Goal: Check status: Check status

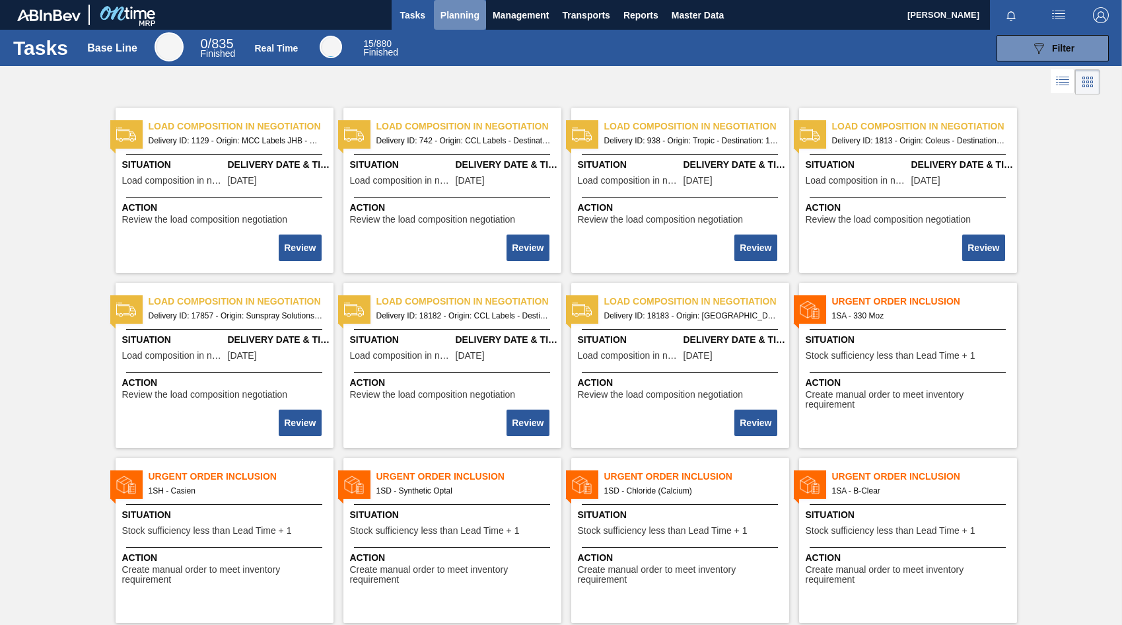
click at [458, 15] on span "Planning" at bounding box center [459, 15] width 39 height 16
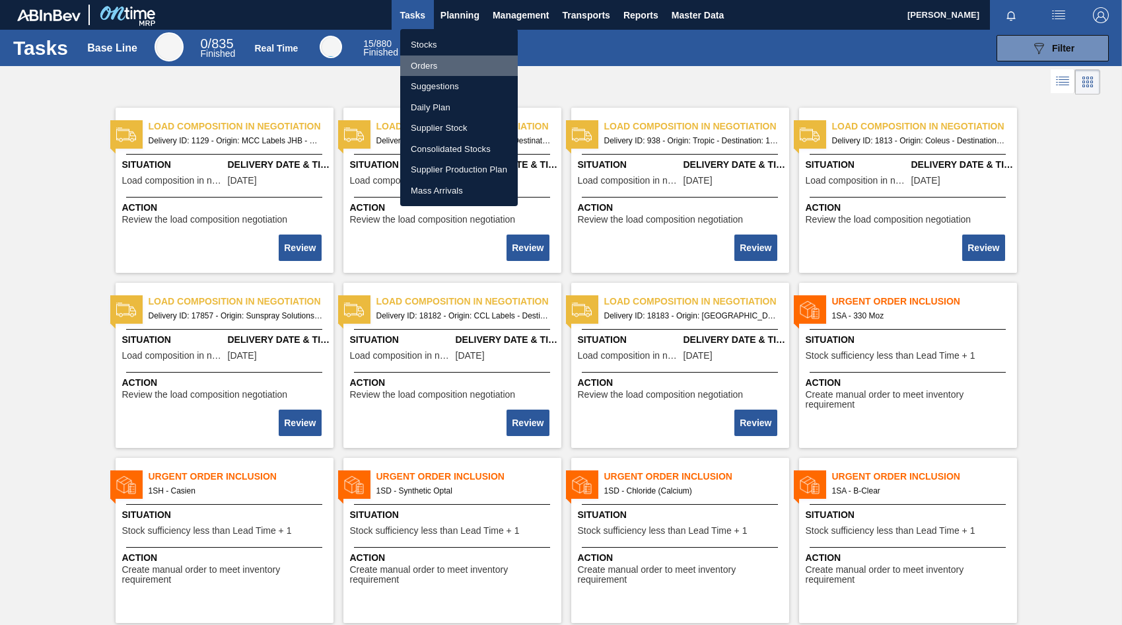
click at [427, 64] on li "Orders" at bounding box center [459, 65] width 118 height 21
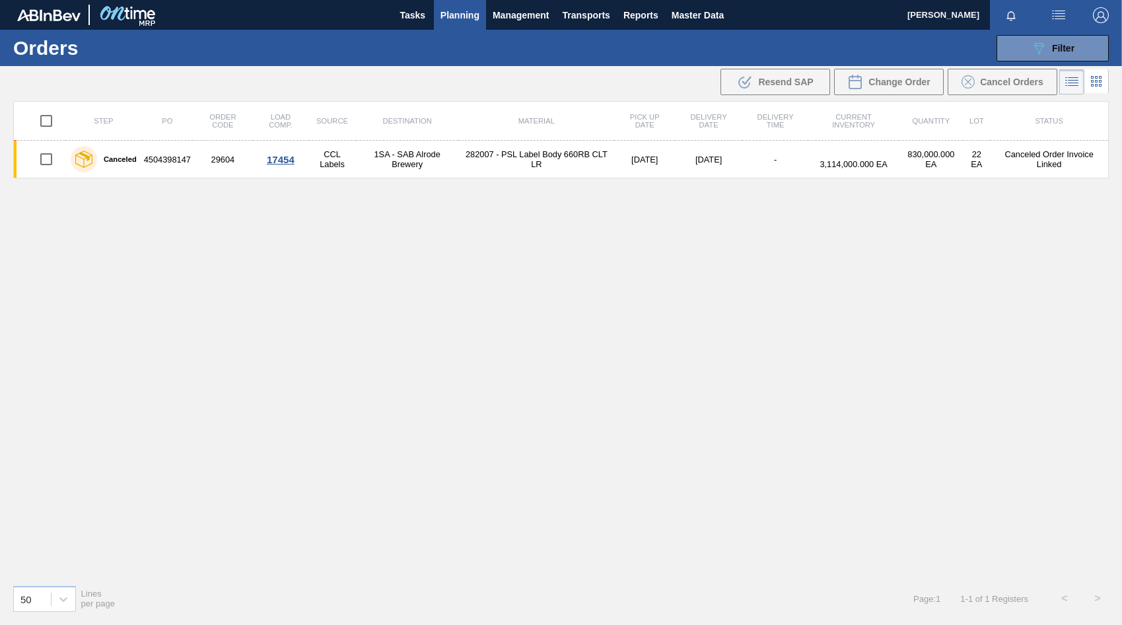
click at [460, 10] on span "Planning" at bounding box center [459, 15] width 39 height 16
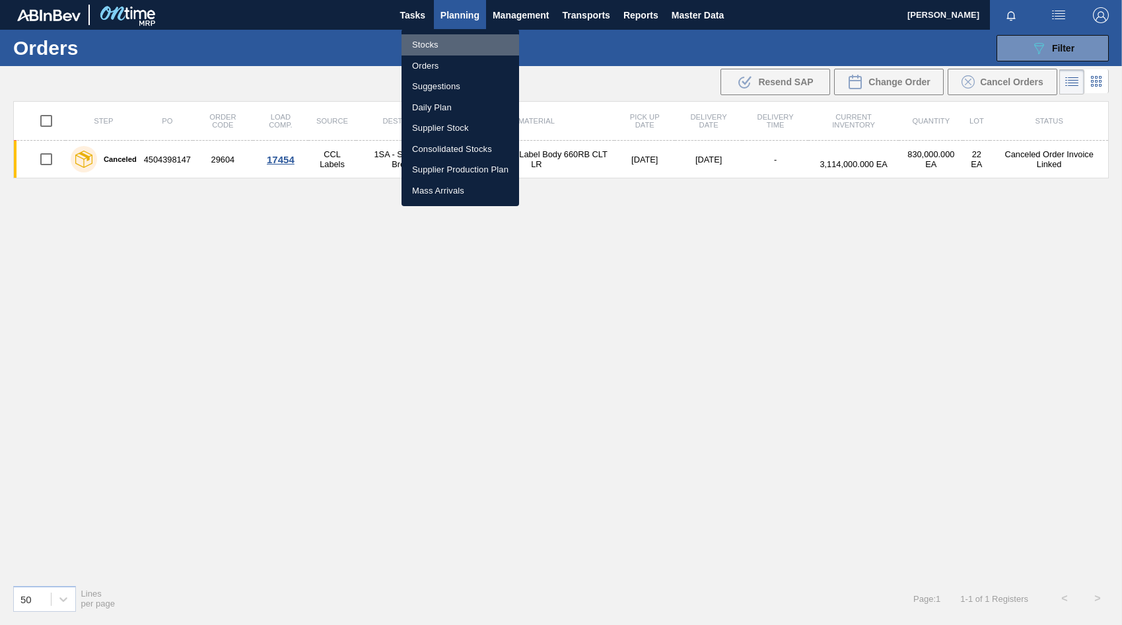
click at [430, 51] on li "Stocks" at bounding box center [460, 44] width 118 height 21
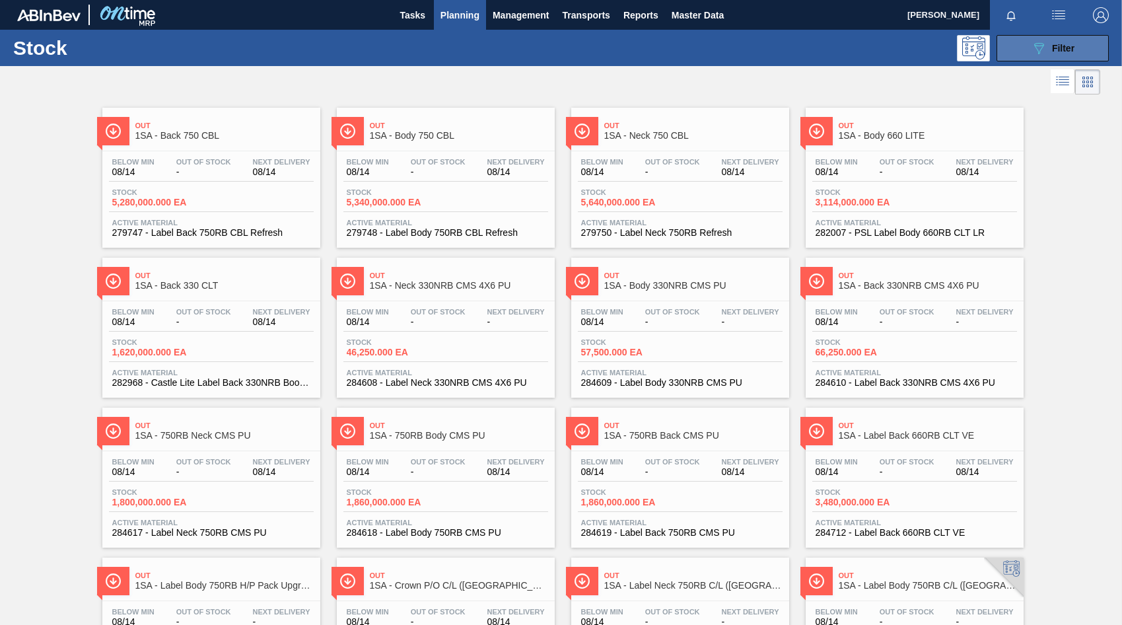
click at [1052, 55] on div "089F7B8B-B2A5-4AFE-B5C0-19BA573D28AC Filter" at bounding box center [1053, 48] width 44 height 16
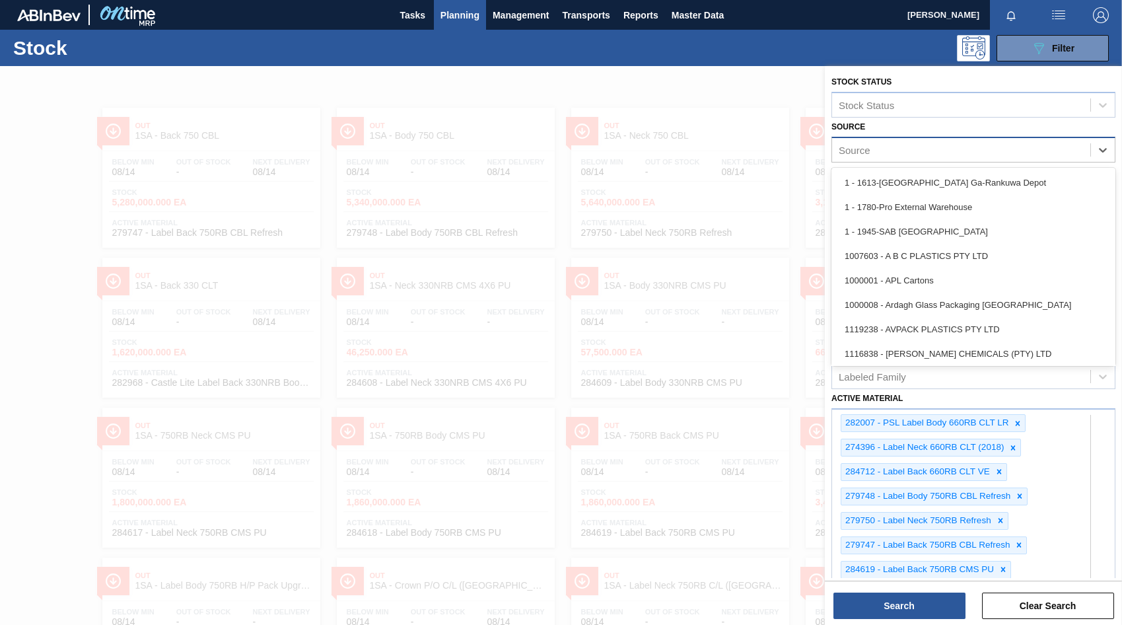
click at [914, 151] on div "Source" at bounding box center [961, 149] width 258 height 19
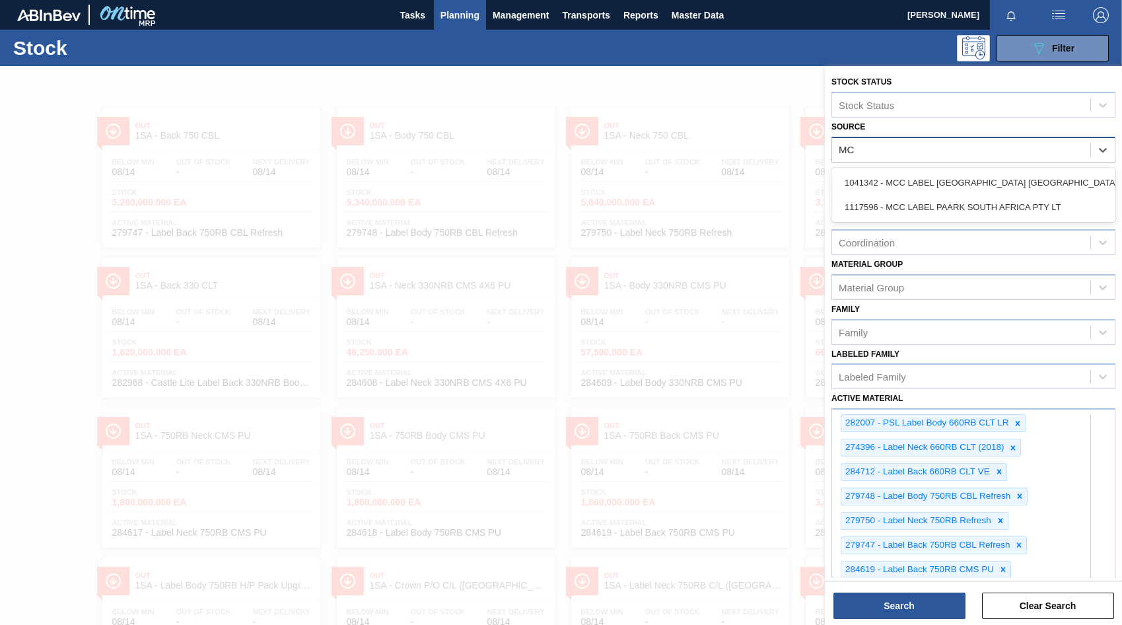
type input "MCC"
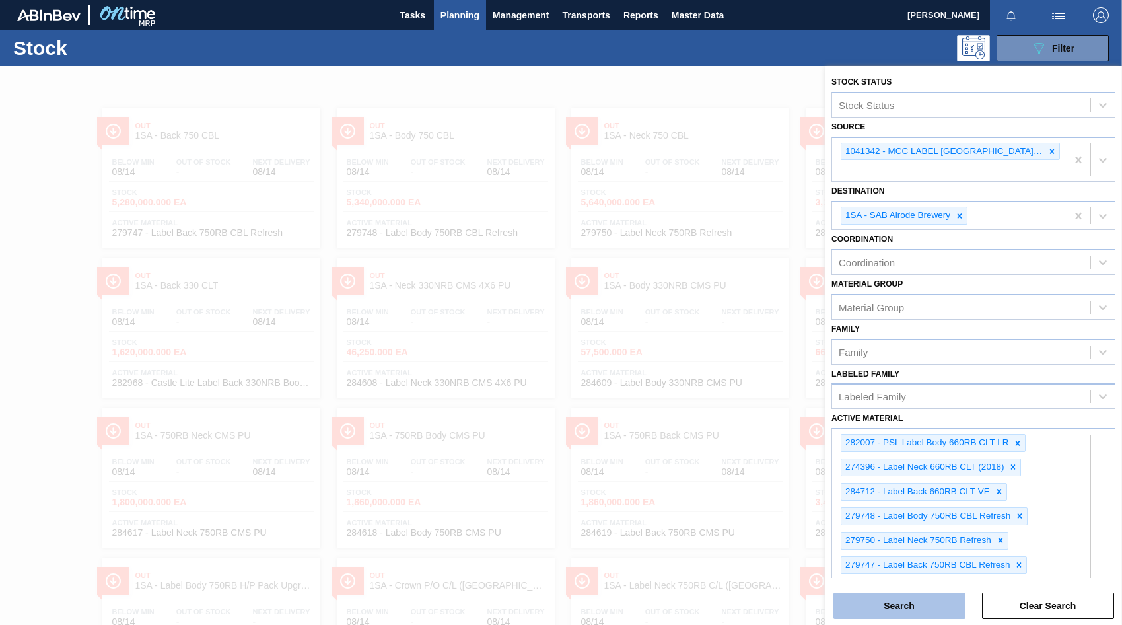
click at [933, 611] on button "Search" at bounding box center [899, 605] width 132 height 26
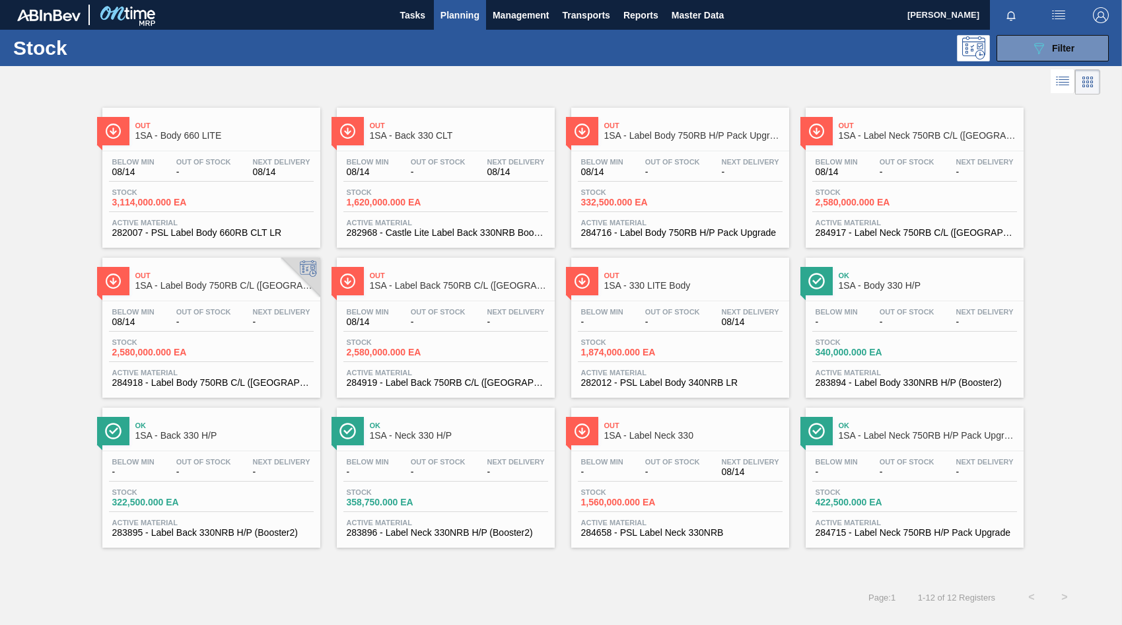
click at [209, 171] on span "-" at bounding box center [203, 172] width 55 height 10
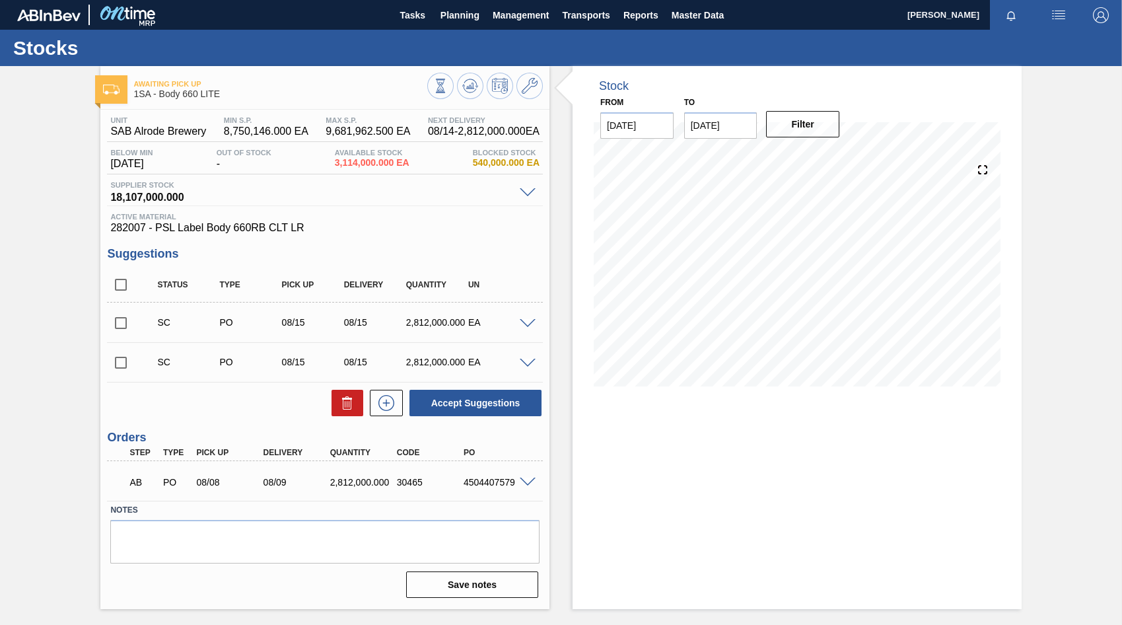
click at [527, 326] on span at bounding box center [528, 324] width 16 height 10
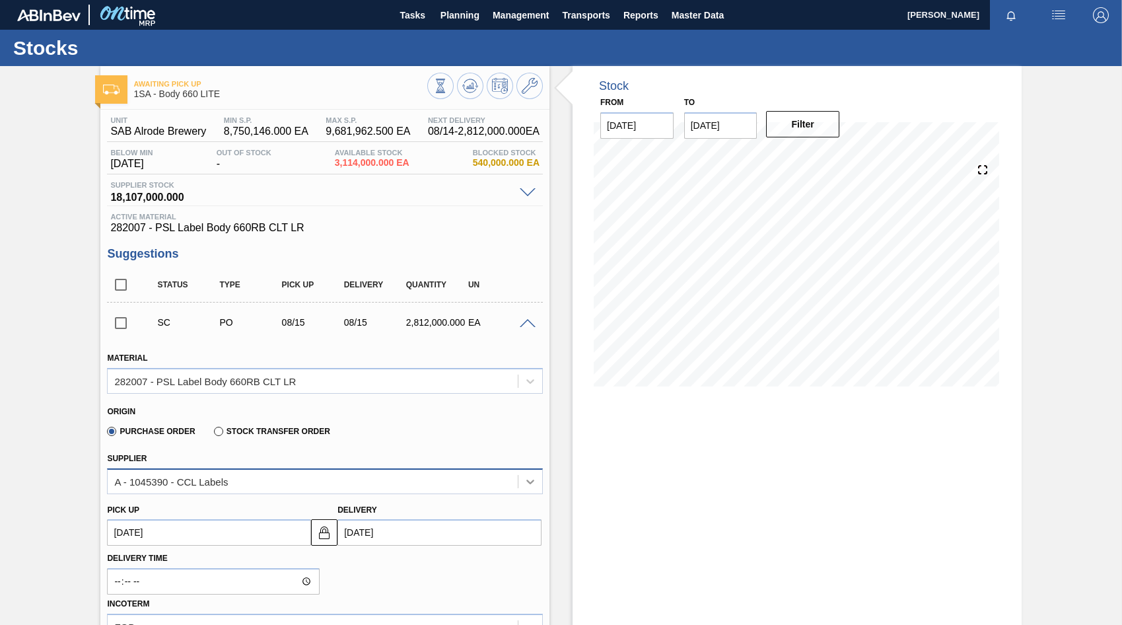
click at [533, 483] on icon at bounding box center [530, 481] width 13 height 13
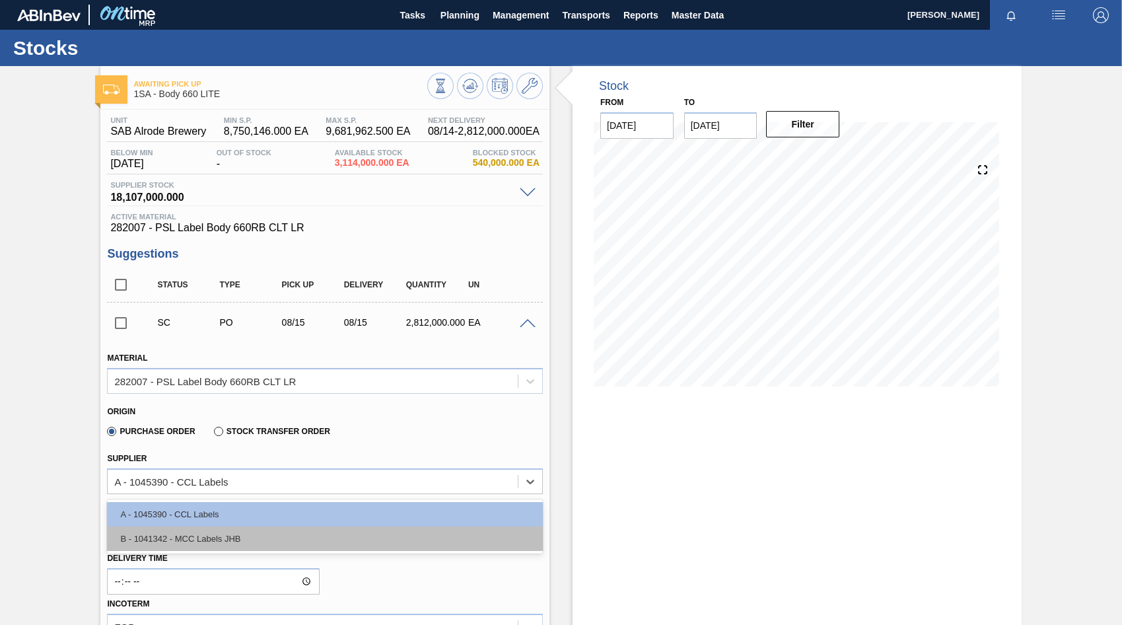
click at [203, 541] on div "B - 1041342 - MCC Labels JHB" at bounding box center [325, 538] width 436 height 24
type input "[DATE]"
type input "30,000.000"
type input "93.733"
type input "0.391"
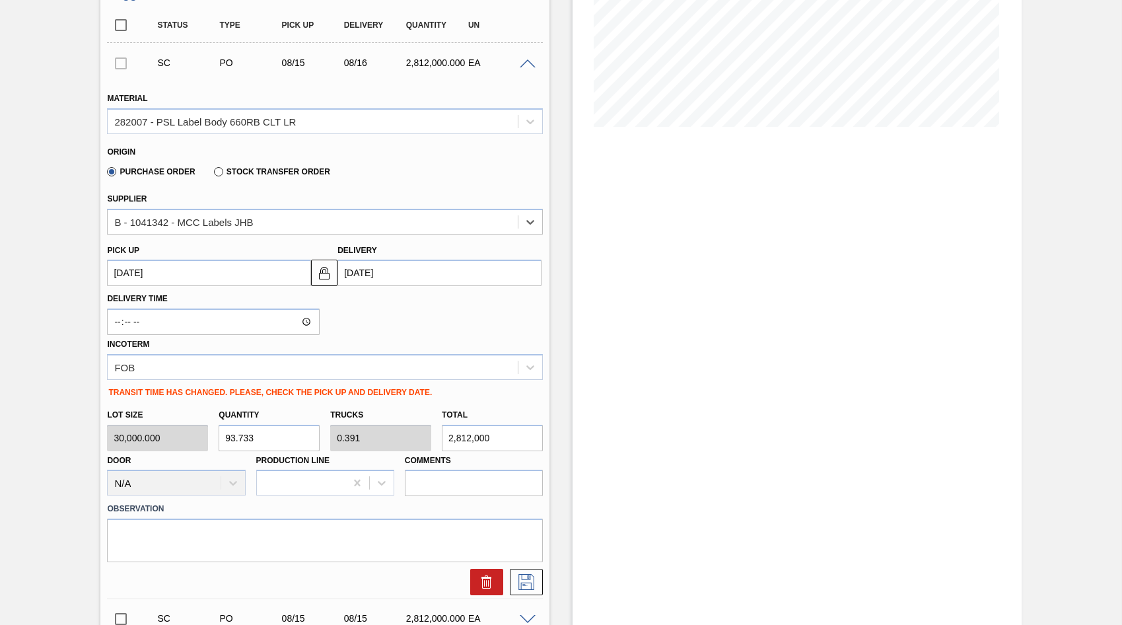
scroll to position [264, 0]
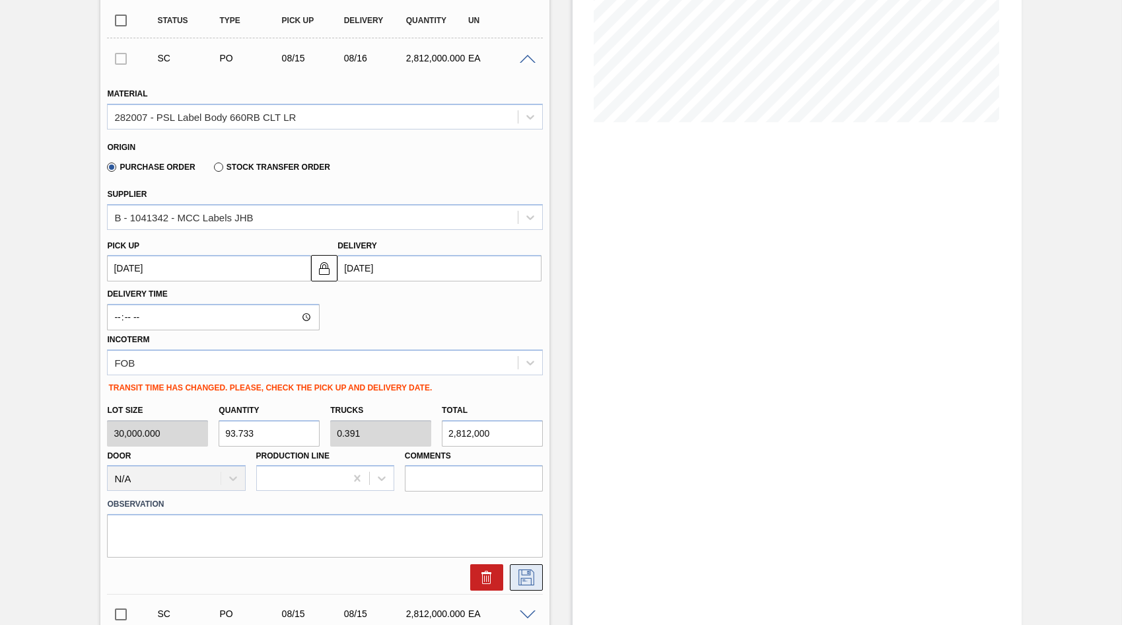
click at [520, 586] on button at bounding box center [526, 577] width 33 height 26
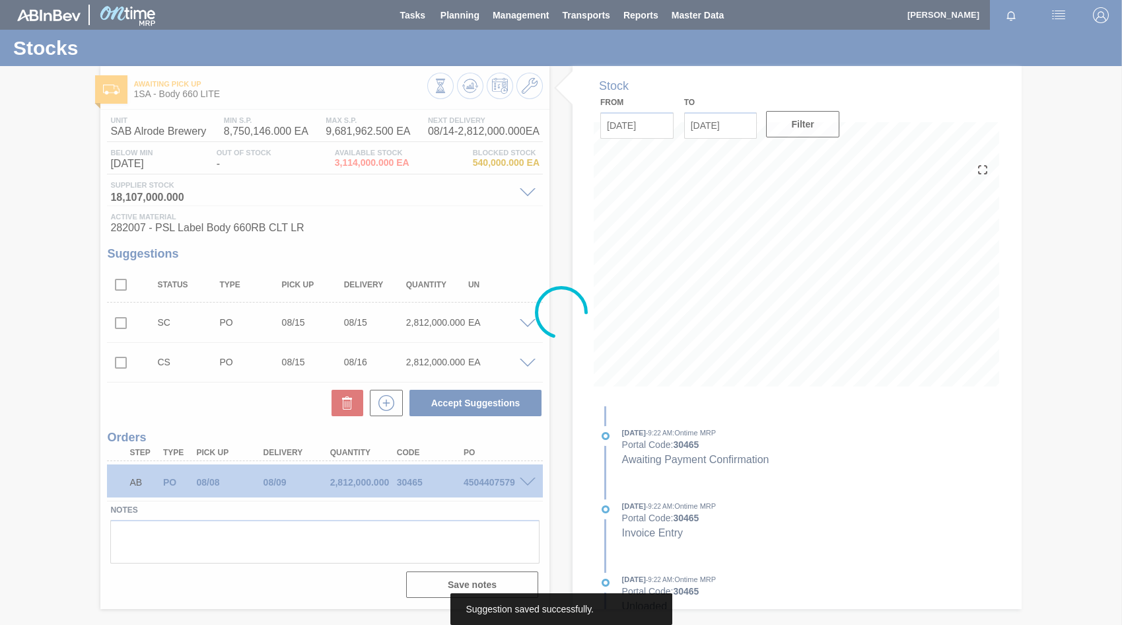
scroll to position [0, 0]
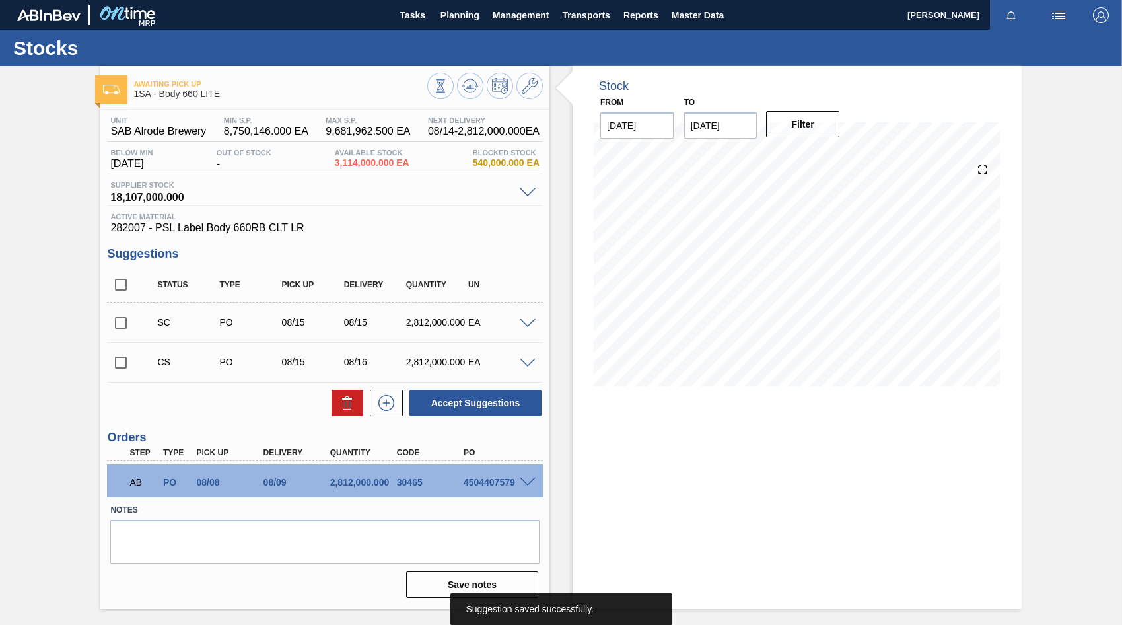
click at [526, 320] on span at bounding box center [528, 324] width 16 height 10
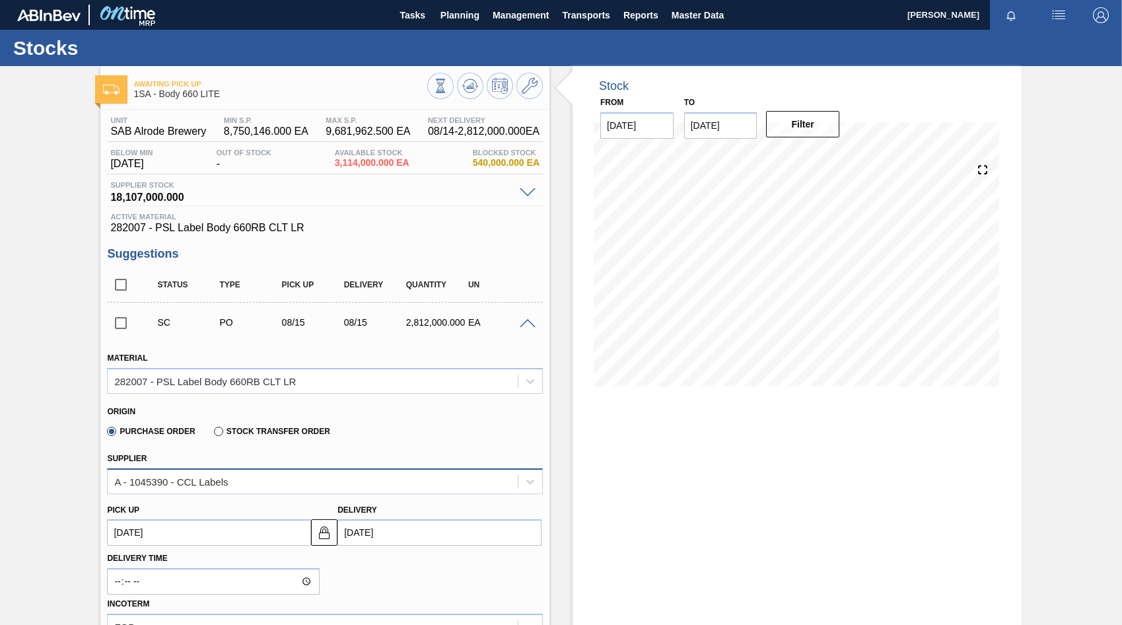
click at [334, 484] on div "A - 1045390 - CCL Labels" at bounding box center [313, 480] width 410 height 19
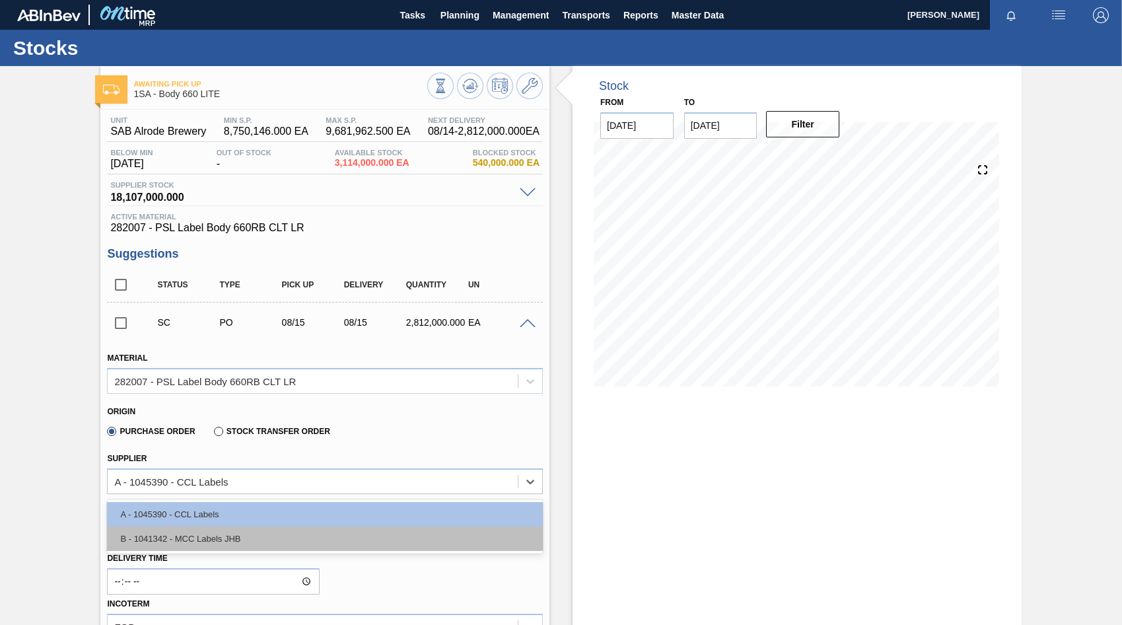
click at [219, 530] on div "B - 1041342 - MCC Labels JHB" at bounding box center [325, 538] width 436 height 24
type input "[DATE]"
type input "30,000.000"
type input "93.733"
type input "0.391"
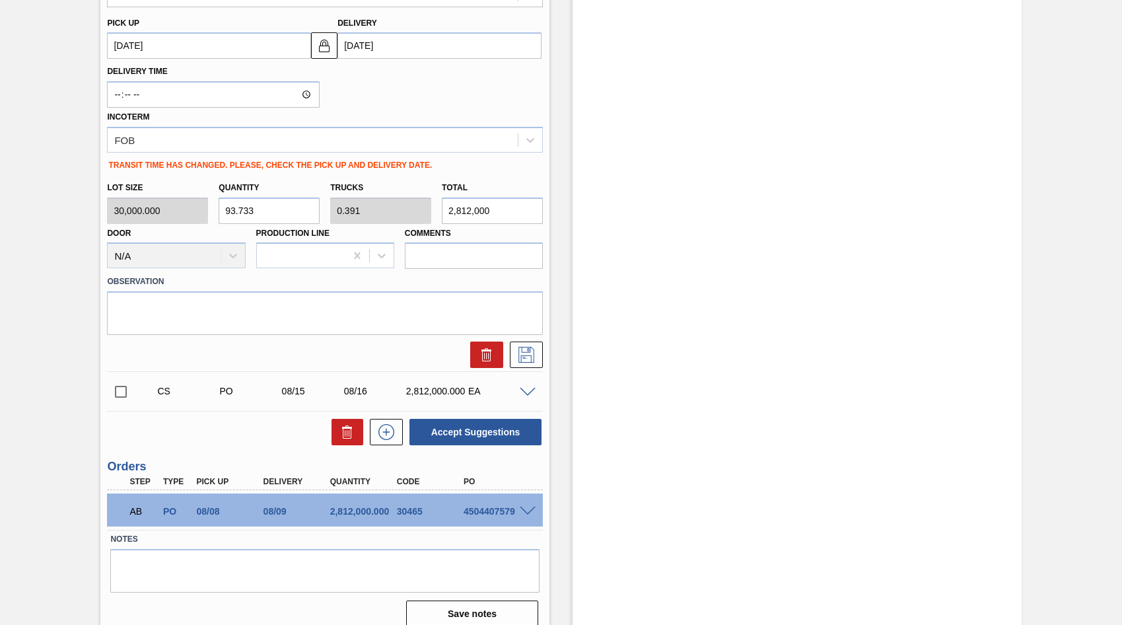
scroll to position [500, 0]
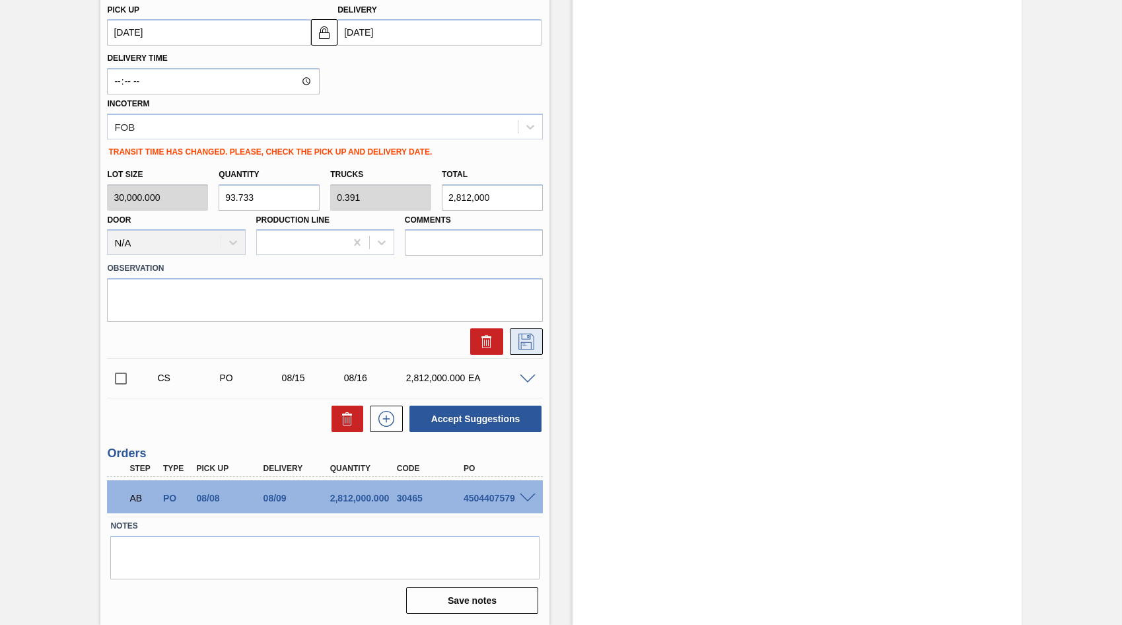
click at [522, 343] on icon at bounding box center [526, 341] width 21 height 16
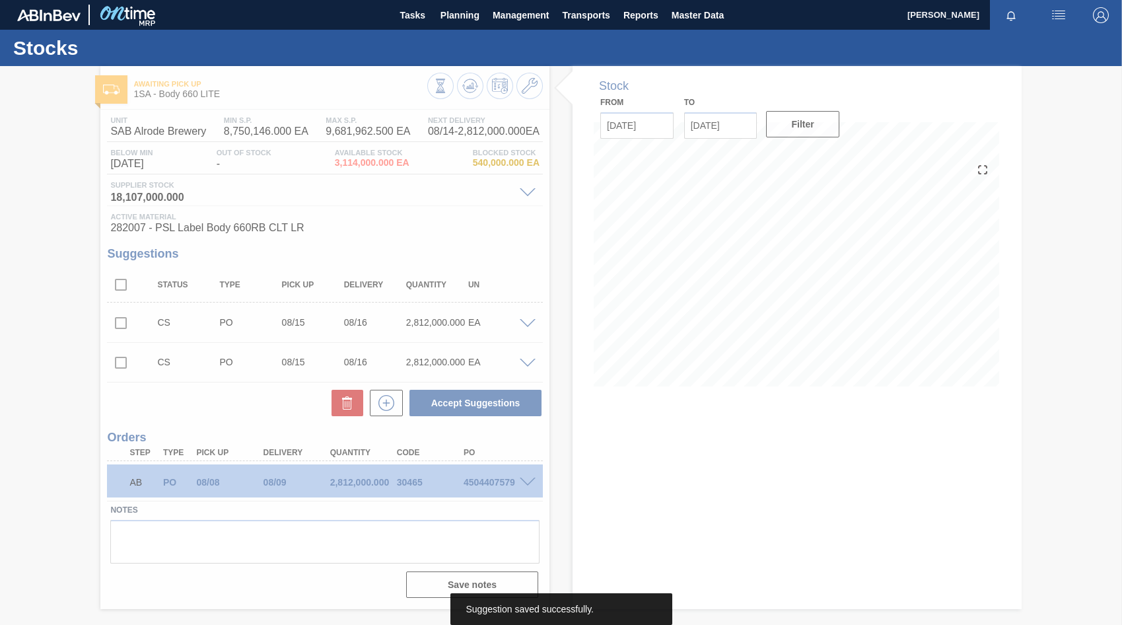
scroll to position [0, 0]
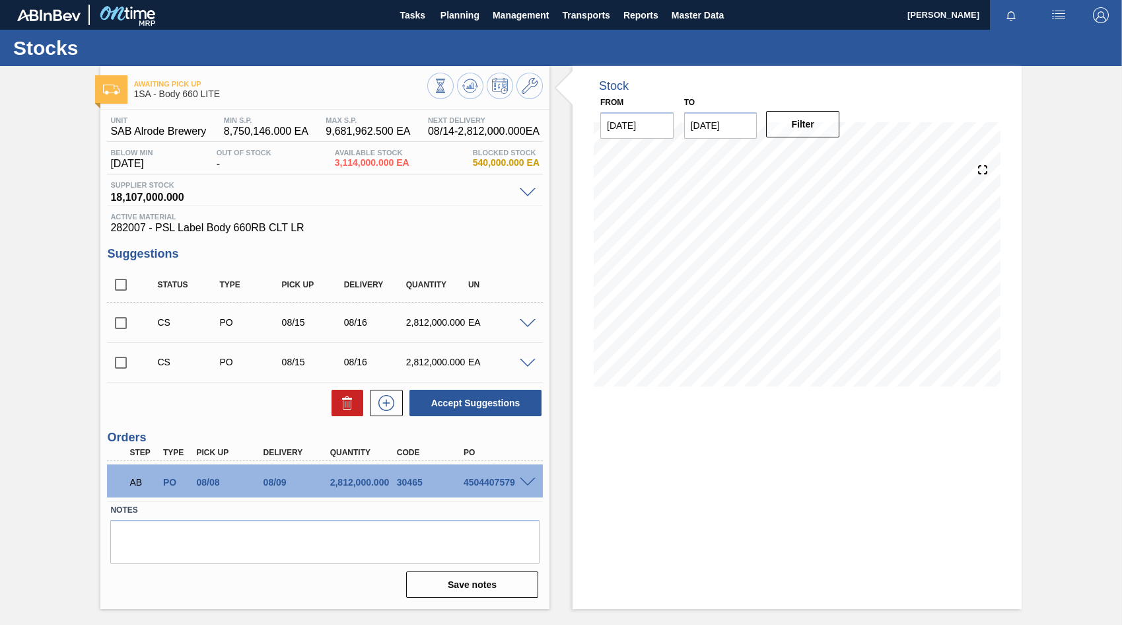
click at [527, 322] on span at bounding box center [528, 324] width 16 height 10
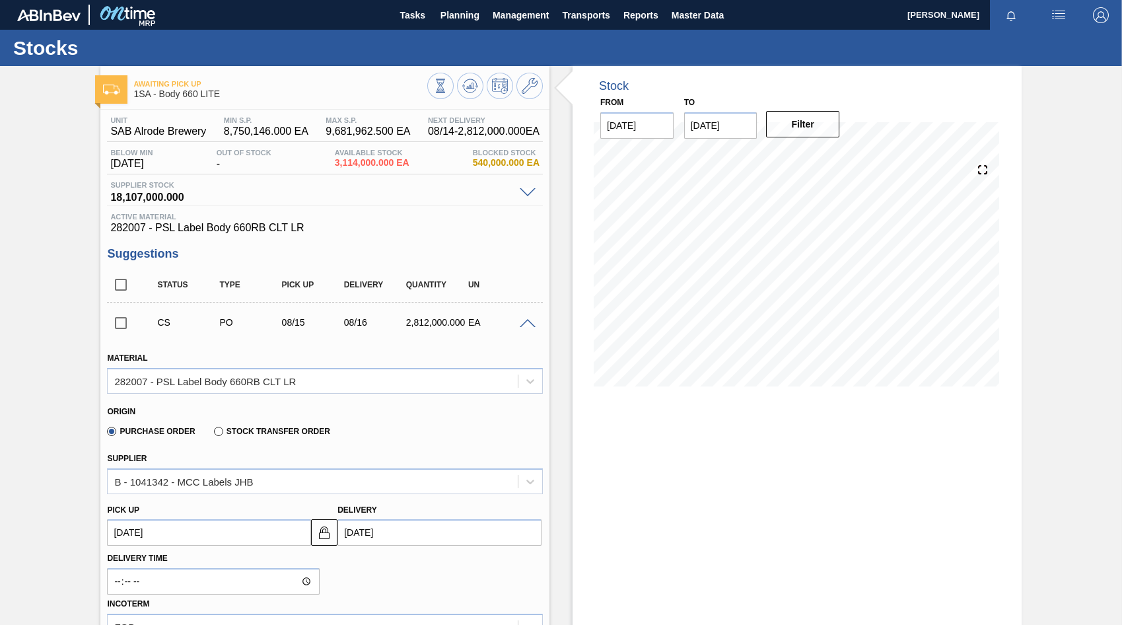
click at [527, 322] on span at bounding box center [528, 324] width 16 height 10
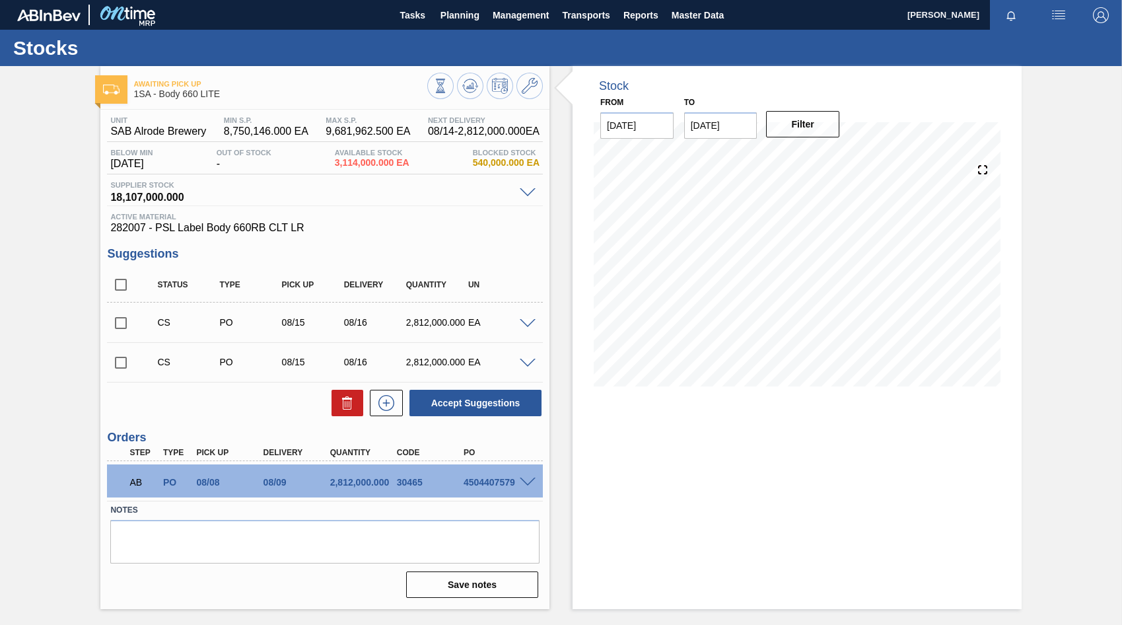
click at [118, 324] on input "checkbox" at bounding box center [121, 323] width 28 height 28
click at [430, 403] on button "Accept Suggestions" at bounding box center [475, 403] width 132 height 26
checkbox input "false"
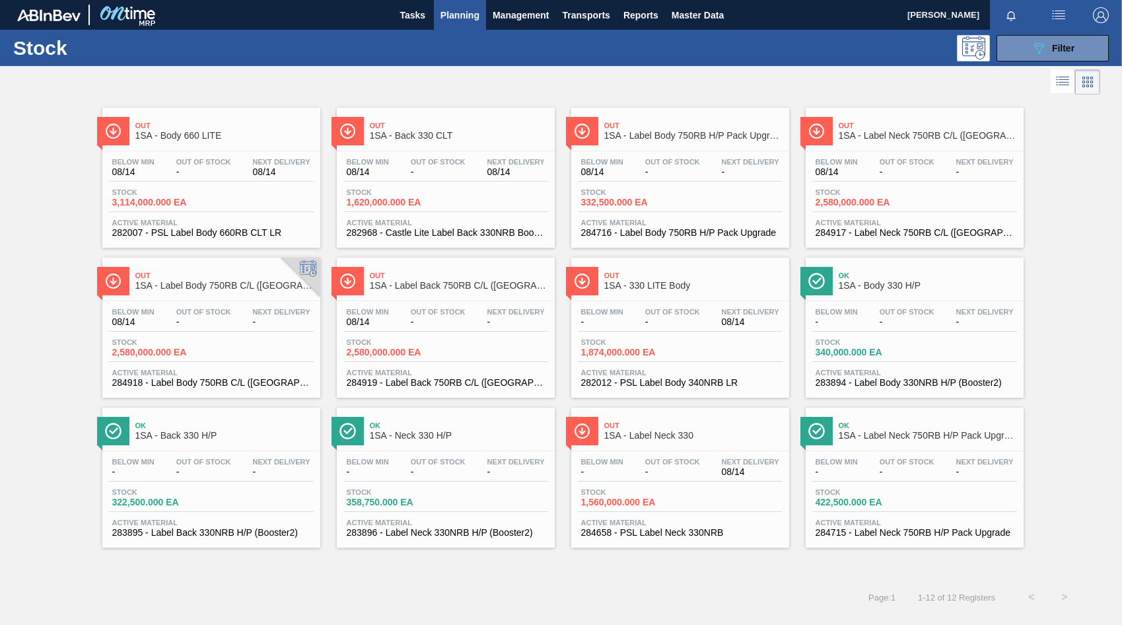
click at [433, 179] on div "Below Min 08/14 Out Of Stock - Next Delivery 08/14" at bounding box center [445, 170] width 205 height 24
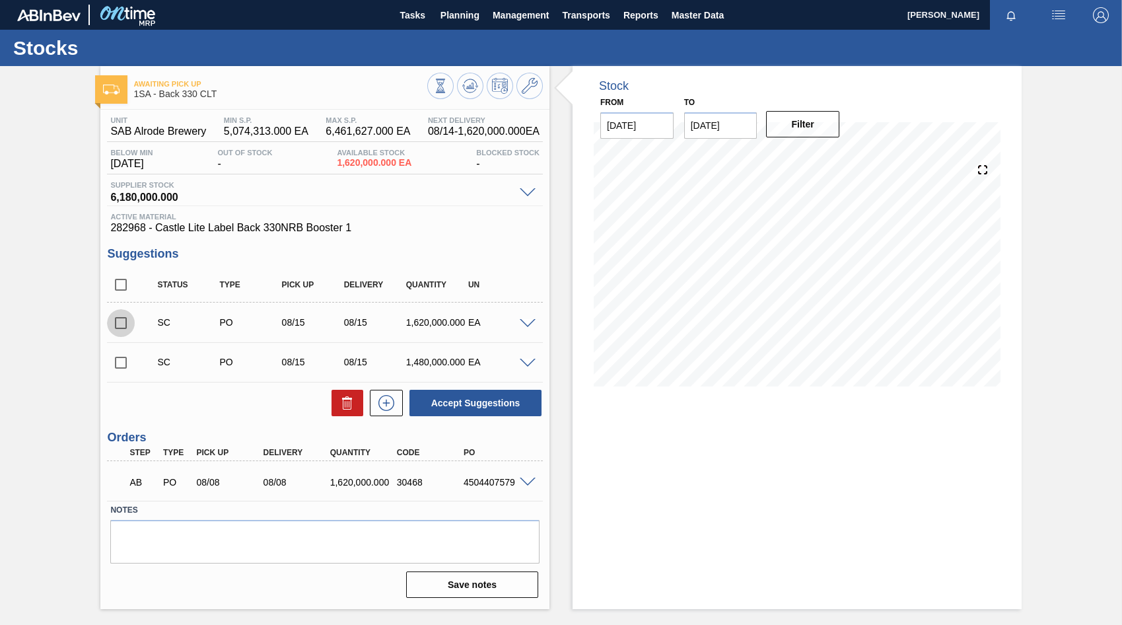
click at [117, 324] on input "checkbox" at bounding box center [121, 323] width 28 height 28
click at [531, 322] on span at bounding box center [528, 324] width 16 height 10
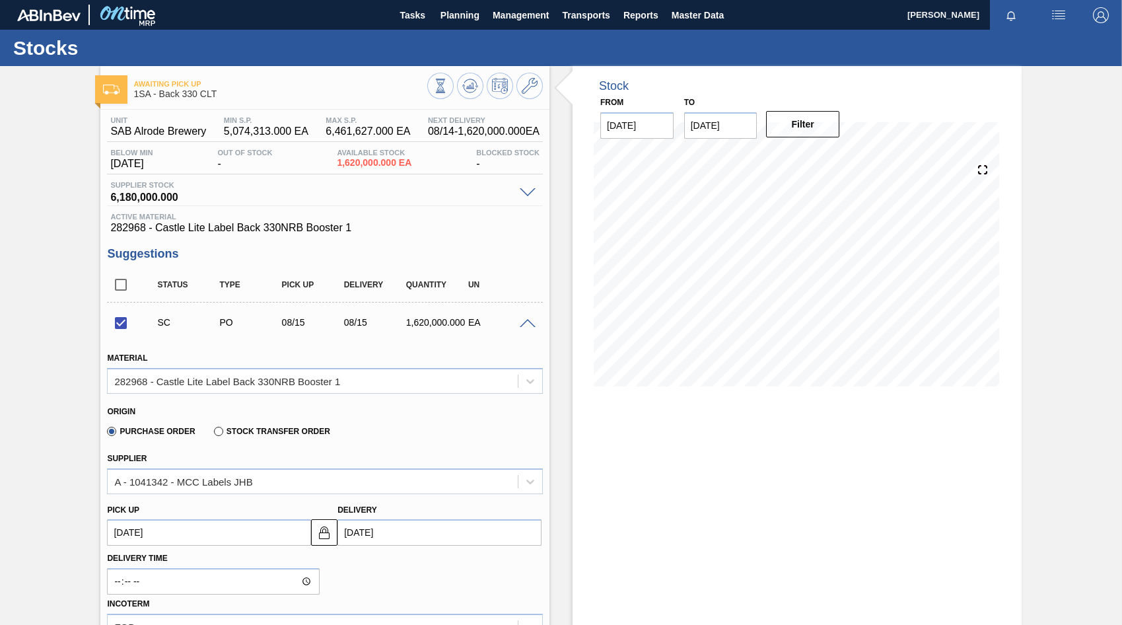
click at [531, 322] on span at bounding box center [528, 324] width 16 height 10
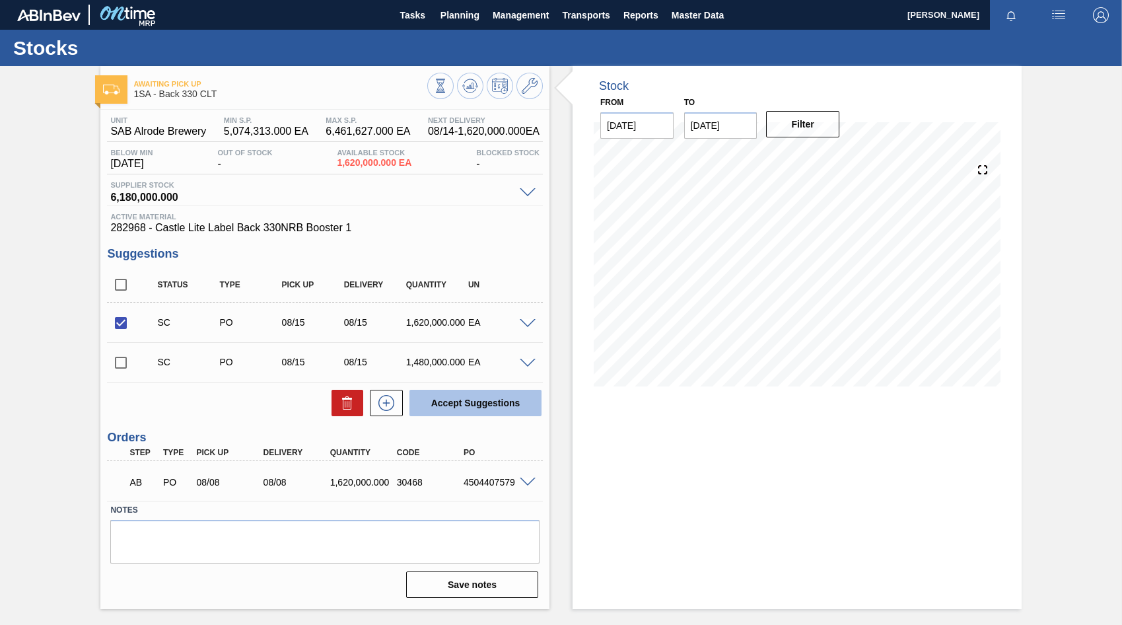
click at [468, 404] on button "Accept Suggestions" at bounding box center [475, 403] width 132 height 26
checkbox input "false"
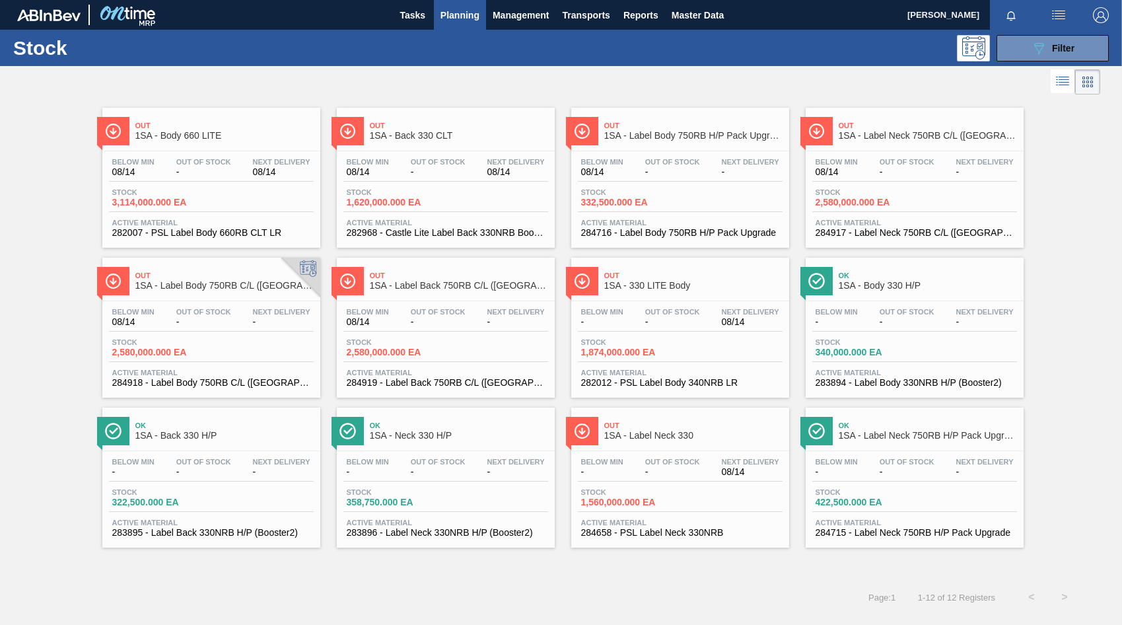
click at [900, 156] on div "Below Min 08/14 Out Of Stock - Next Delivery - Stock 2,580,000.000 EA Active Ma…" at bounding box center [915, 196] width 218 height 90
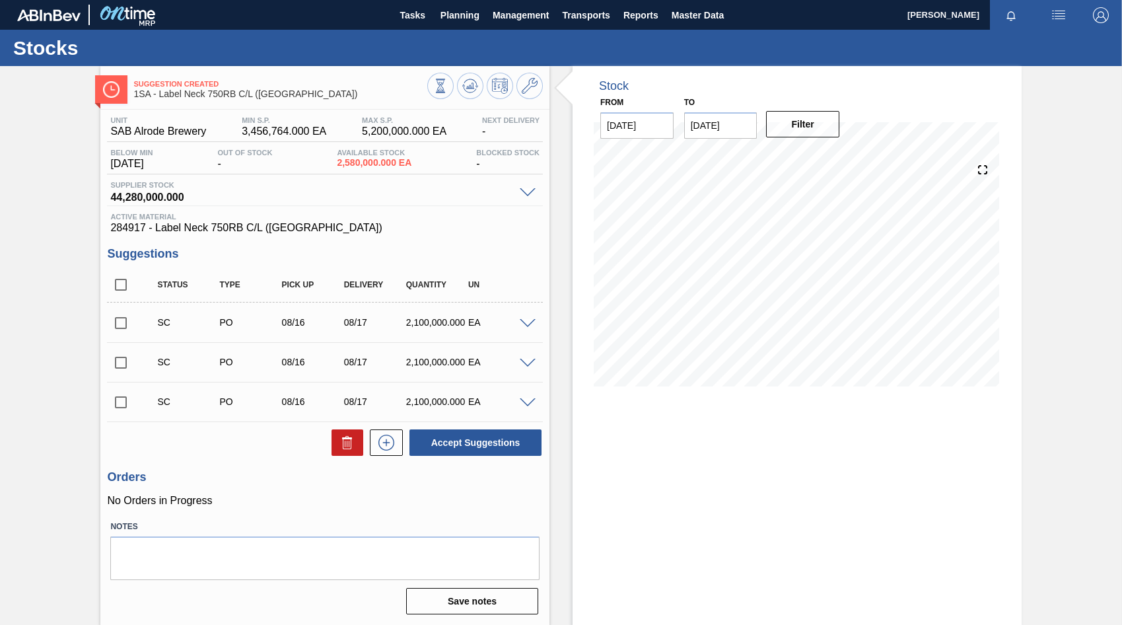
click at [530, 322] on span at bounding box center [528, 324] width 16 height 10
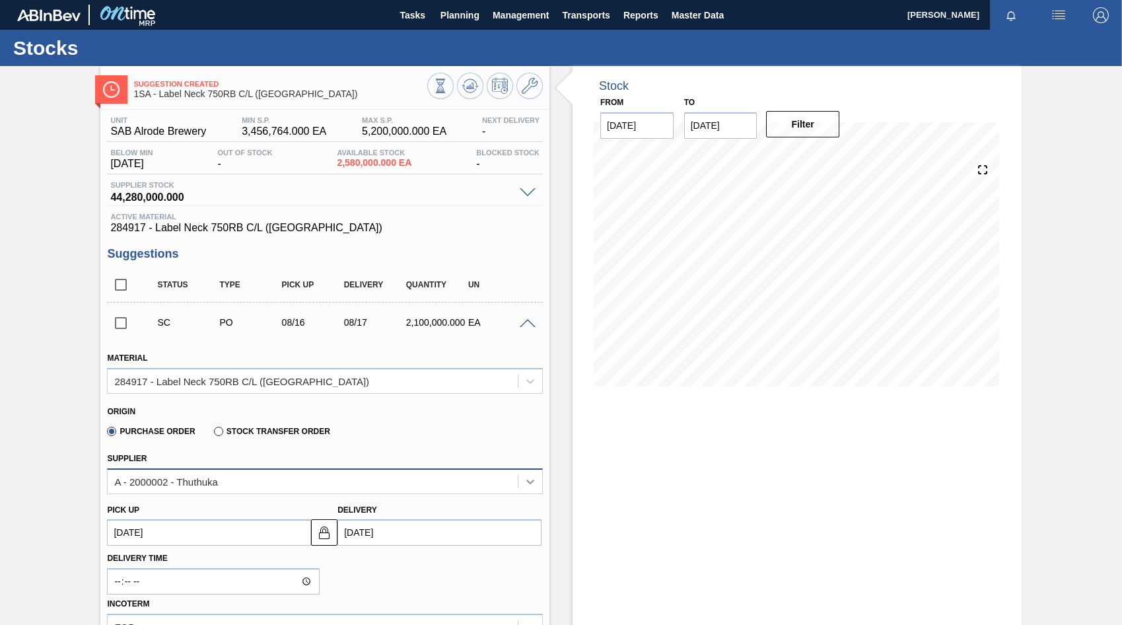
click at [535, 483] on icon at bounding box center [530, 481] width 13 height 13
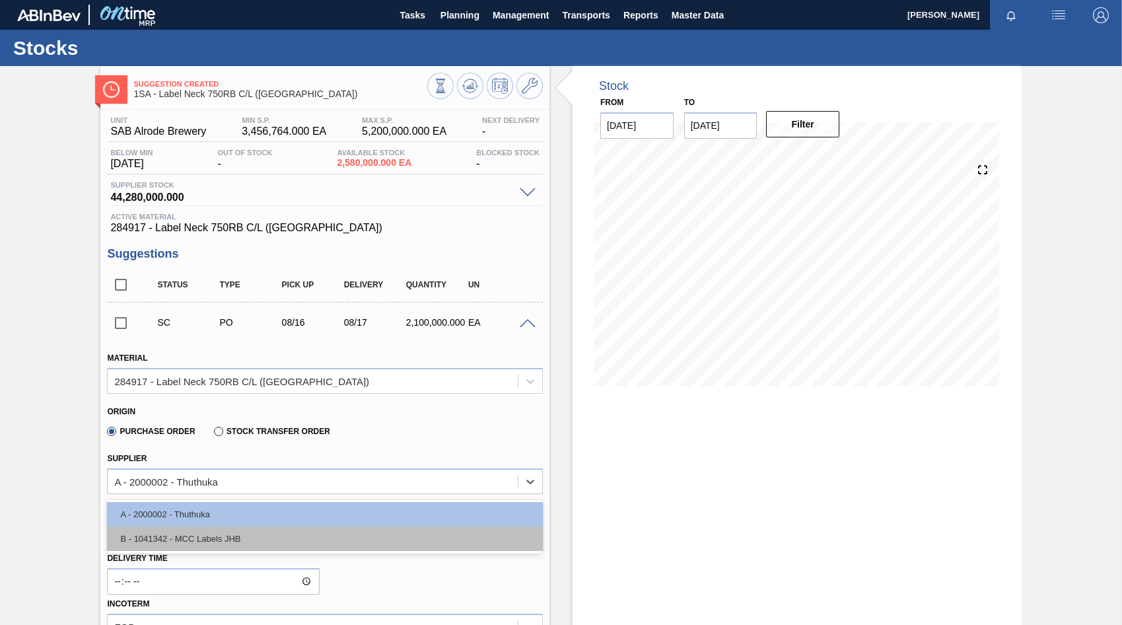
click at [222, 533] on div "B - 1041342 - MCC Labels JHB" at bounding box center [325, 538] width 436 height 24
type input "0.404"
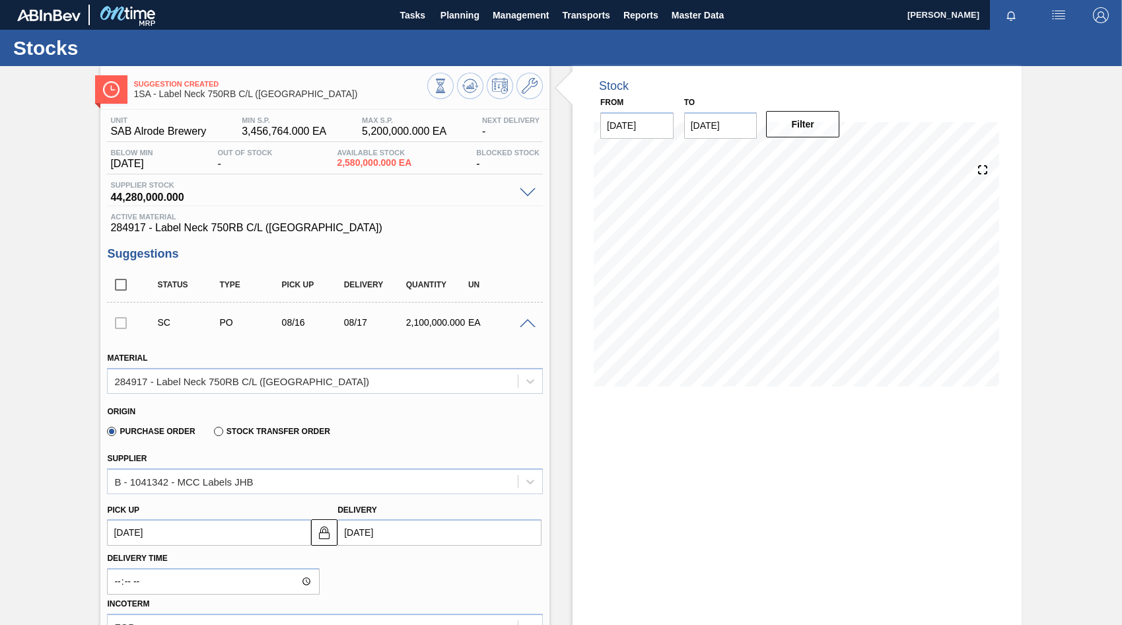
click at [528, 322] on span at bounding box center [528, 324] width 16 height 10
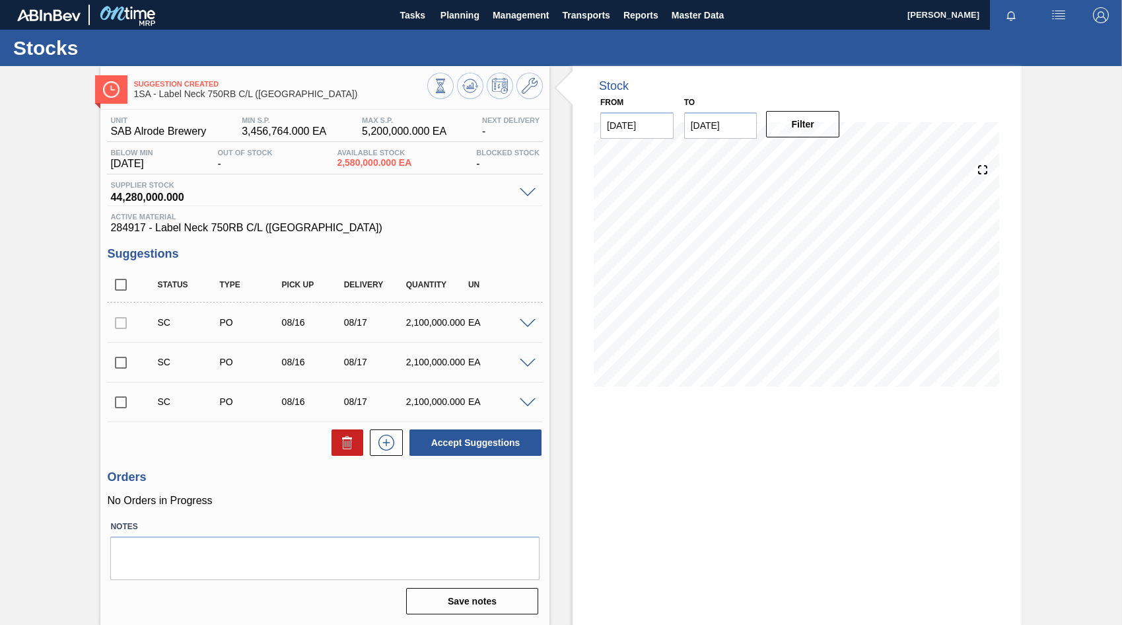
click at [530, 324] on span at bounding box center [528, 324] width 16 height 10
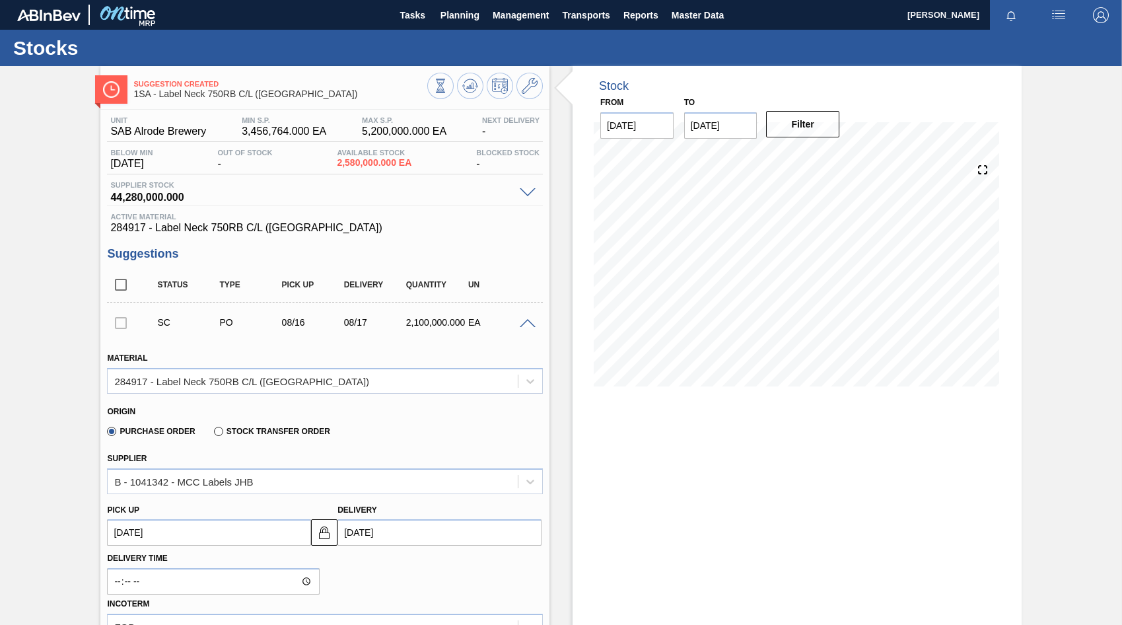
click at [530, 324] on span at bounding box center [528, 324] width 16 height 10
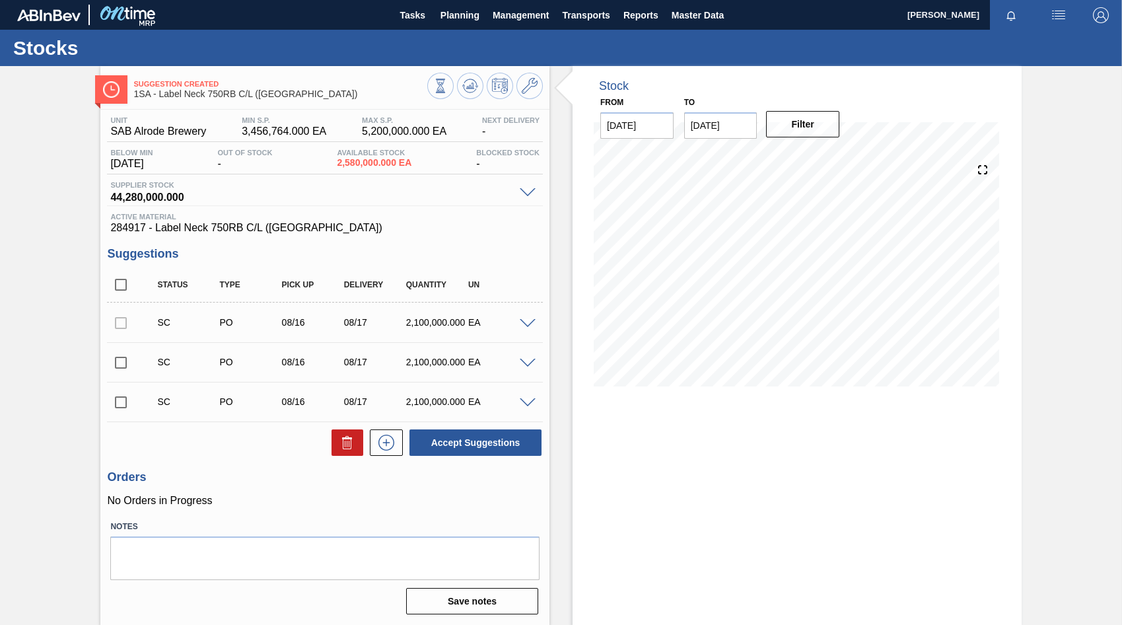
click at [119, 324] on div at bounding box center [121, 322] width 28 height 26
click at [475, 443] on button "Accept Suggestions" at bounding box center [475, 442] width 132 height 26
click at [118, 320] on div at bounding box center [121, 322] width 28 height 26
click at [523, 324] on span at bounding box center [528, 324] width 16 height 10
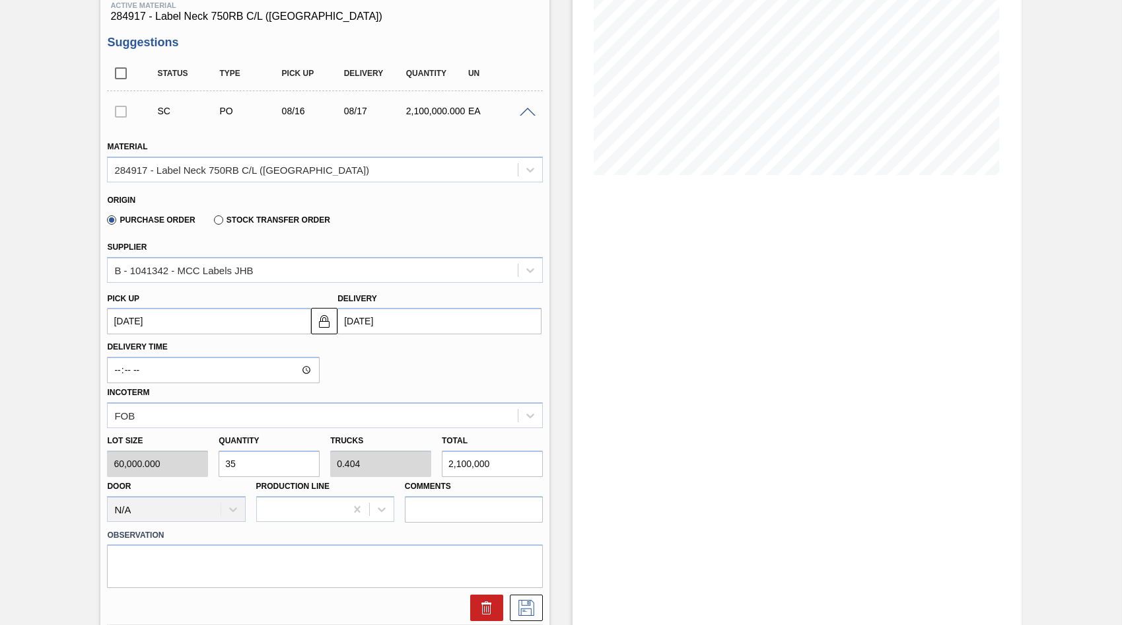
scroll to position [264, 0]
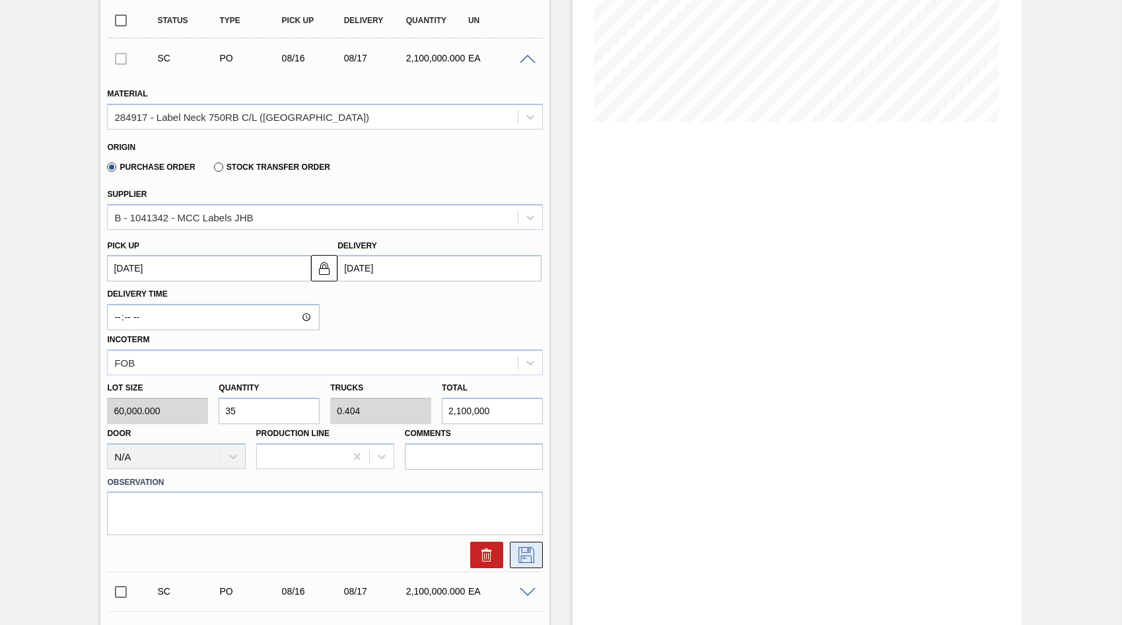
click at [534, 564] on button at bounding box center [526, 554] width 33 height 26
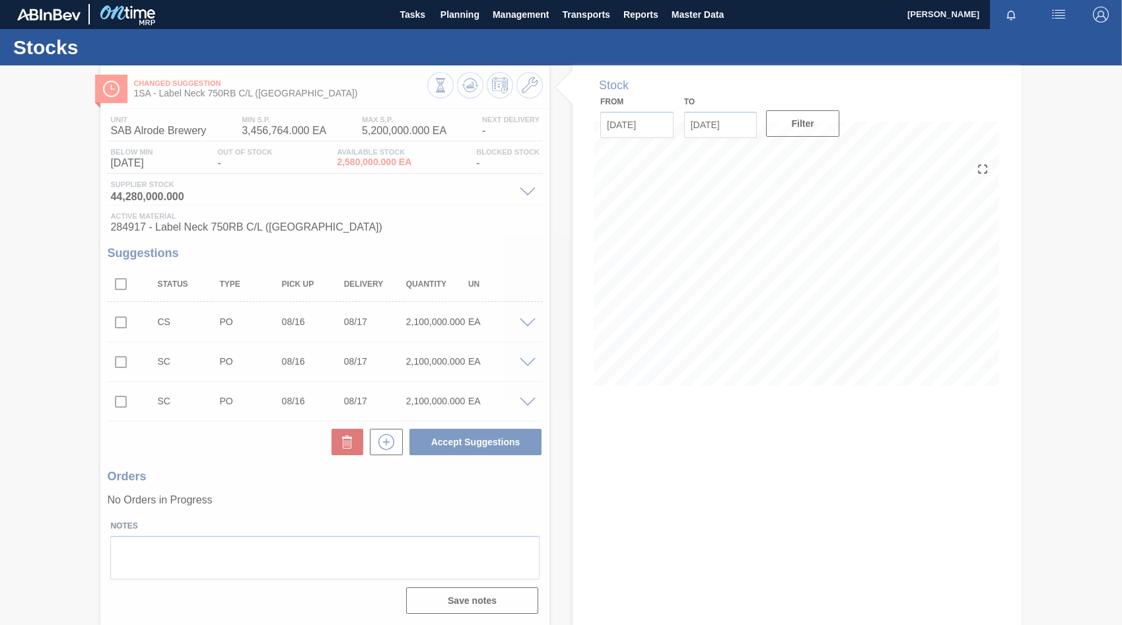
scroll to position [1, 0]
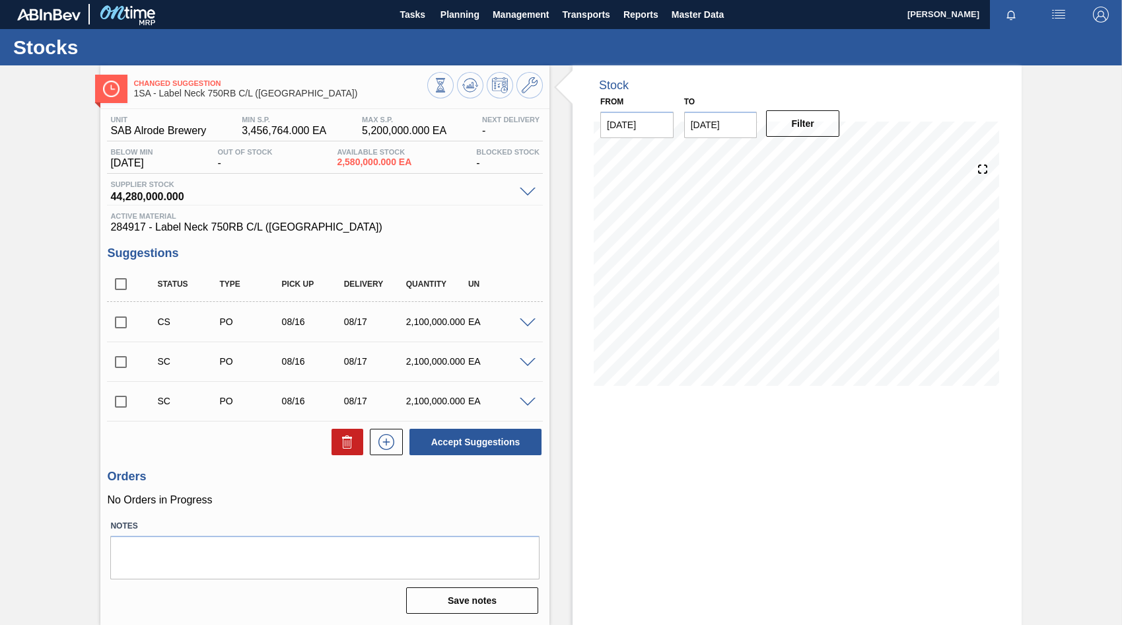
click at [524, 397] on span at bounding box center [528, 402] width 16 height 10
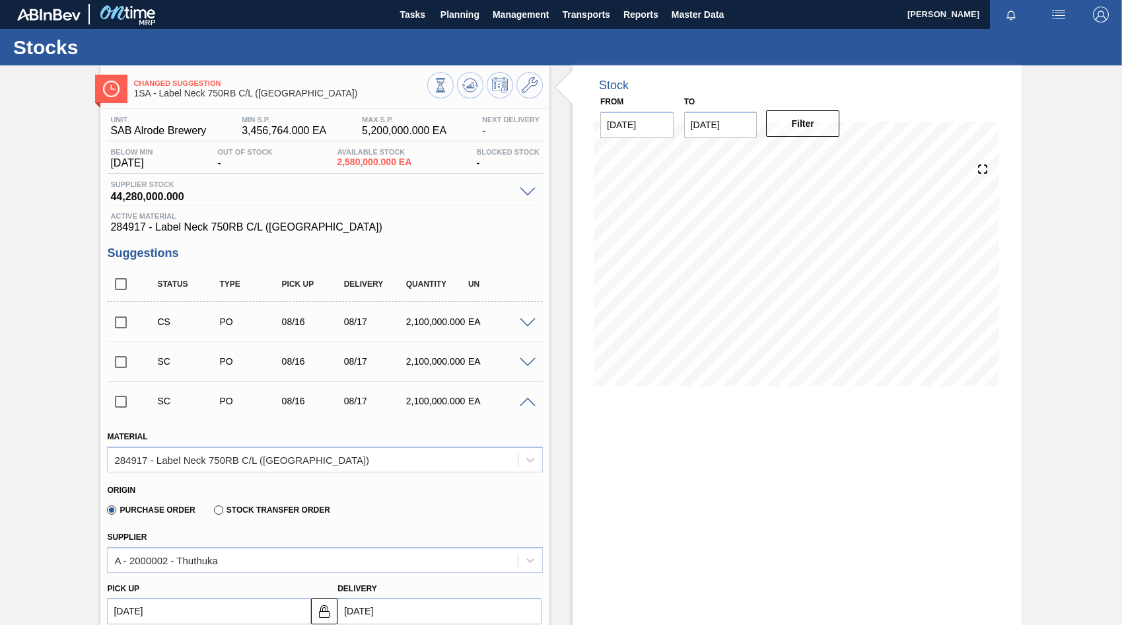
click at [526, 399] on span at bounding box center [528, 402] width 16 height 10
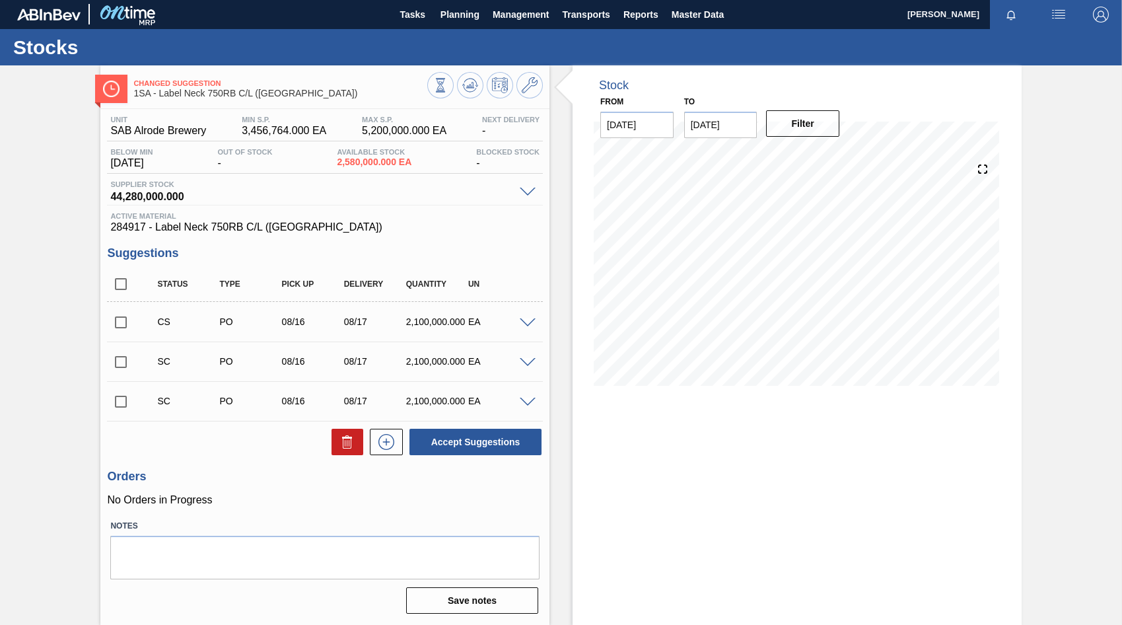
click at [526, 361] on span at bounding box center [528, 363] width 16 height 10
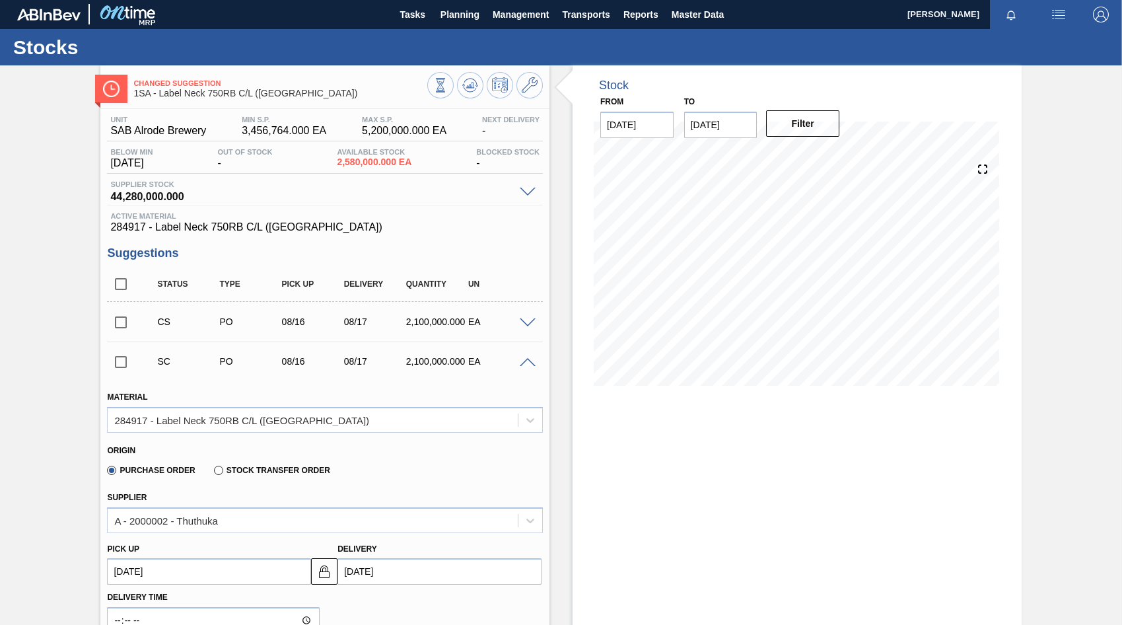
click at [526, 361] on span at bounding box center [528, 363] width 16 height 10
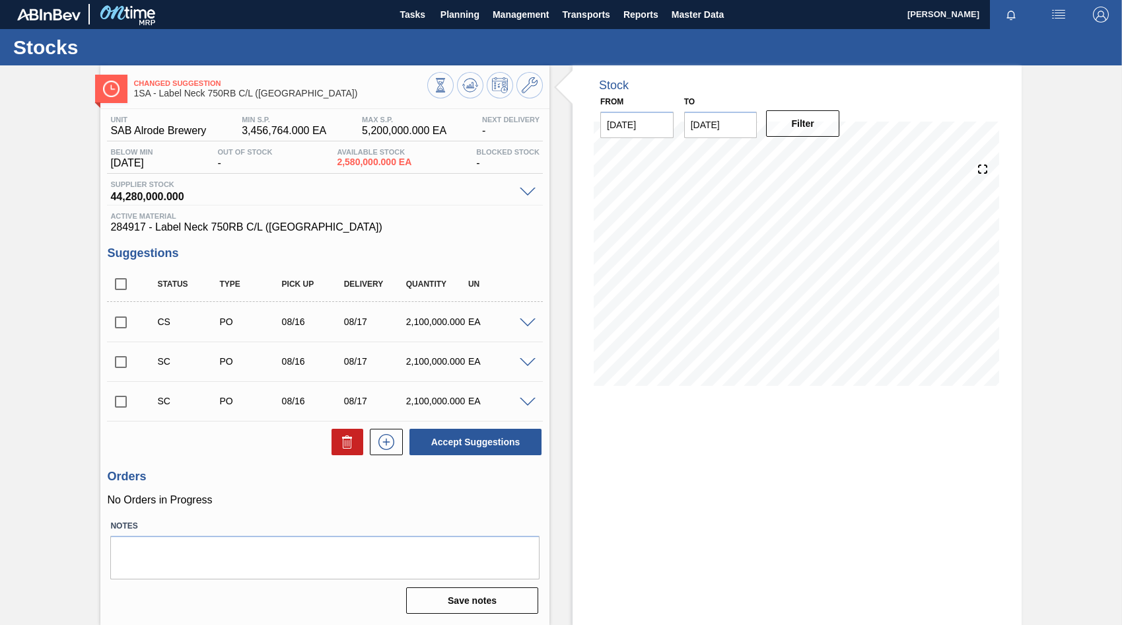
click at [526, 319] on span at bounding box center [528, 323] width 16 height 10
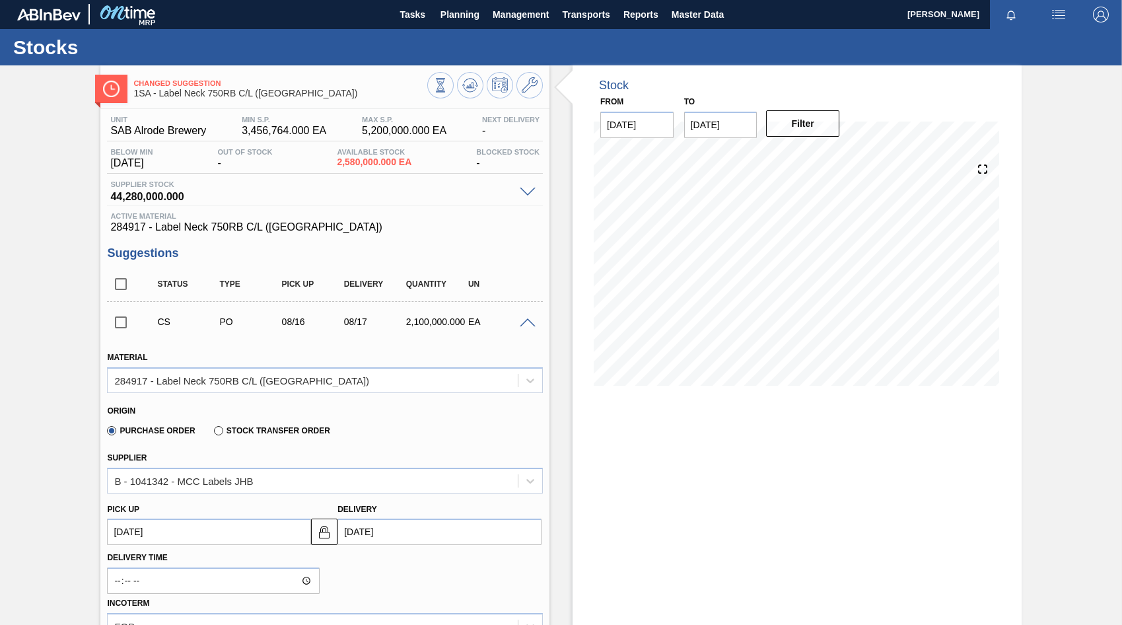
click at [526, 319] on span at bounding box center [528, 323] width 16 height 10
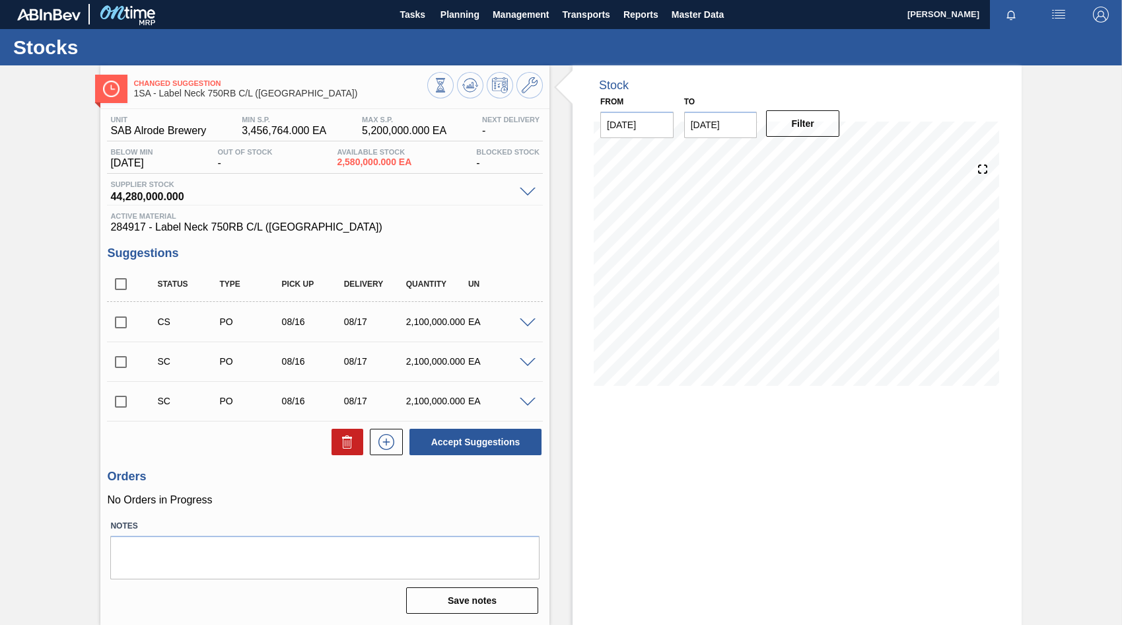
click at [123, 324] on input "checkbox" at bounding box center [121, 322] width 28 height 28
click at [467, 445] on button "Accept Suggestions" at bounding box center [475, 442] width 132 height 26
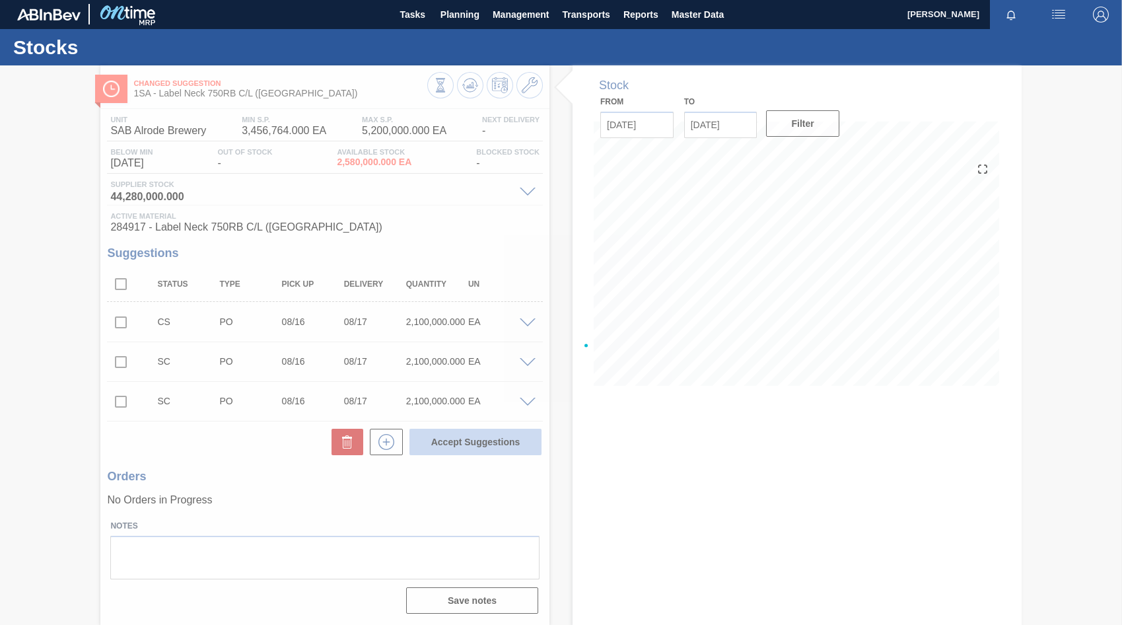
checkbox input "false"
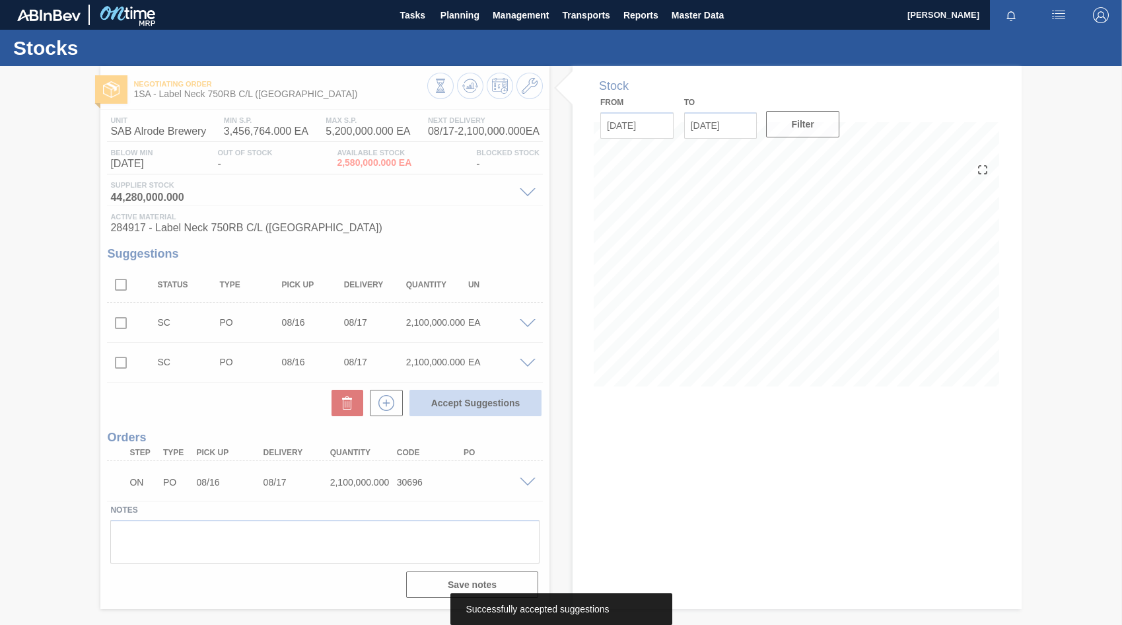
scroll to position [0, 0]
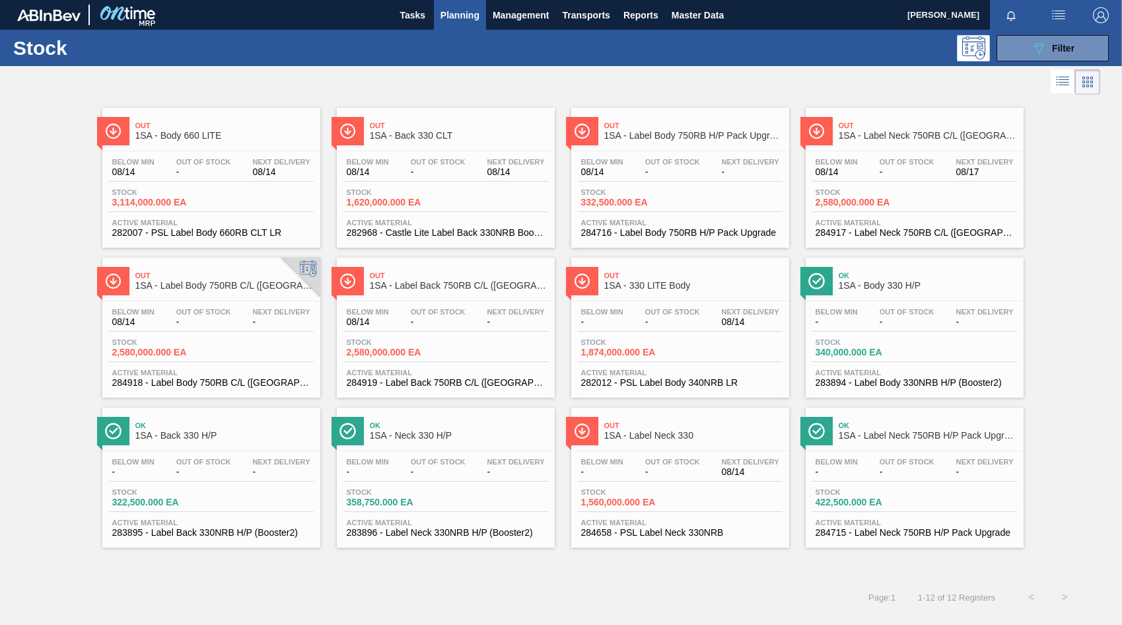
click at [214, 314] on span "Out Of Stock" at bounding box center [203, 312] width 55 height 8
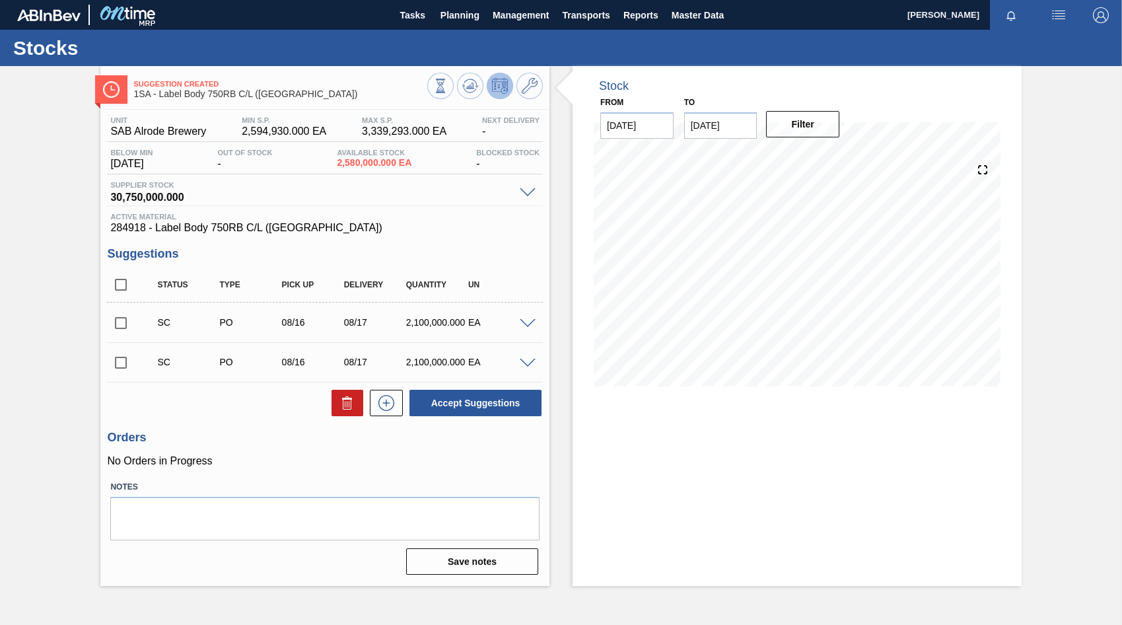
click at [527, 324] on span at bounding box center [528, 324] width 16 height 10
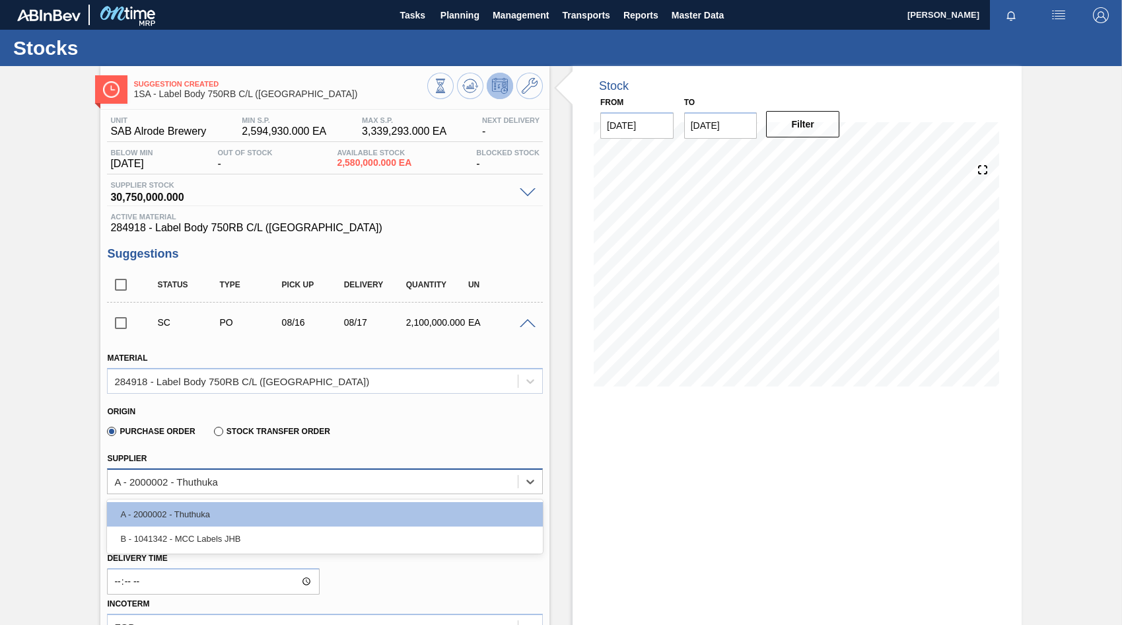
drag, startPoint x: 522, startPoint y: 483, endPoint x: 504, endPoint y: 481, distance: 17.4
click at [522, 483] on div at bounding box center [530, 481] width 24 height 24
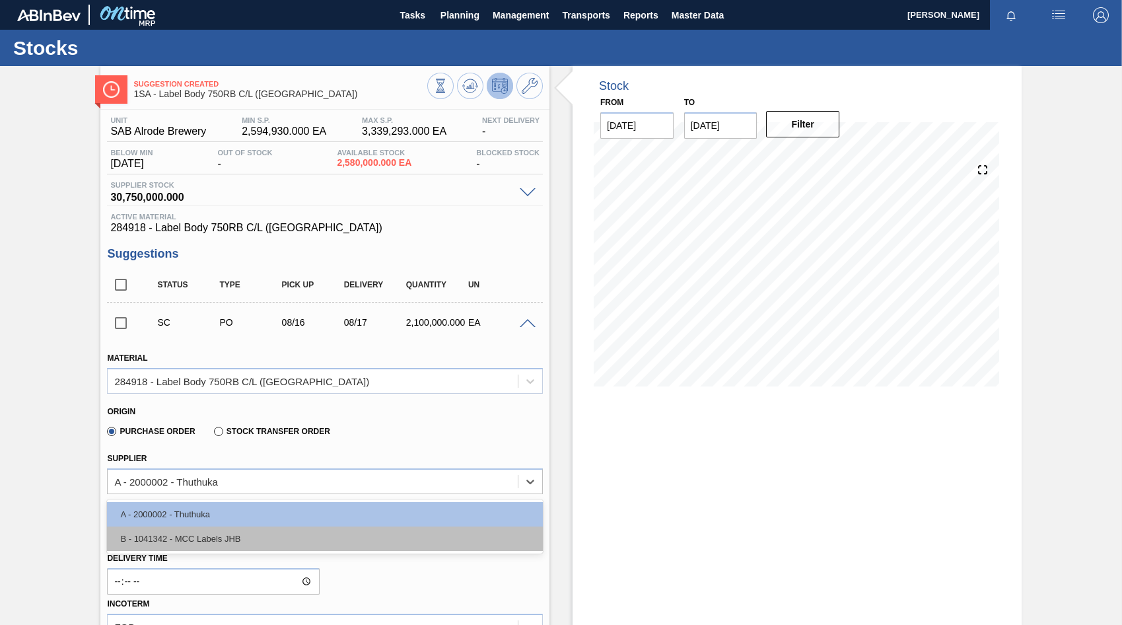
click at [170, 537] on div "B - 1041342 - MCC Labels JHB" at bounding box center [325, 538] width 436 height 24
type input "0.467"
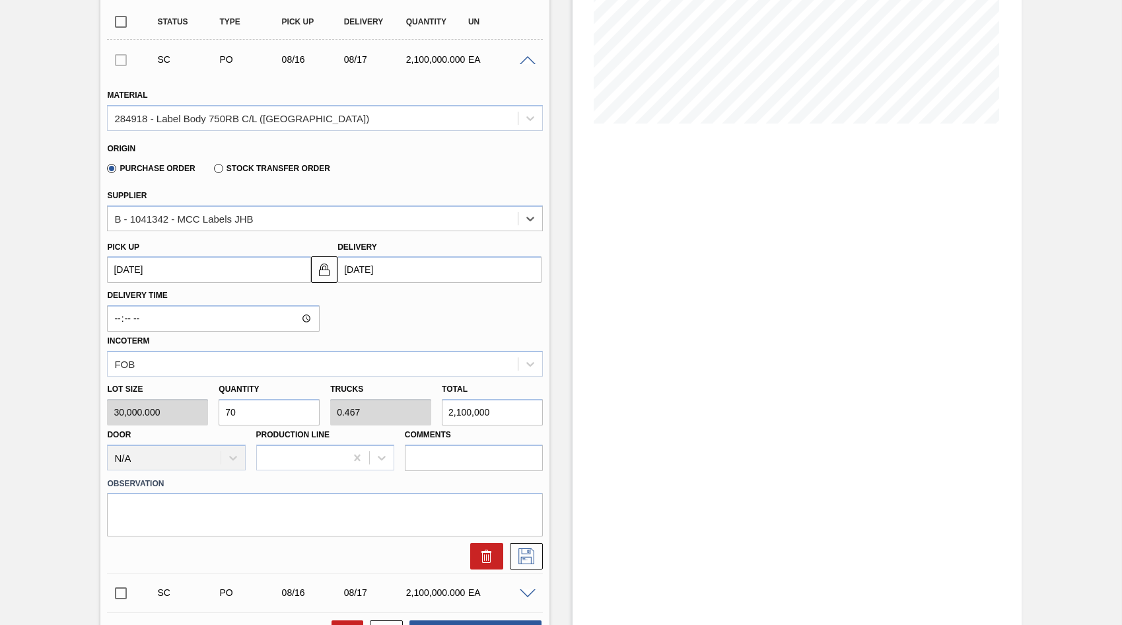
scroll to position [264, 0]
click at [514, 554] on button at bounding box center [526, 554] width 33 height 26
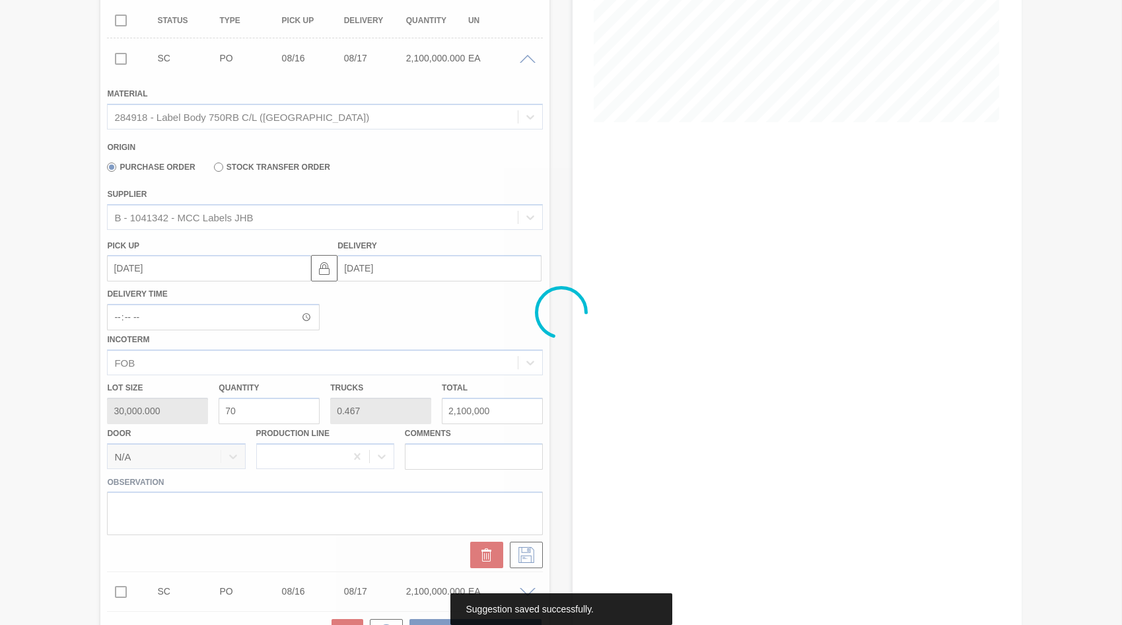
scroll to position [0, 0]
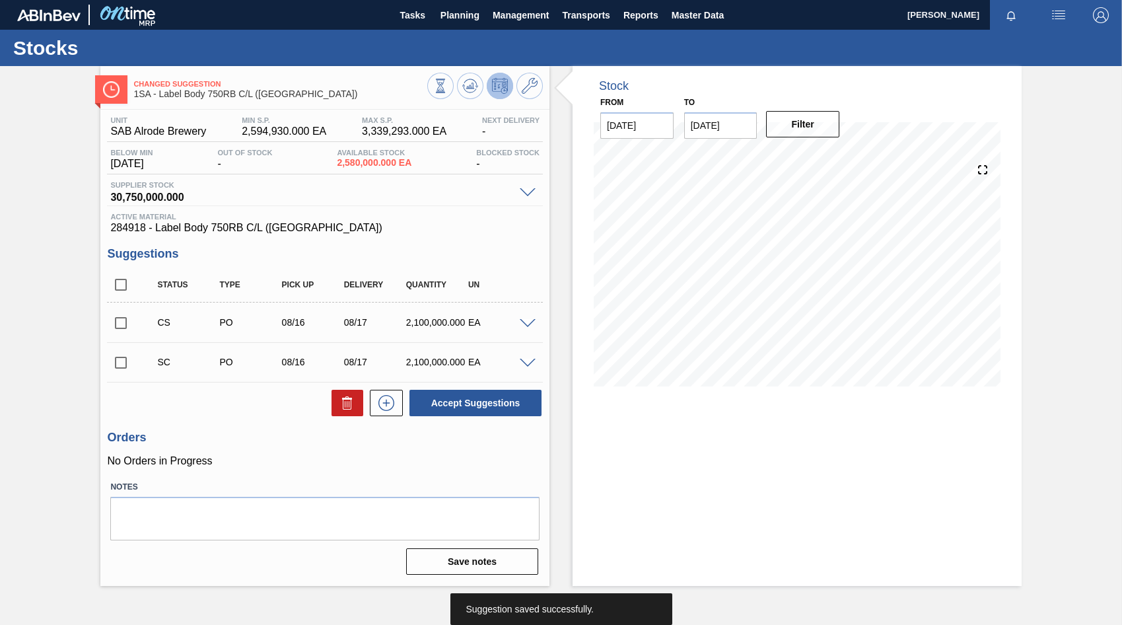
click at [522, 326] on span at bounding box center [528, 324] width 16 height 10
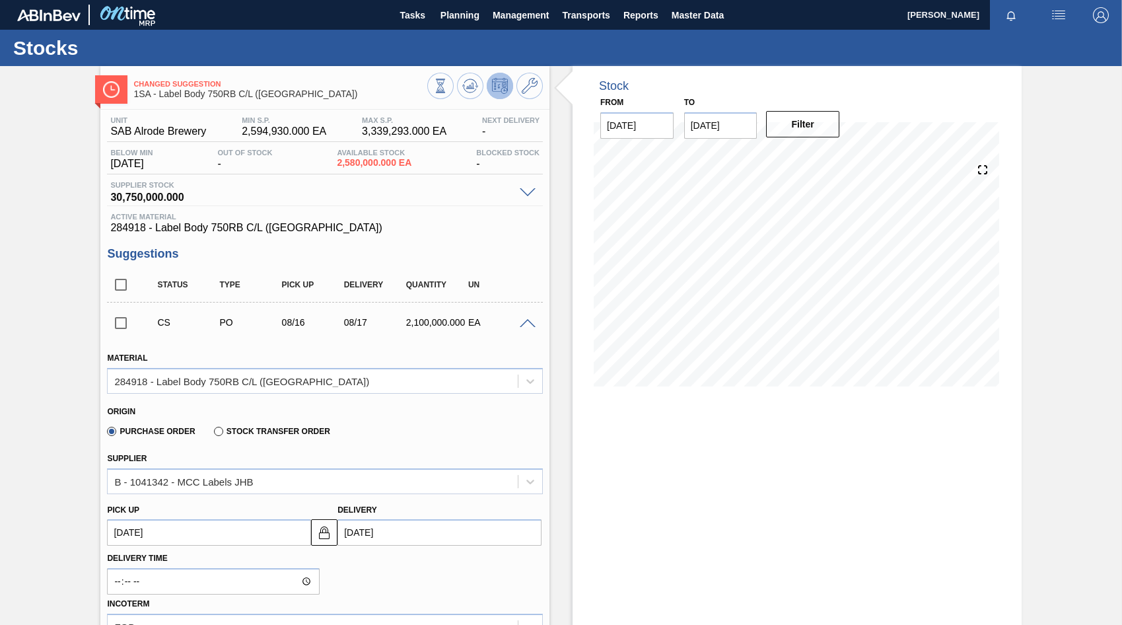
click at [522, 324] on span at bounding box center [528, 324] width 16 height 10
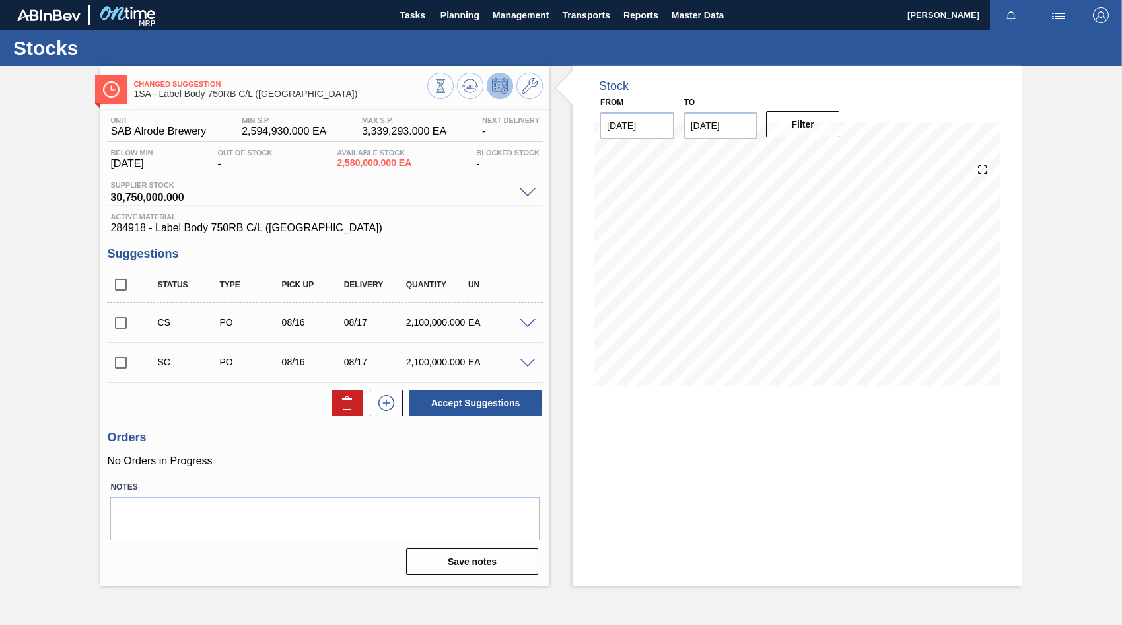
click at [121, 323] on input "checkbox" at bounding box center [121, 323] width 28 height 28
click at [469, 407] on button "Accept Suggestions" at bounding box center [475, 403] width 132 height 26
checkbox input "false"
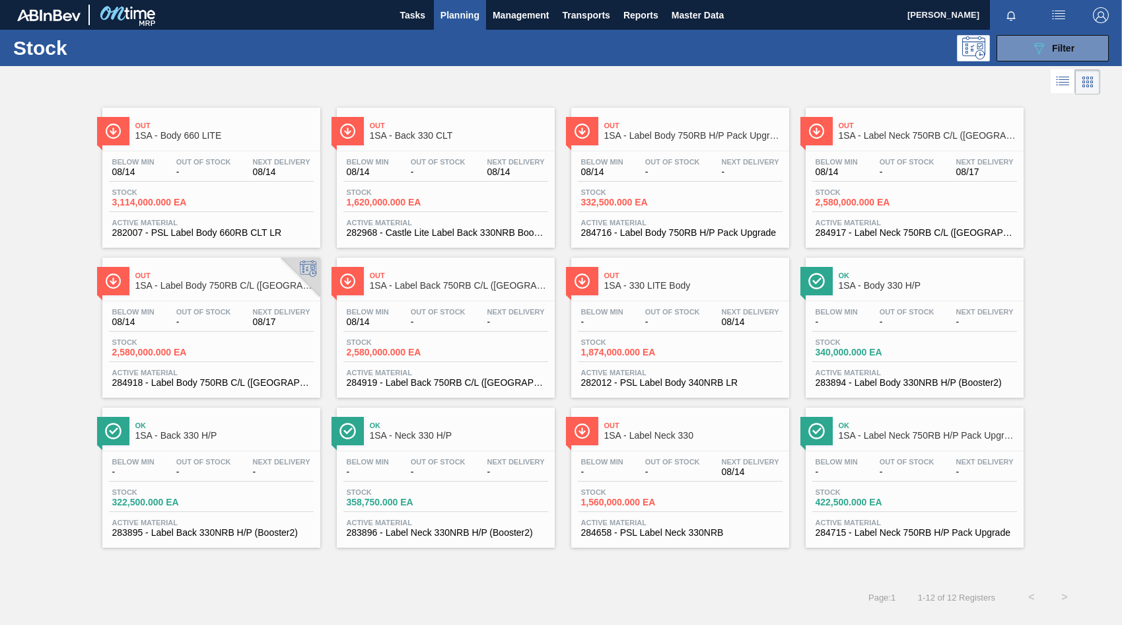
click at [455, 306] on div "Below Min 08/14 Out Of Stock - Next Delivery - Stock 2,580,000.000 EA Active Ma…" at bounding box center [446, 346] width 218 height 90
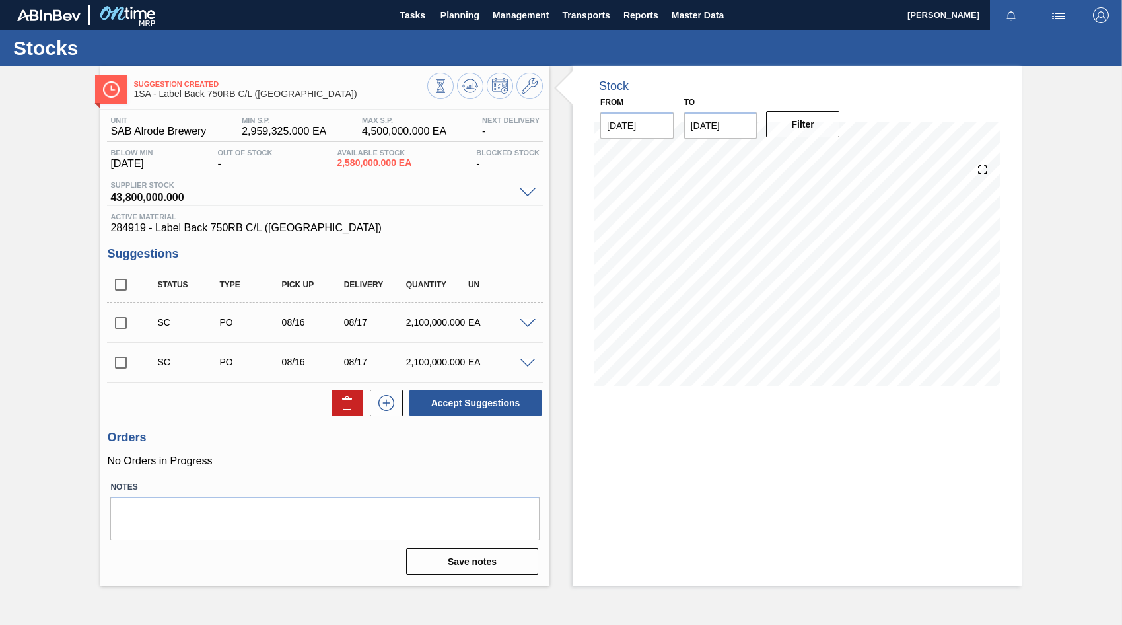
click at [525, 319] on span at bounding box center [528, 324] width 16 height 10
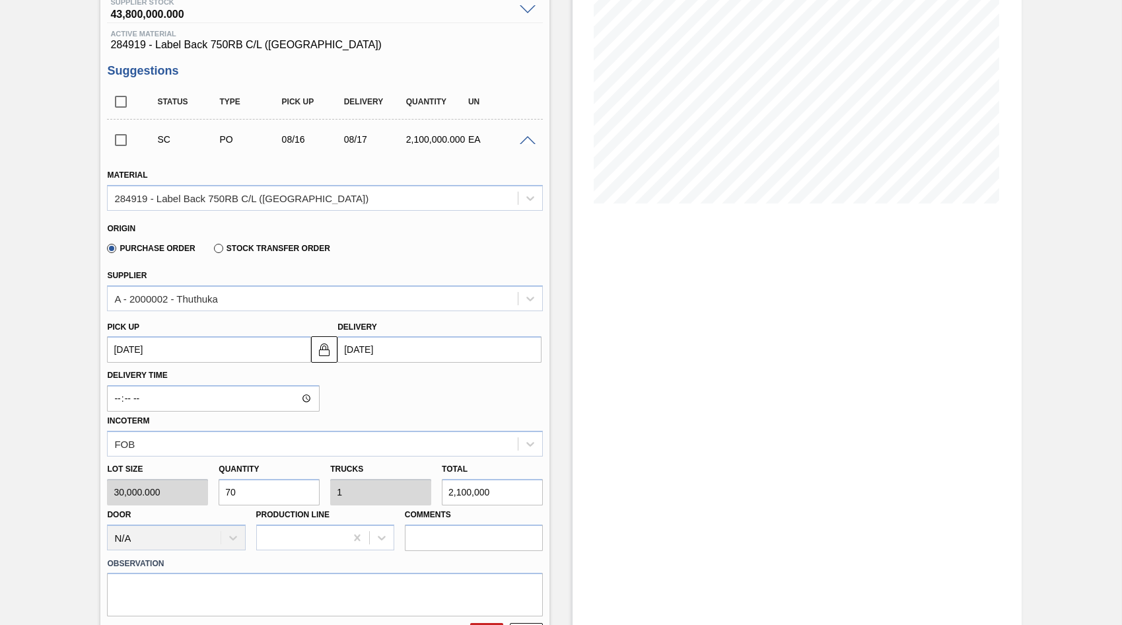
scroll to position [198, 0]
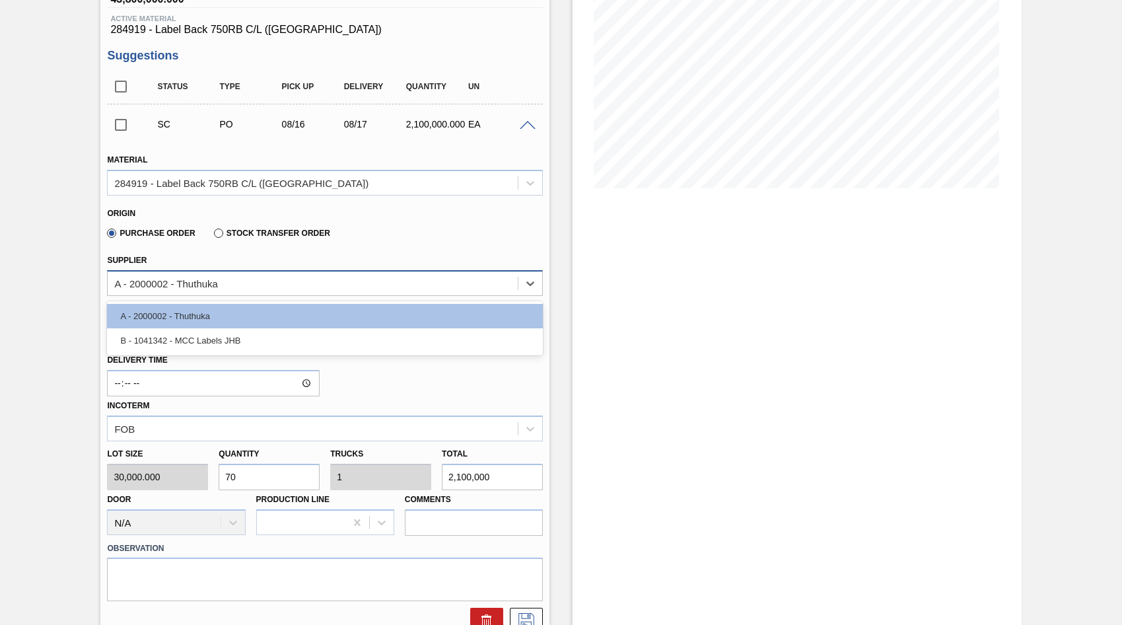
click at [246, 287] on div "A - 2000002 - Thuthuka" at bounding box center [313, 282] width 410 height 19
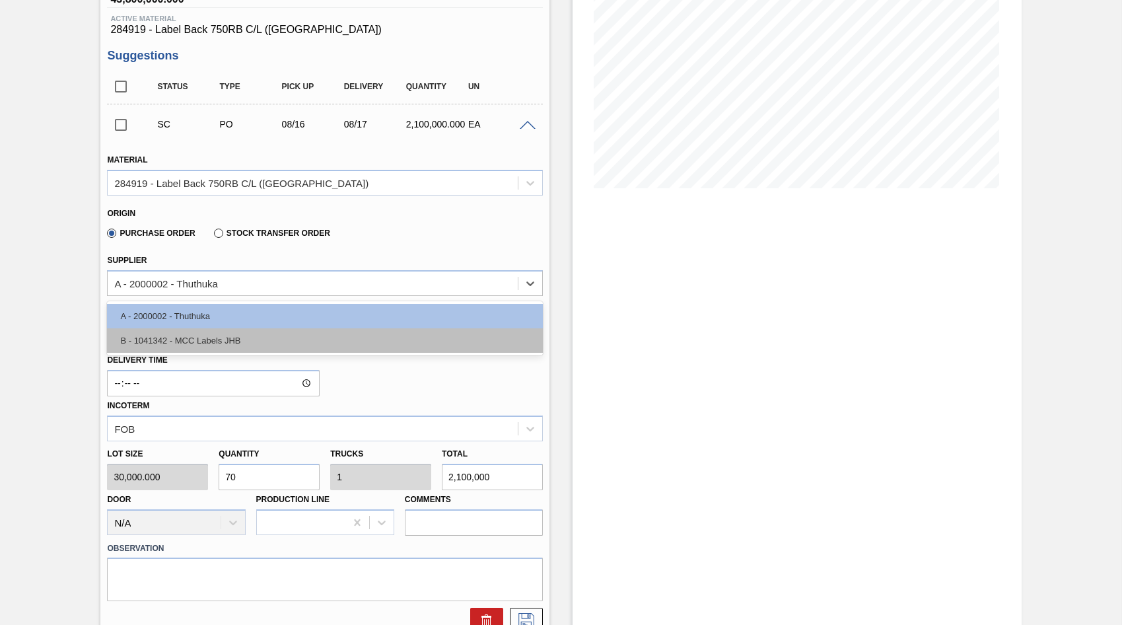
click at [249, 337] on div "B - 1041342 - MCC Labels JHB" at bounding box center [325, 340] width 436 height 24
type input "0.583"
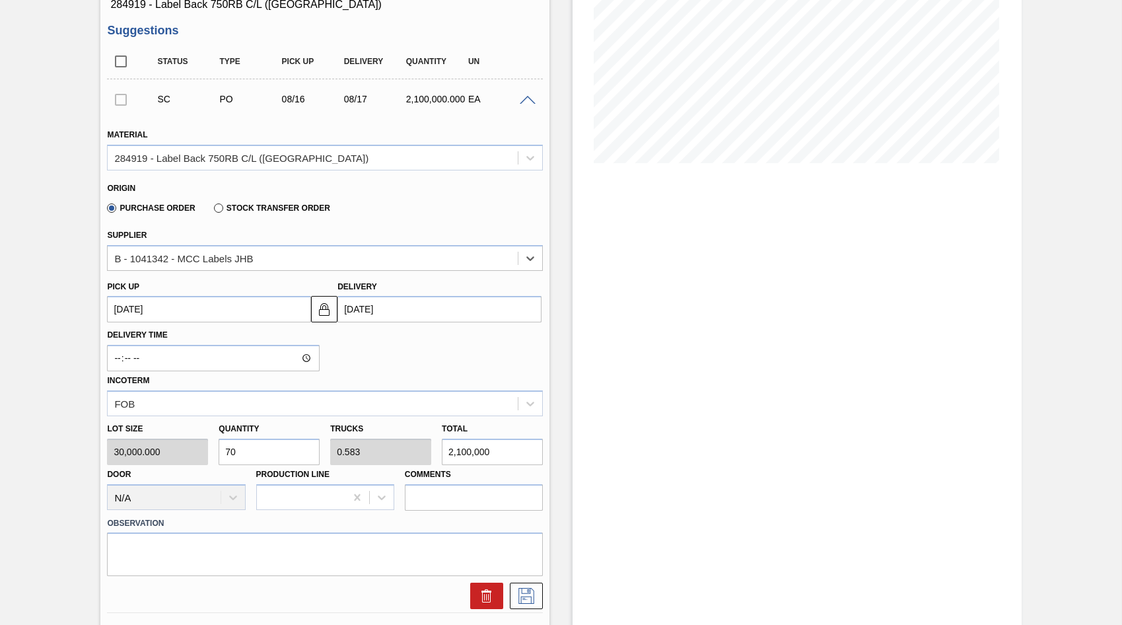
scroll to position [330, 0]
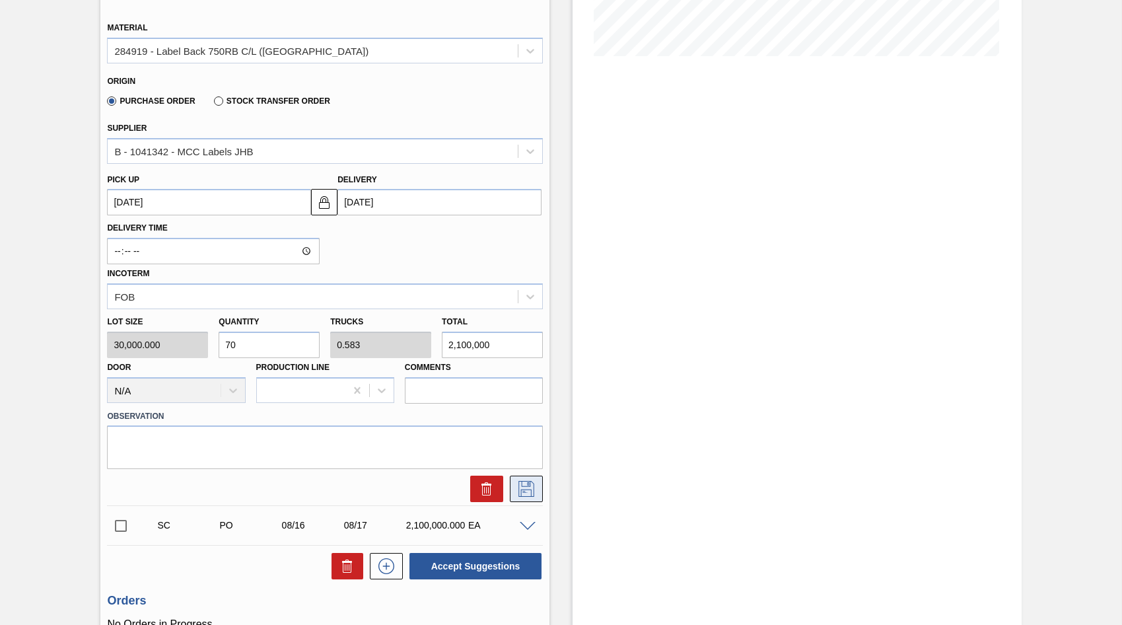
click at [526, 491] on icon at bounding box center [526, 489] width 21 height 16
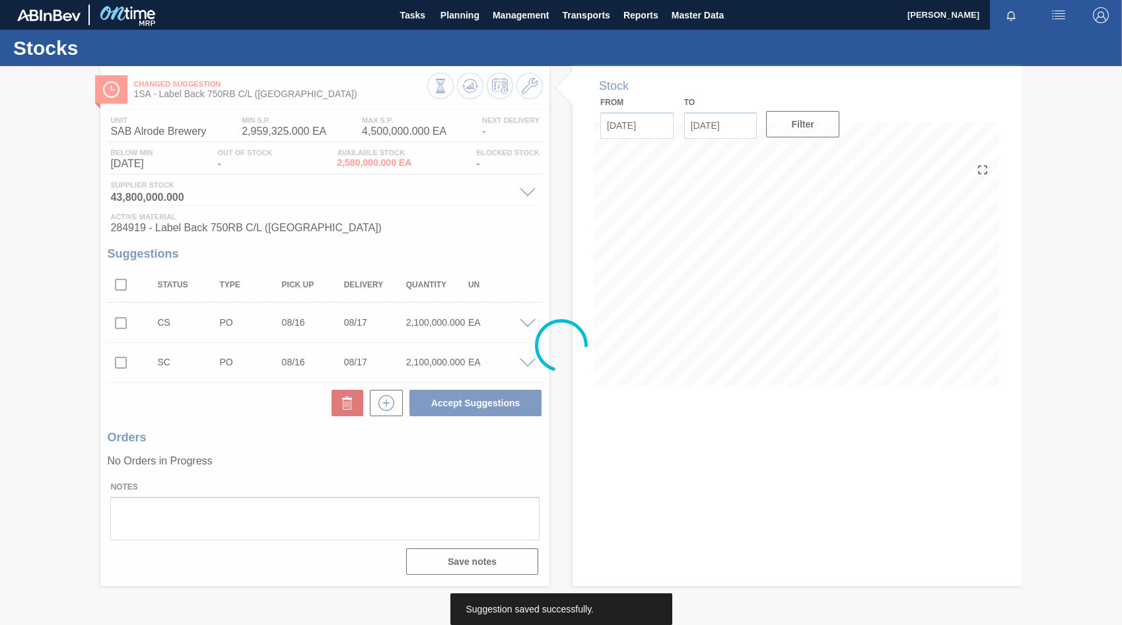
scroll to position [0, 0]
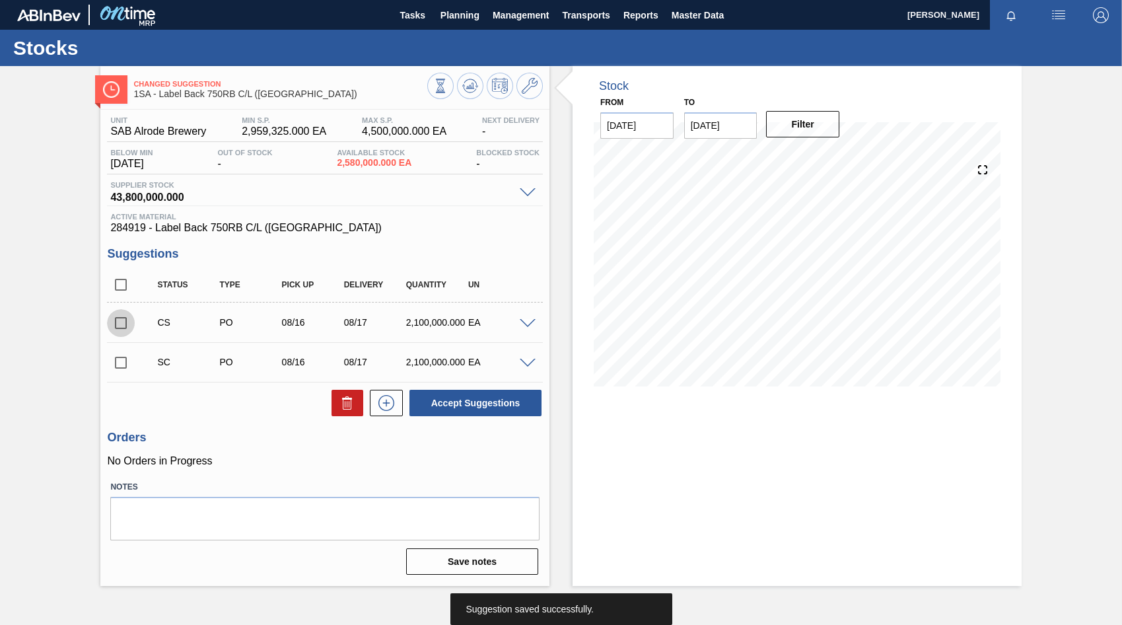
click at [118, 323] on input "checkbox" at bounding box center [121, 323] width 28 height 28
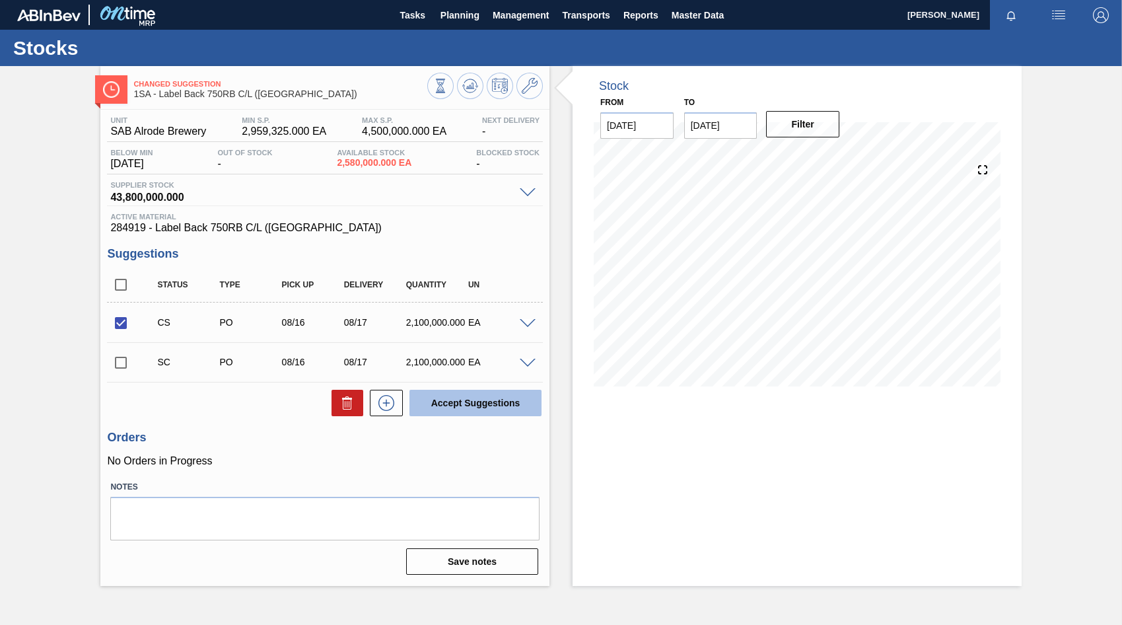
click at [469, 409] on button "Accept Suggestions" at bounding box center [475, 403] width 132 height 26
checkbox input "false"
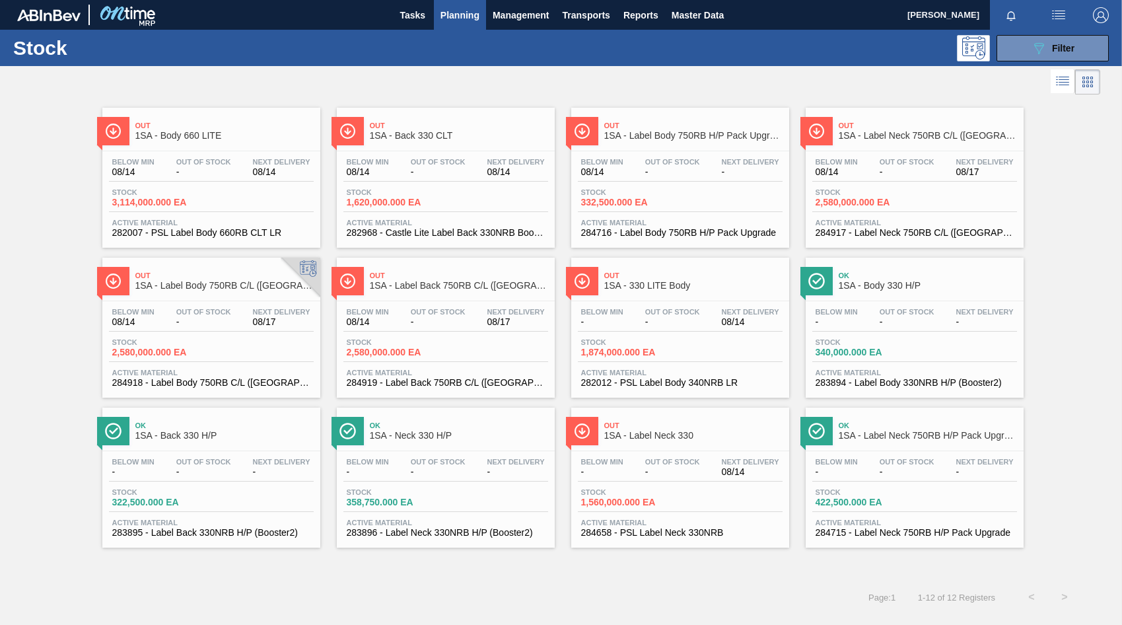
click at [681, 327] on div "Below Min - Out Of Stock - Next Delivery 08/14" at bounding box center [680, 320] width 205 height 24
click at [666, 479] on div "Below Min - Out Of Stock - Next Delivery 08/14" at bounding box center [680, 470] width 205 height 24
click at [1034, 52] on icon "089F7B8B-B2A5-4AFE-B5C0-19BA573D28AC" at bounding box center [1039, 48] width 16 height 16
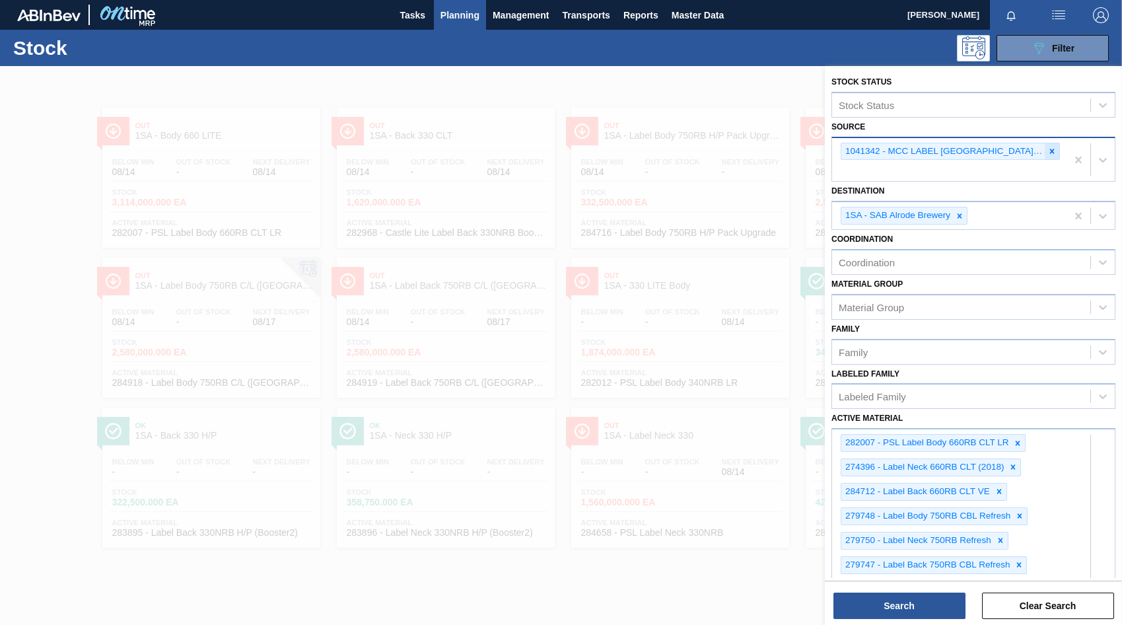
click at [1051, 153] on icon at bounding box center [1052, 151] width 5 height 5
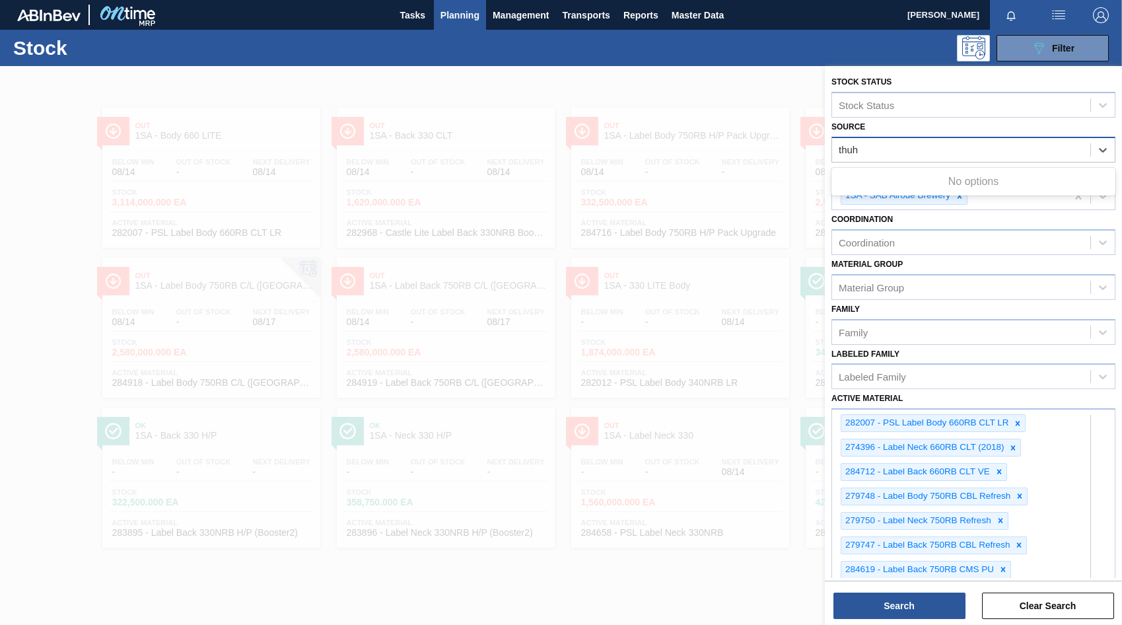
type input "thu"
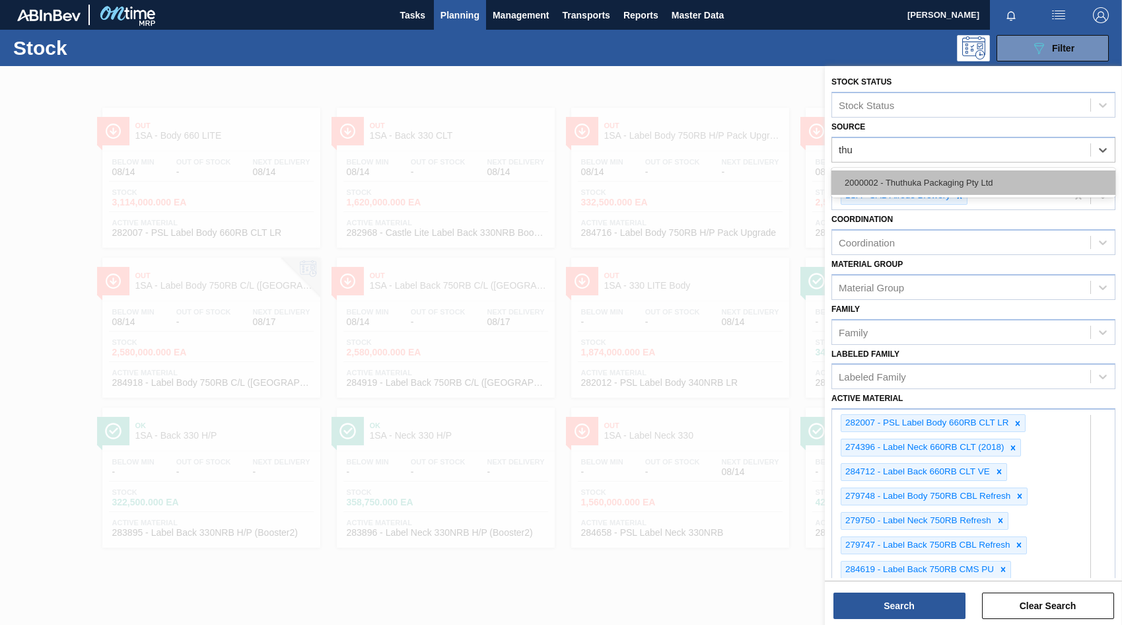
click at [959, 186] on div "2000002 - Thuthuka Packaging Pty Ltd" at bounding box center [973, 182] width 284 height 24
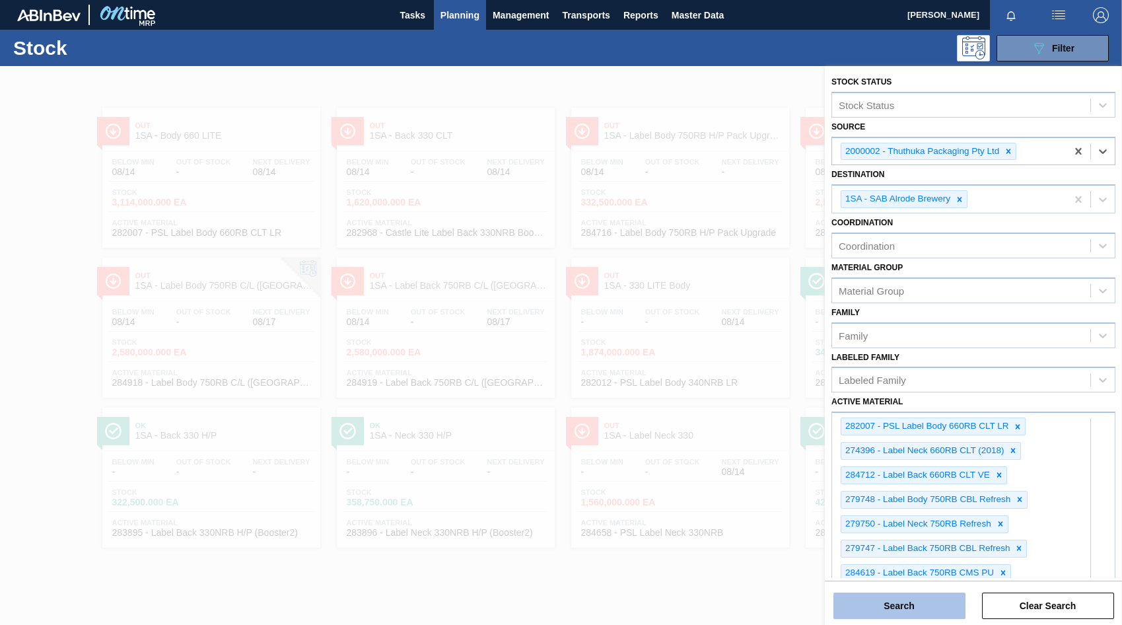
click at [895, 608] on button "Search" at bounding box center [899, 605] width 132 height 26
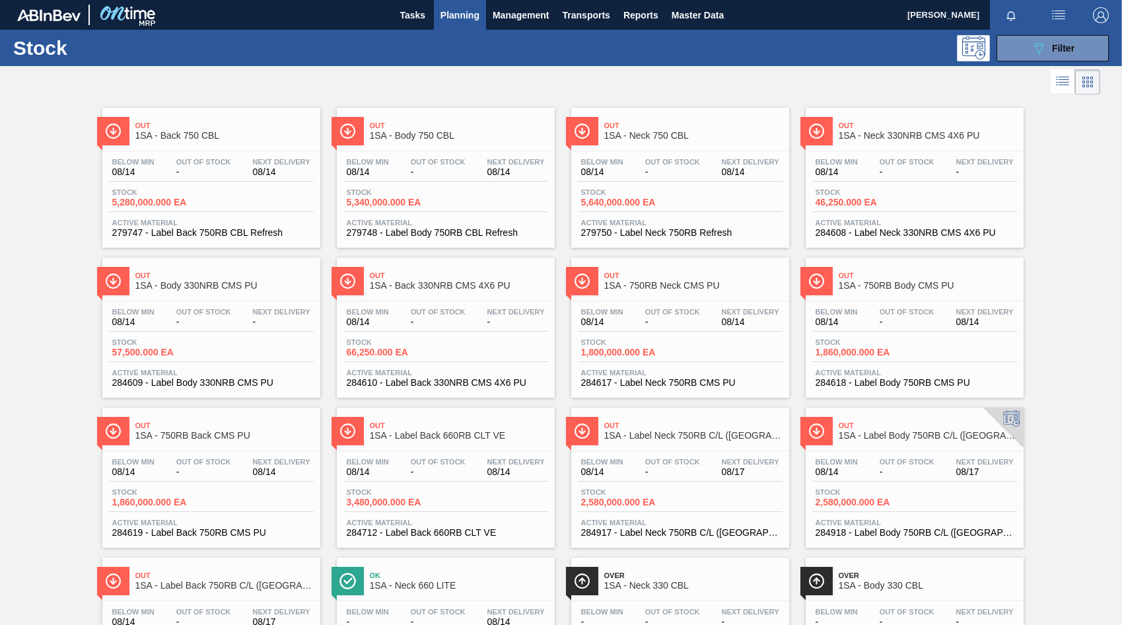
click at [246, 189] on div "Stock 5,280,000.000 EA" at bounding box center [211, 200] width 205 height 24
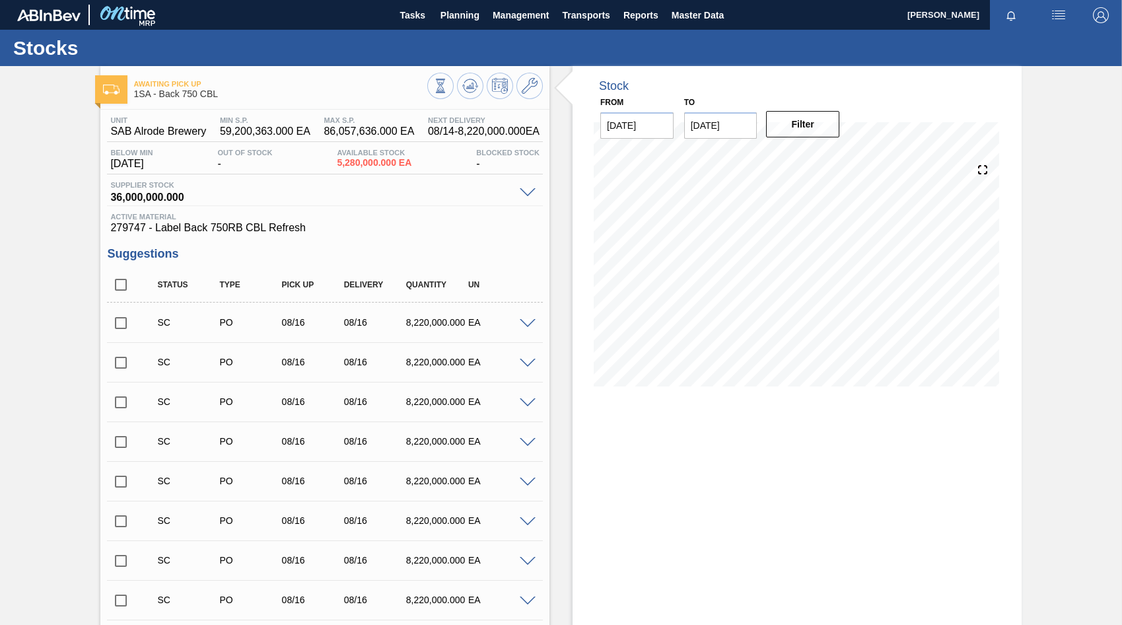
click at [120, 325] on input "checkbox" at bounding box center [121, 323] width 28 height 28
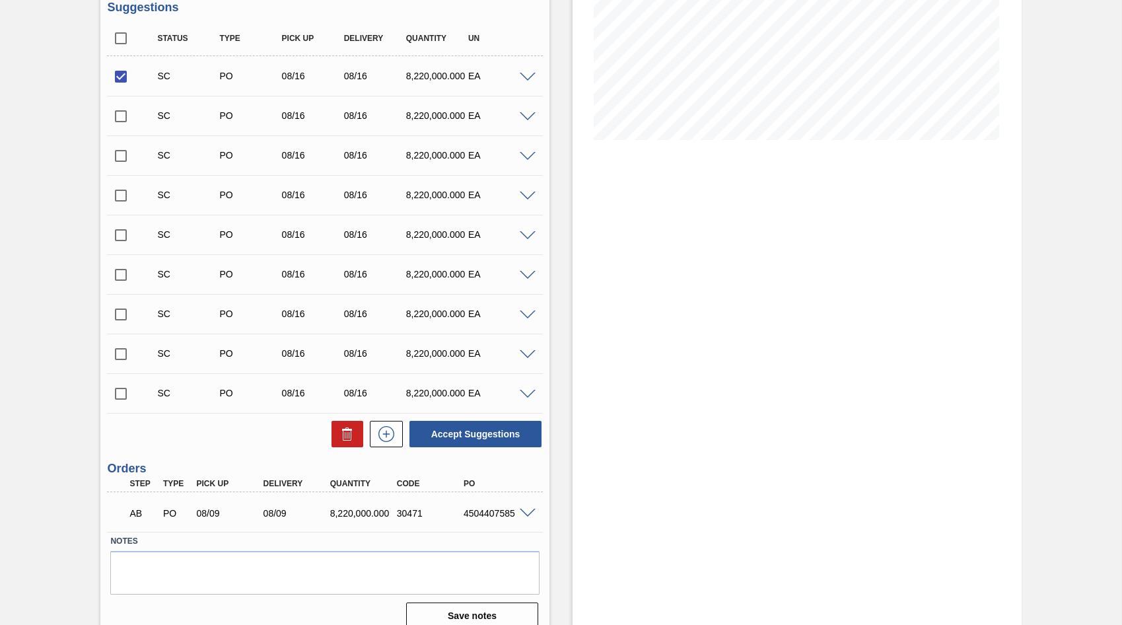
scroll to position [261, 0]
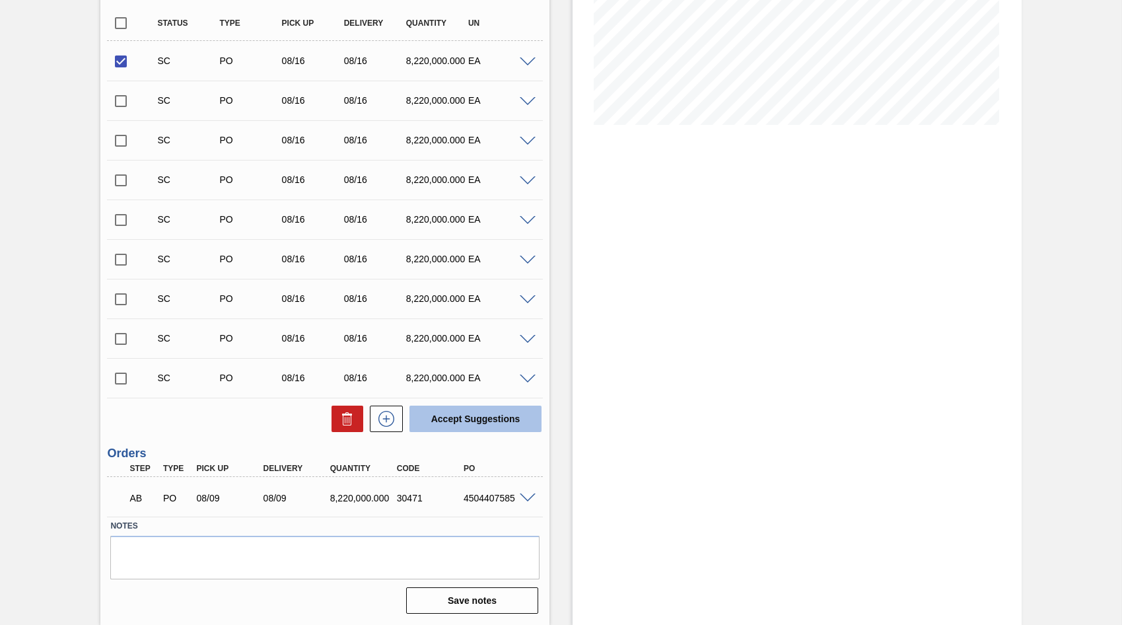
click at [460, 418] on button "Accept Suggestions" at bounding box center [475, 418] width 132 height 26
checkbox input "false"
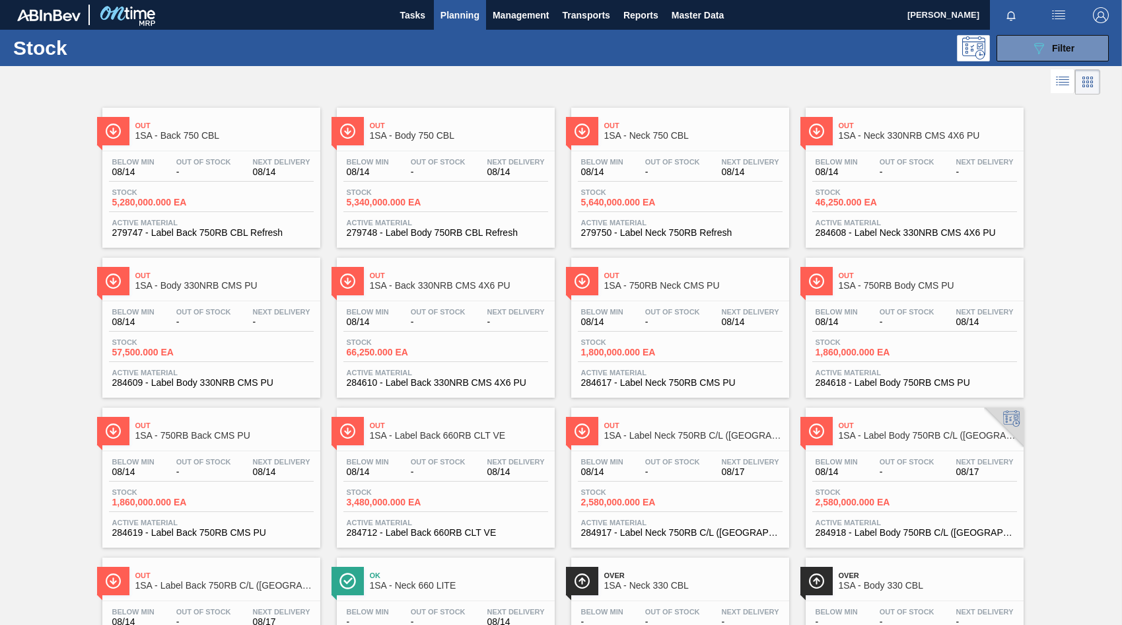
click at [412, 164] on span "Out Of Stock" at bounding box center [438, 162] width 55 height 8
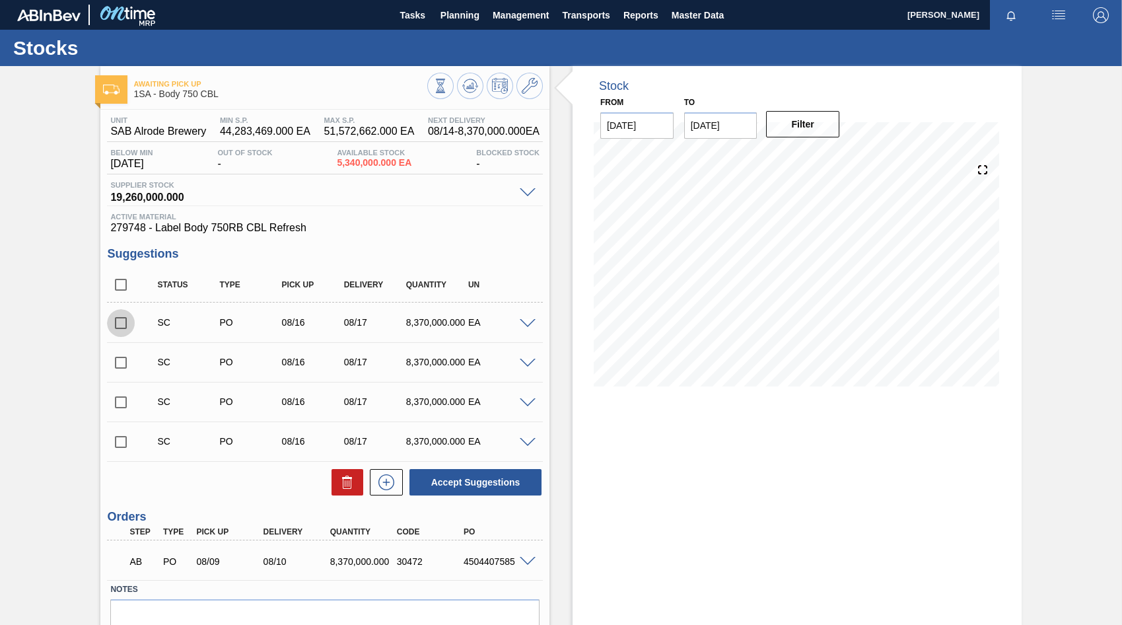
click at [123, 323] on input "checkbox" at bounding box center [121, 323] width 28 height 28
click at [483, 483] on button "Accept Suggestions" at bounding box center [475, 482] width 132 height 26
checkbox input "false"
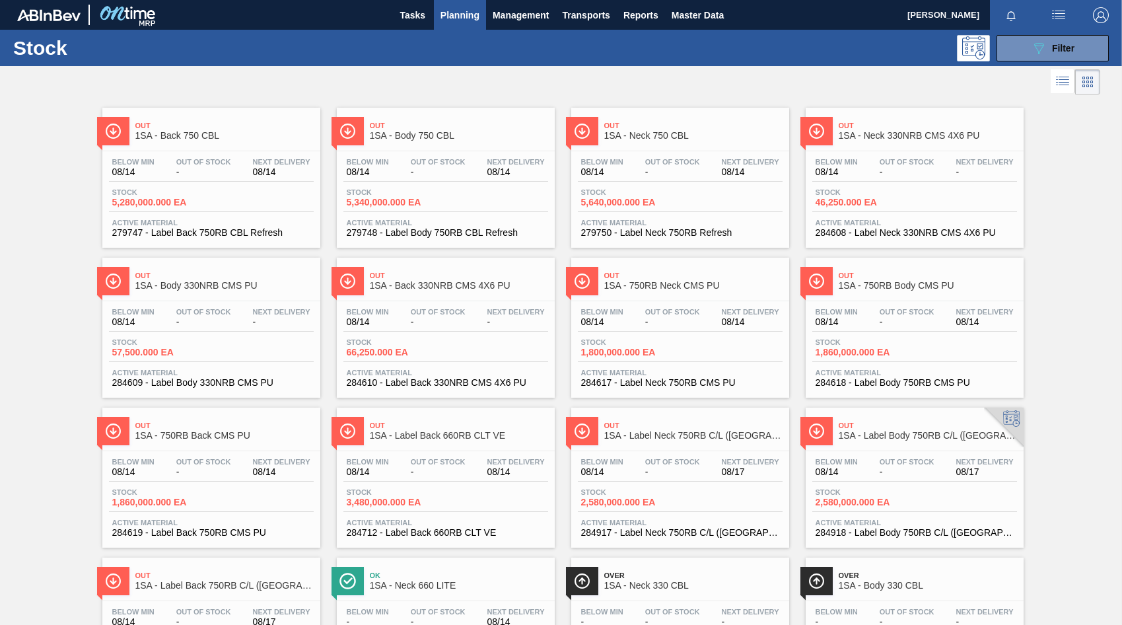
click at [662, 170] on span "-" at bounding box center [672, 172] width 55 height 10
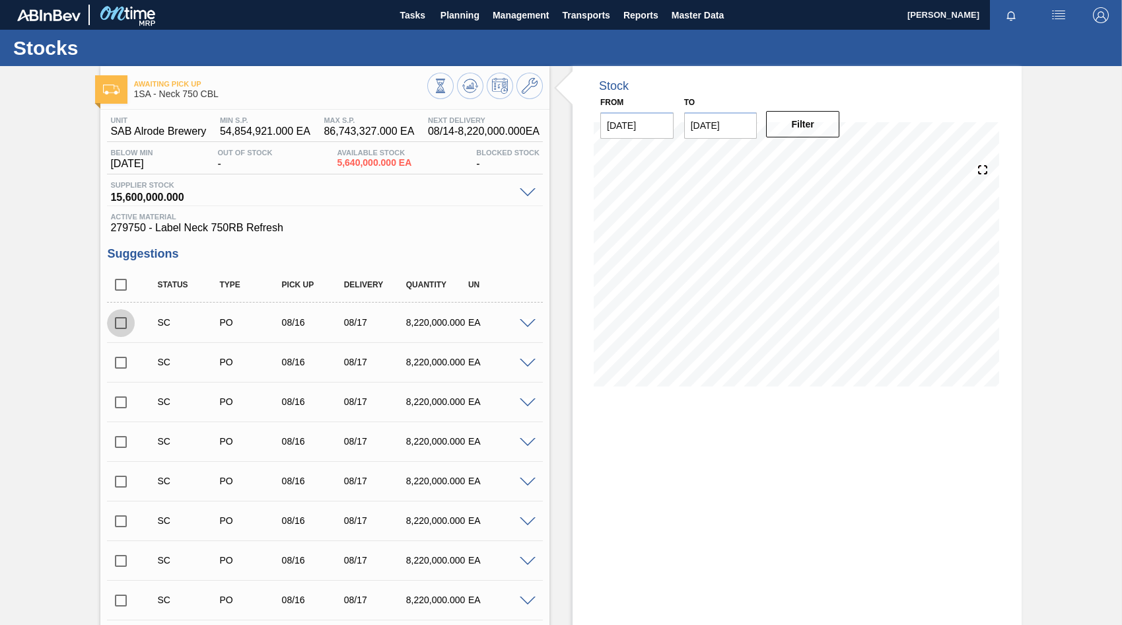
click at [118, 322] on input "checkbox" at bounding box center [121, 323] width 28 height 28
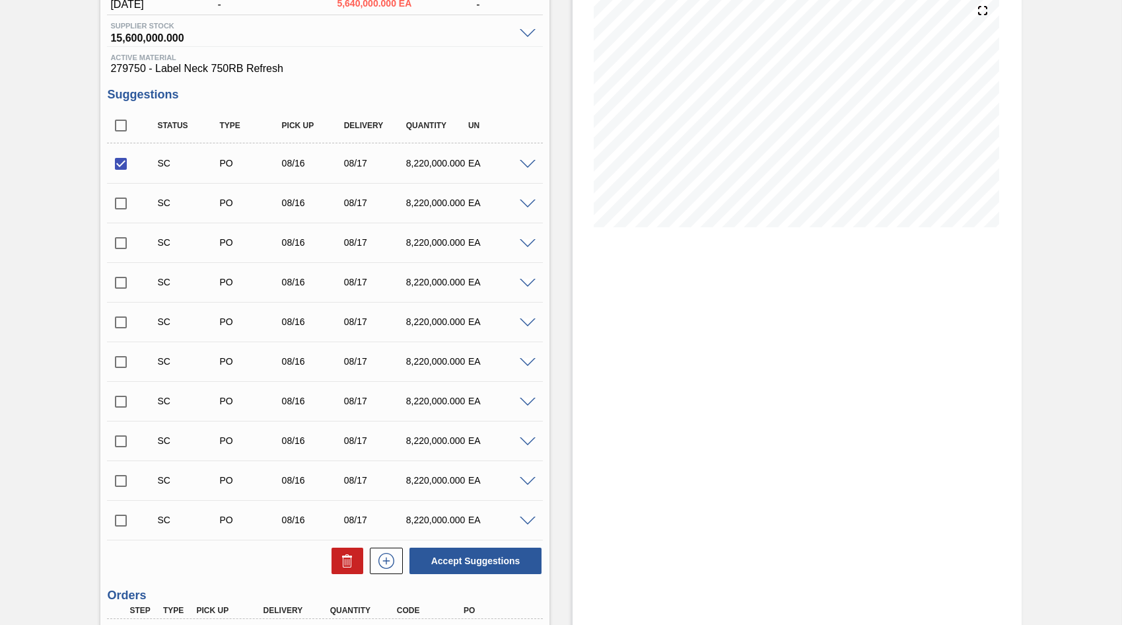
scroll to position [264, 0]
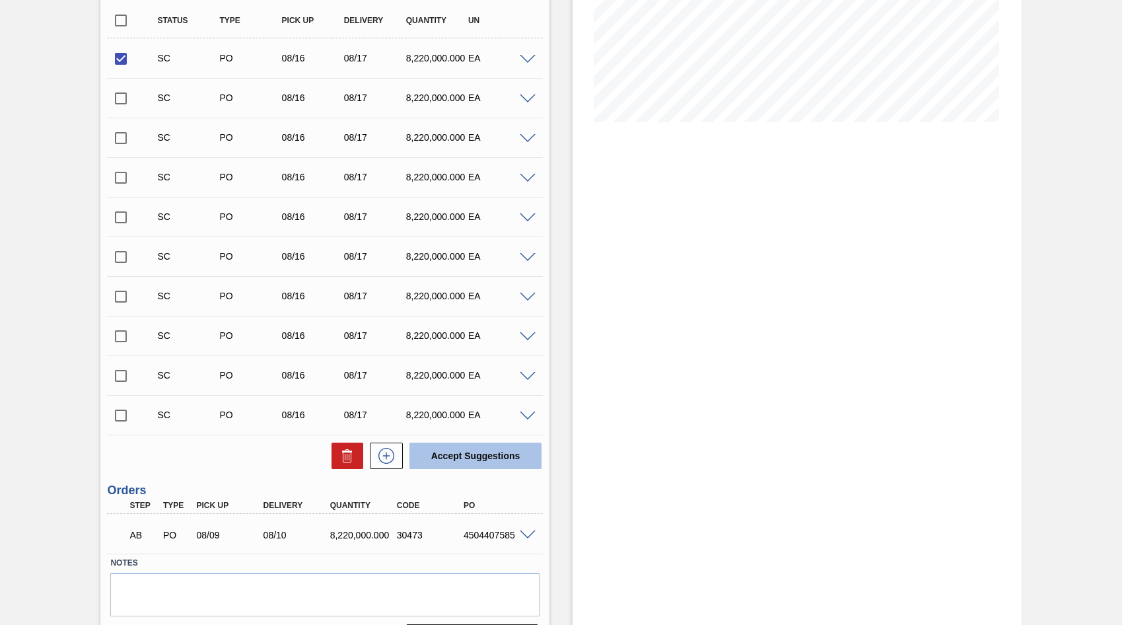
click at [460, 464] on button "Accept Suggestions" at bounding box center [475, 455] width 132 height 26
checkbox input "false"
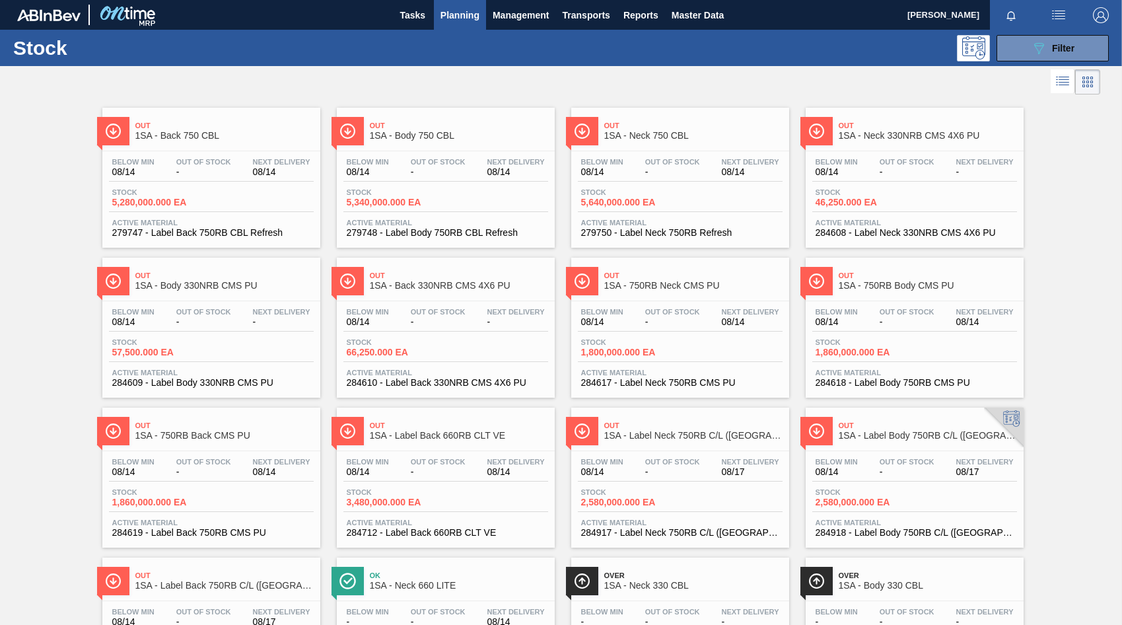
click at [932, 164] on span "Out Of Stock" at bounding box center [906, 162] width 55 height 8
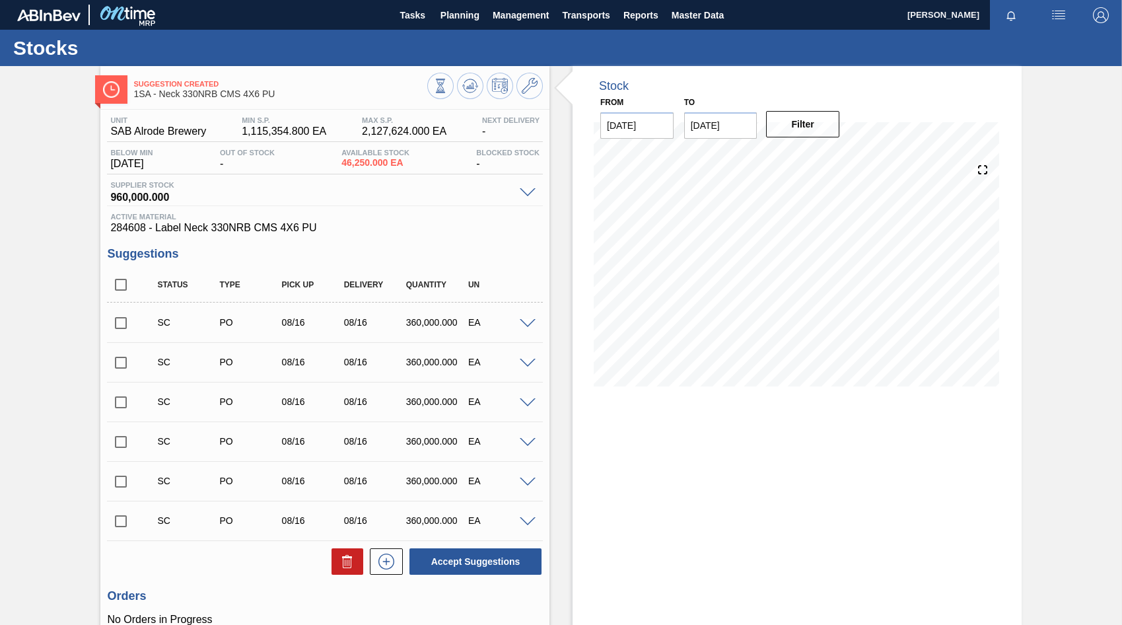
click at [120, 324] on input "checkbox" at bounding box center [121, 323] width 28 height 28
click at [531, 324] on span at bounding box center [528, 324] width 16 height 10
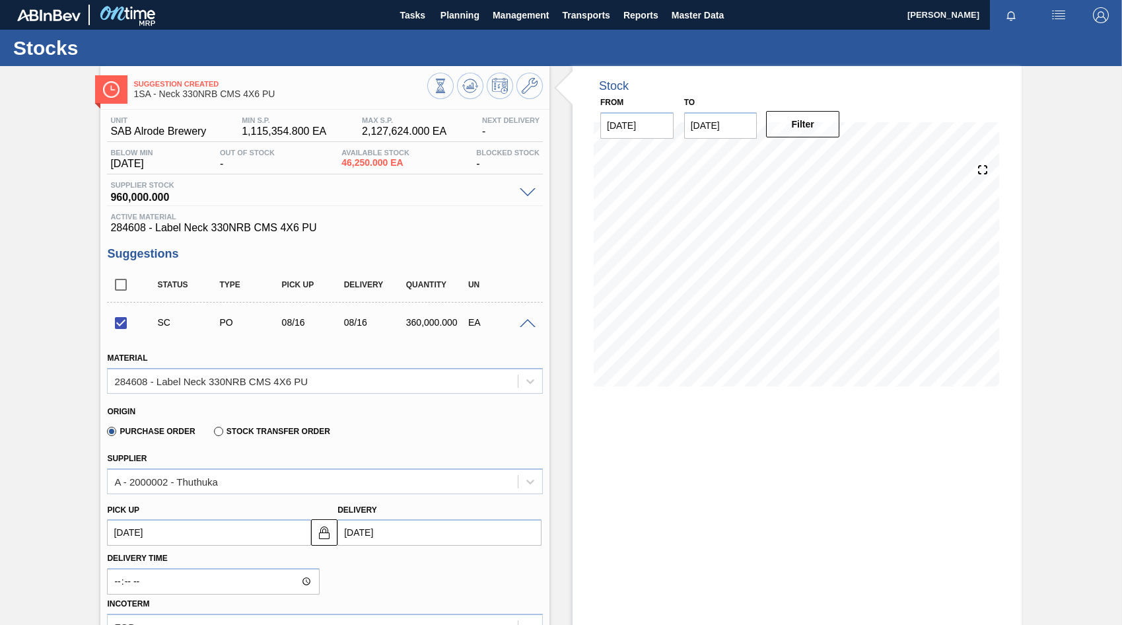
click at [531, 324] on span at bounding box center [528, 324] width 16 height 10
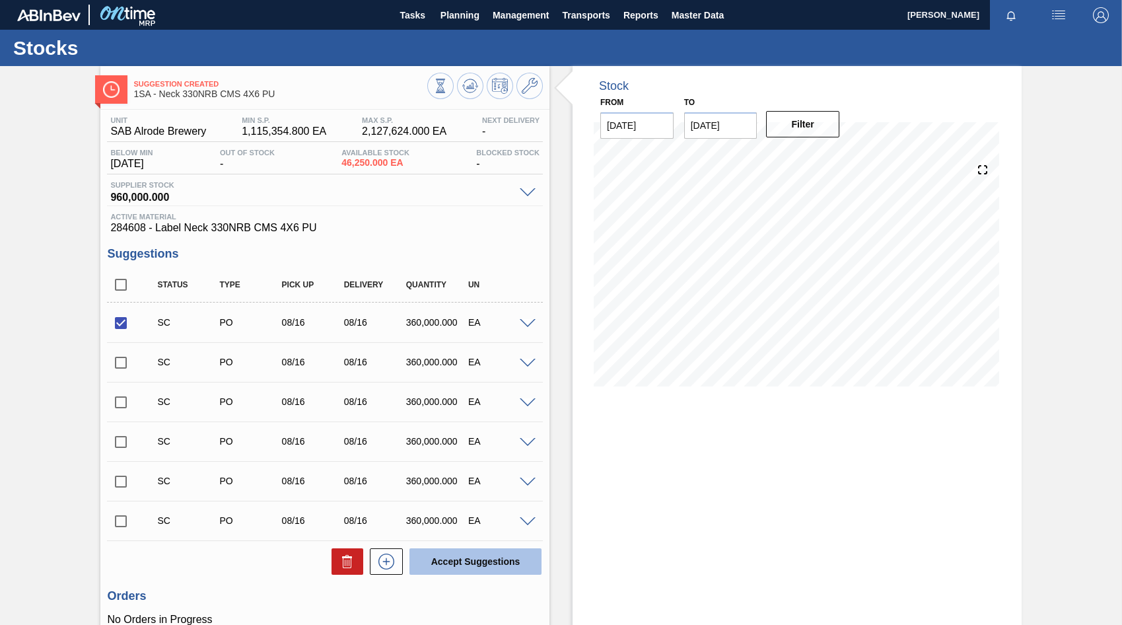
click at [473, 553] on button "Accept Suggestions" at bounding box center [475, 561] width 132 height 26
checkbox input "false"
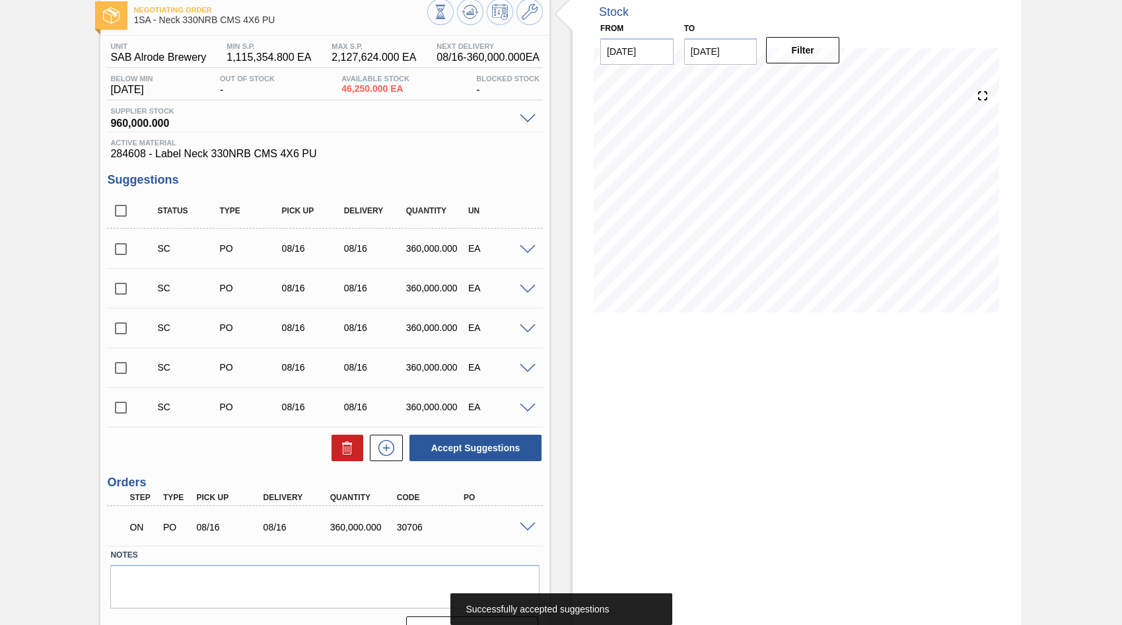
scroll to position [103, 0]
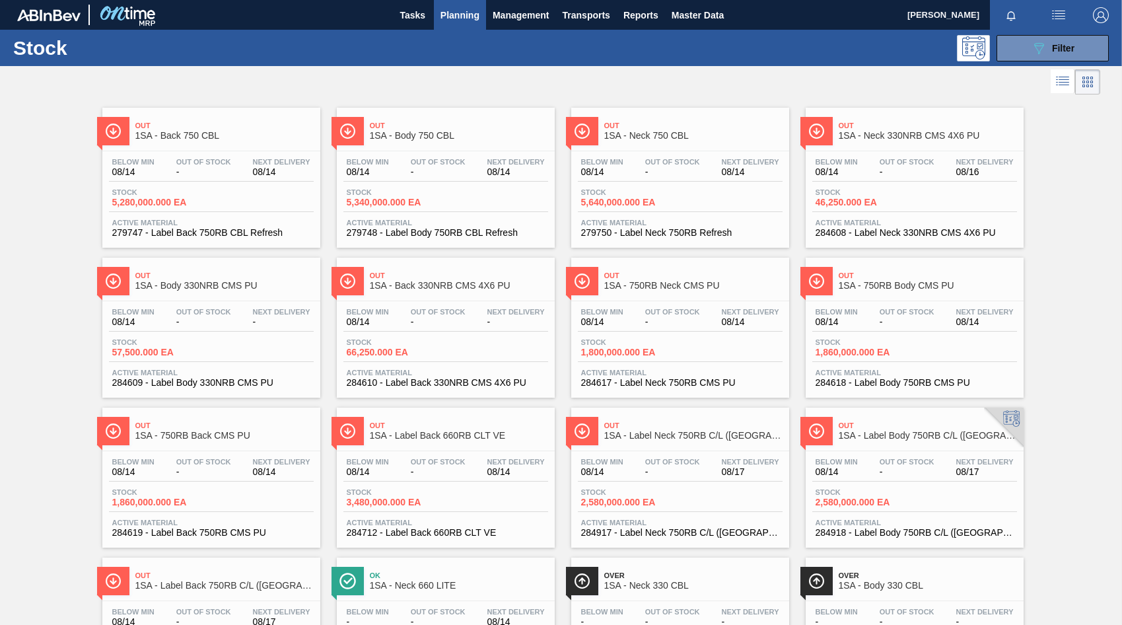
click at [203, 318] on span "-" at bounding box center [203, 322] width 55 height 10
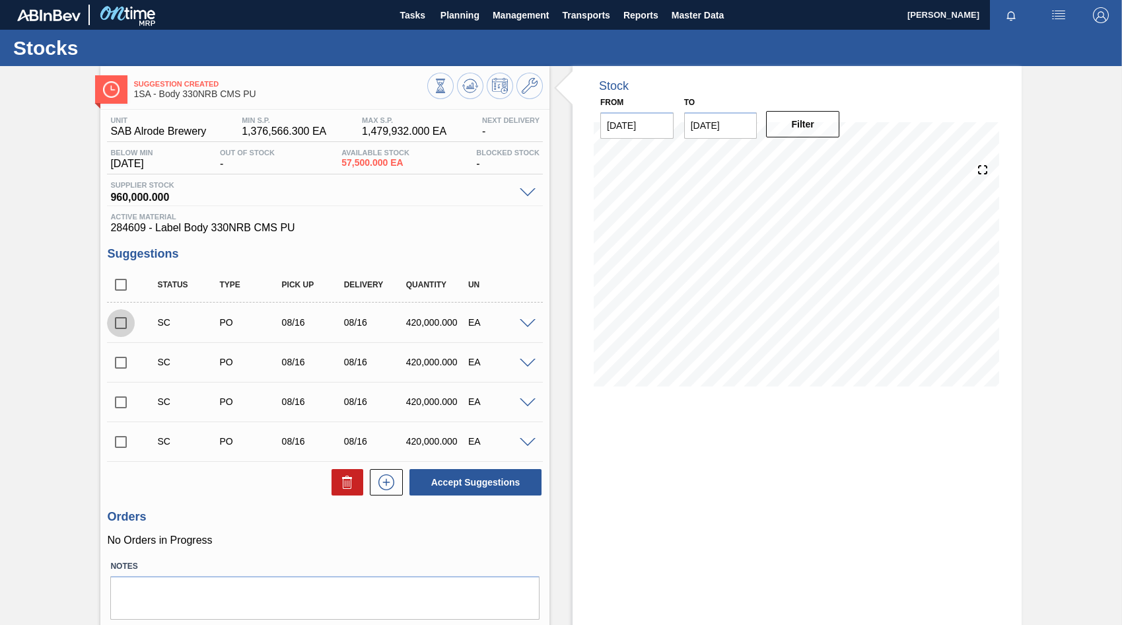
click at [123, 325] on input "checkbox" at bounding box center [121, 323] width 28 height 28
click at [475, 485] on button "Accept Suggestions" at bounding box center [475, 482] width 132 height 26
checkbox input "false"
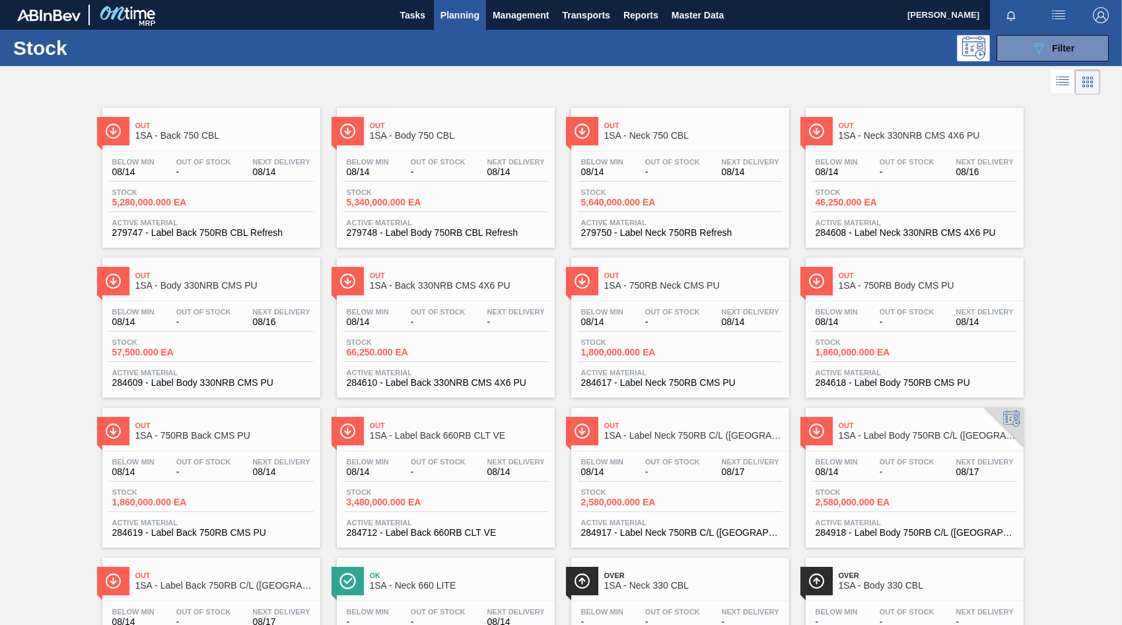
click at [454, 318] on span "-" at bounding box center [438, 322] width 55 height 10
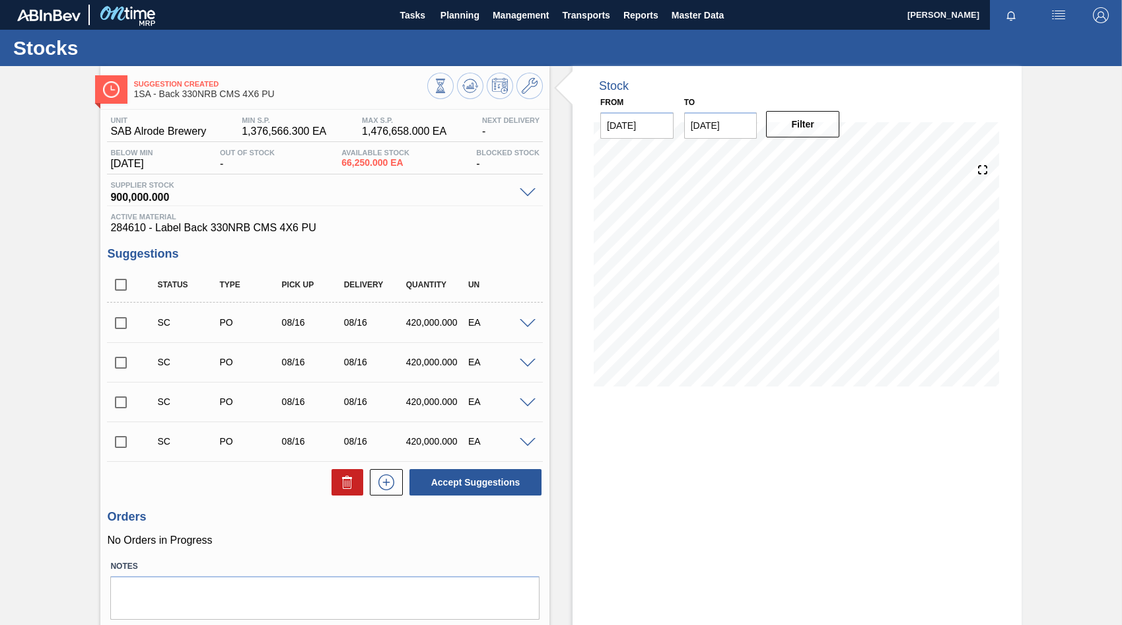
click at [120, 320] on input "checkbox" at bounding box center [121, 323] width 28 height 28
click at [462, 481] on button "Accept Suggestions" at bounding box center [475, 482] width 132 height 26
checkbox input "false"
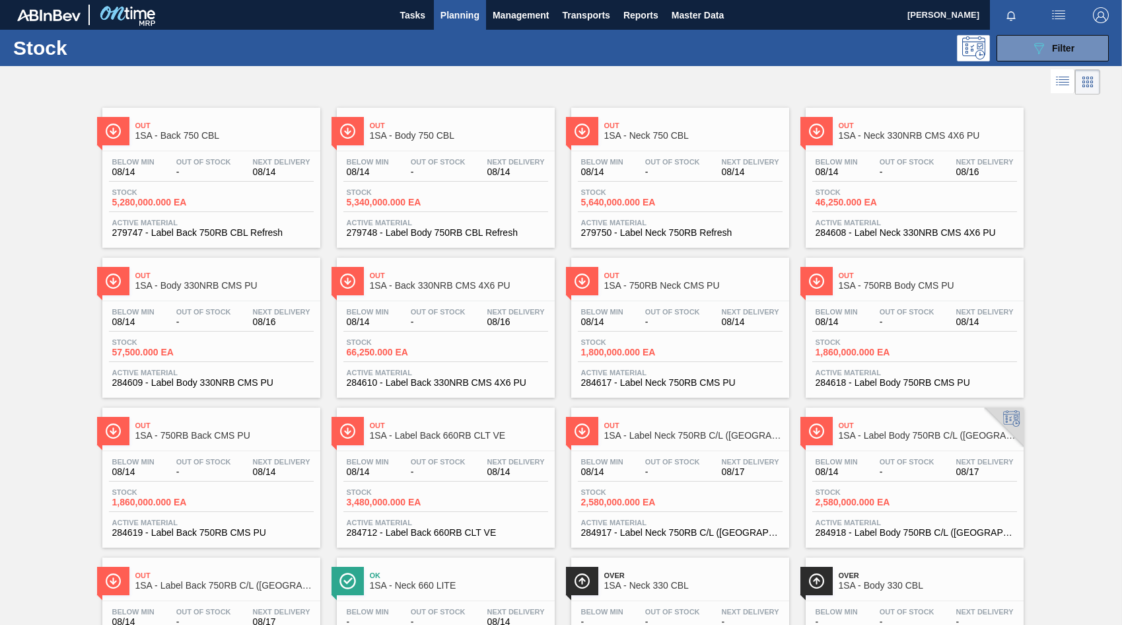
click at [642, 316] on div "Out Of Stock -" at bounding box center [672, 317] width 61 height 19
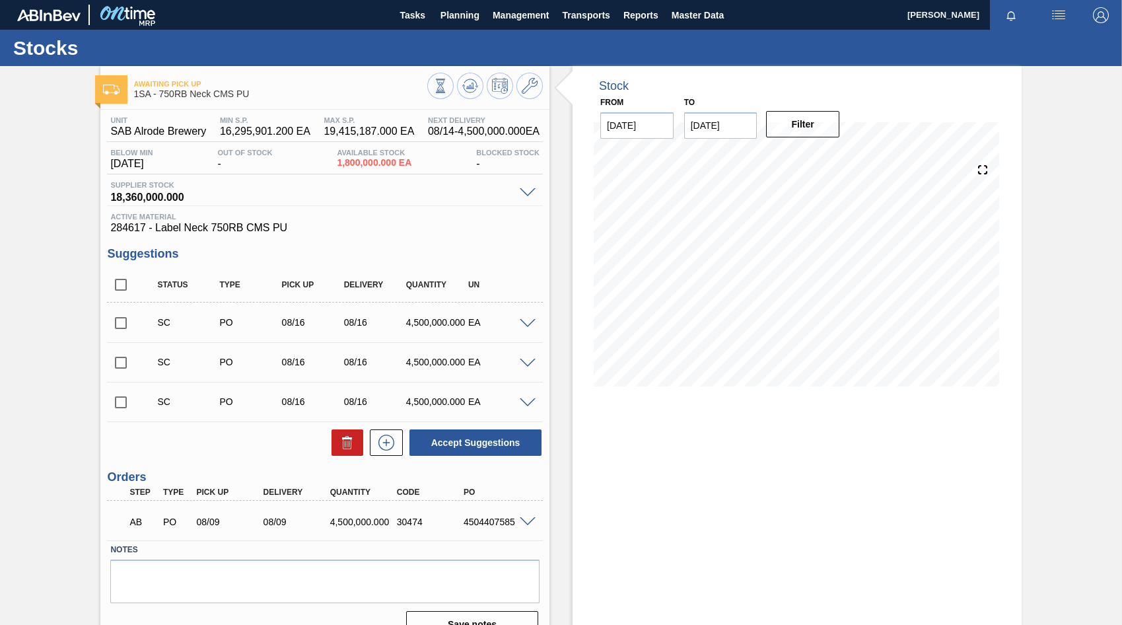
click at [123, 323] on input "checkbox" at bounding box center [121, 323] width 28 height 28
click at [475, 442] on button "Accept Suggestions" at bounding box center [475, 442] width 132 height 26
checkbox input "false"
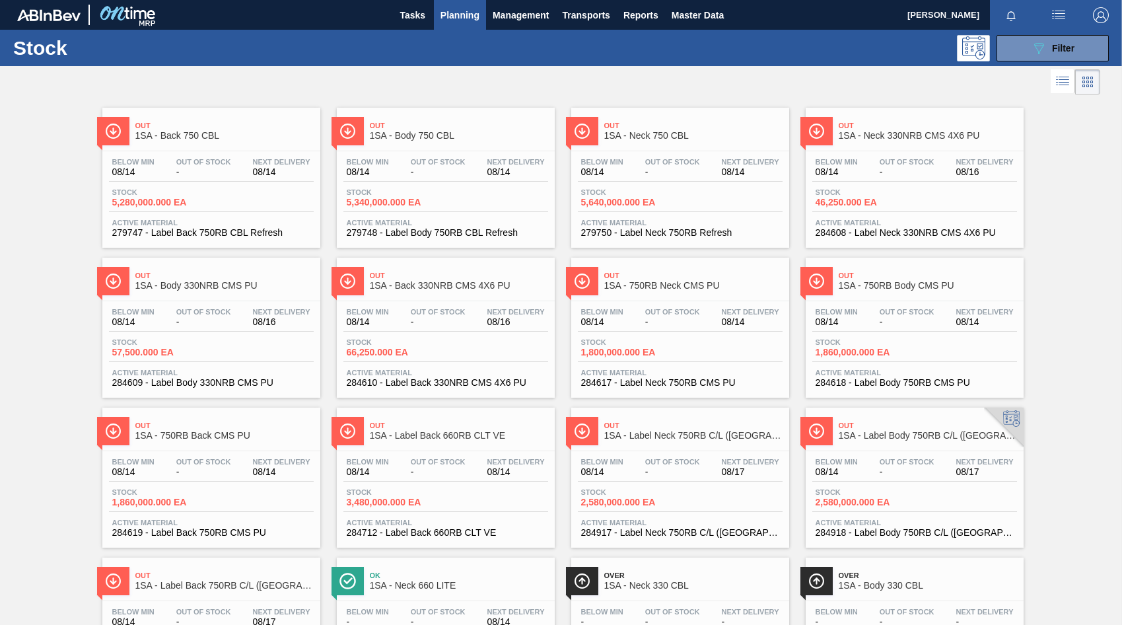
click at [882, 305] on div "Below Min 08/14 Out Of Stock - Next Delivery 08/14 Stock 1,860,000.000 EA Activ…" at bounding box center [915, 346] width 218 height 90
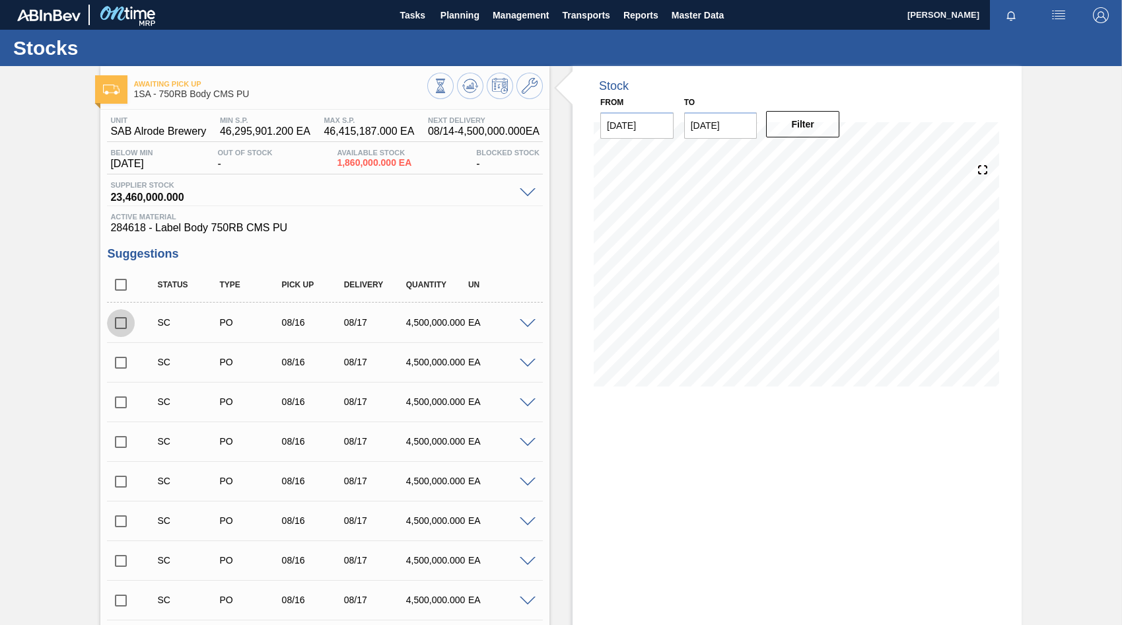
click at [126, 322] on input "checkbox" at bounding box center [121, 323] width 28 height 28
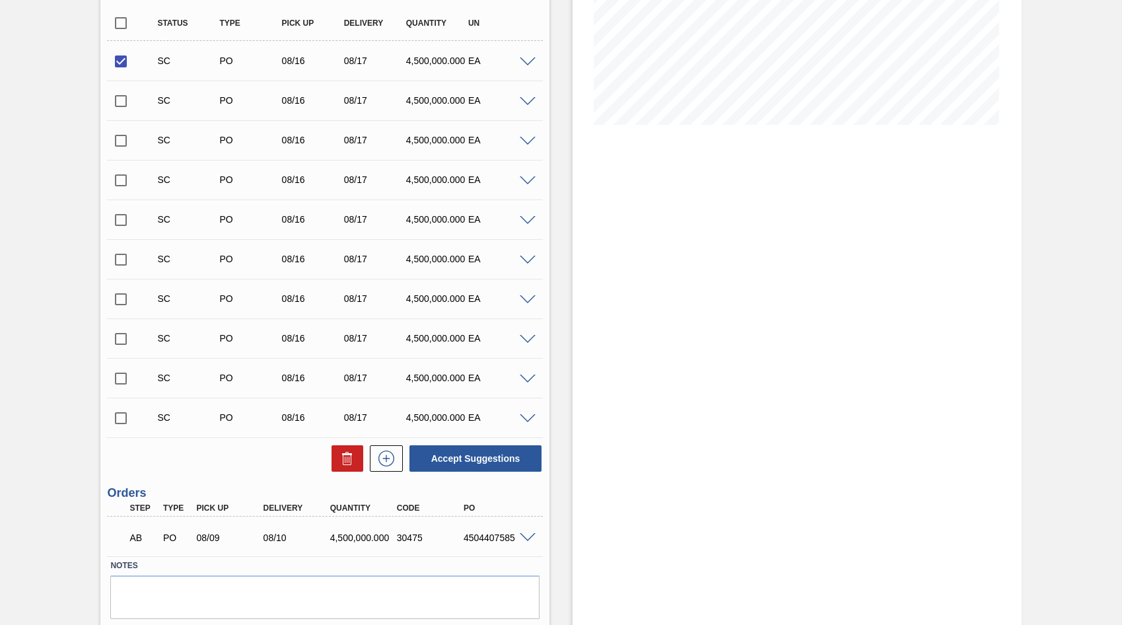
scroll to position [264, 0]
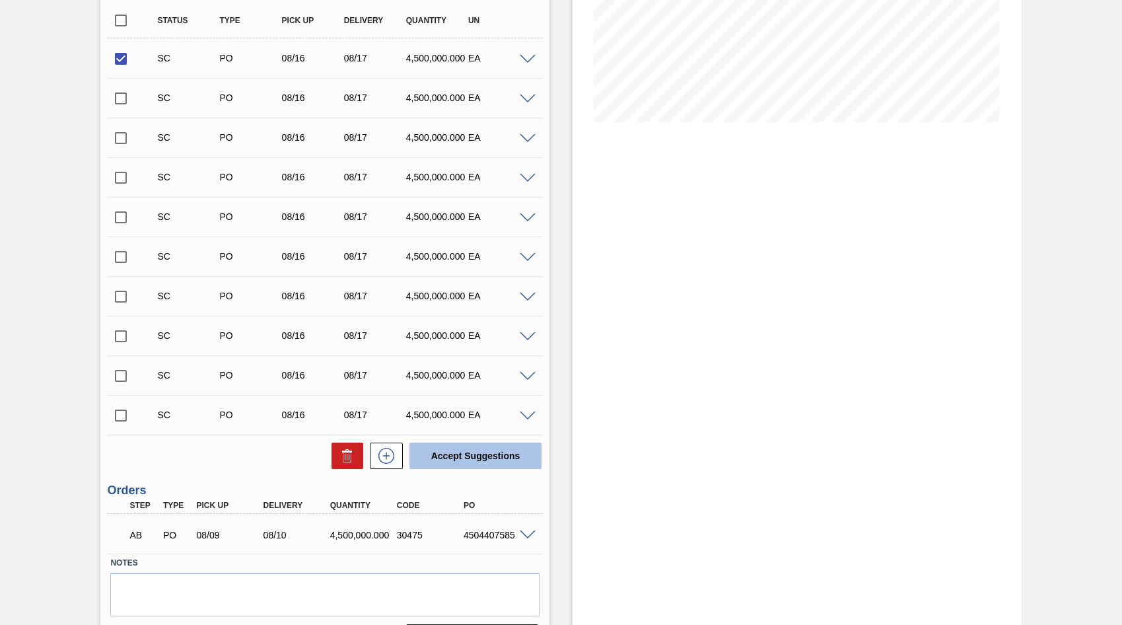
click at [475, 452] on button "Accept Suggestions" at bounding box center [475, 455] width 132 height 26
checkbox input "false"
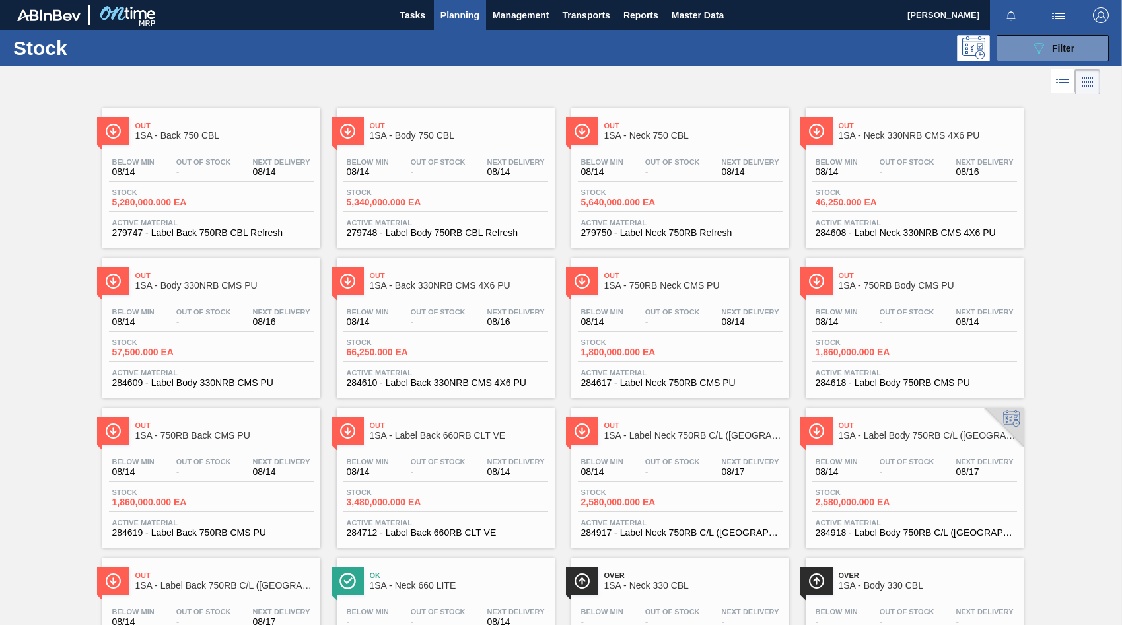
click at [242, 476] on div "Below Min 08/14 Out Of Stock - Next Delivery 08/14" at bounding box center [211, 470] width 205 height 24
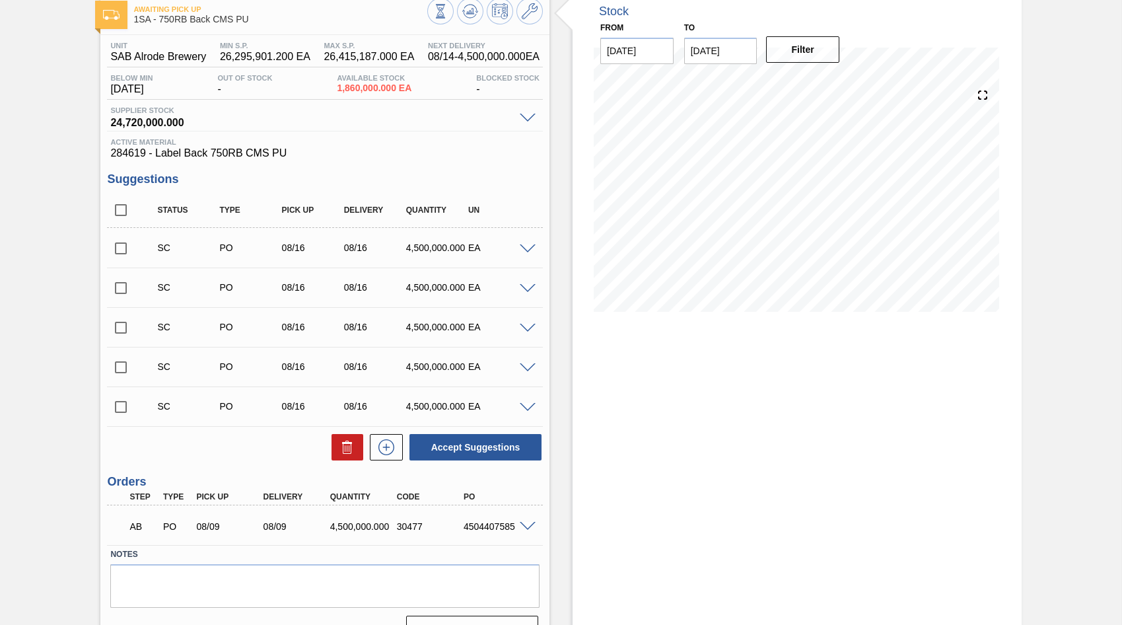
scroll to position [103, 0]
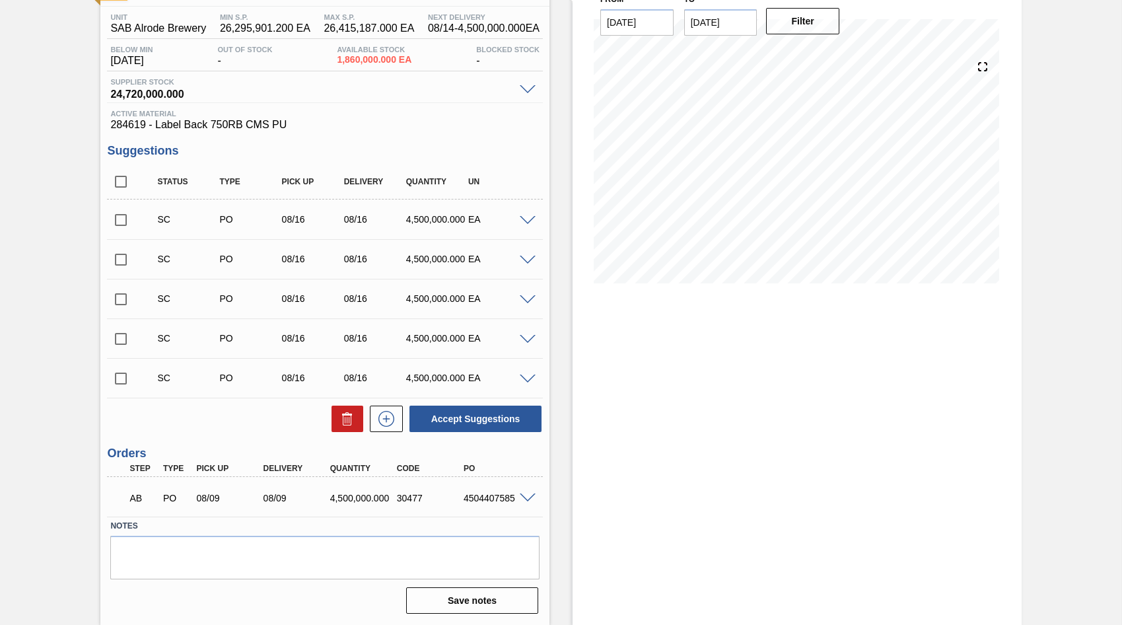
click at [120, 219] on input "checkbox" at bounding box center [121, 220] width 28 height 28
click at [504, 417] on button "Accept Suggestions" at bounding box center [475, 418] width 132 height 26
checkbox input "false"
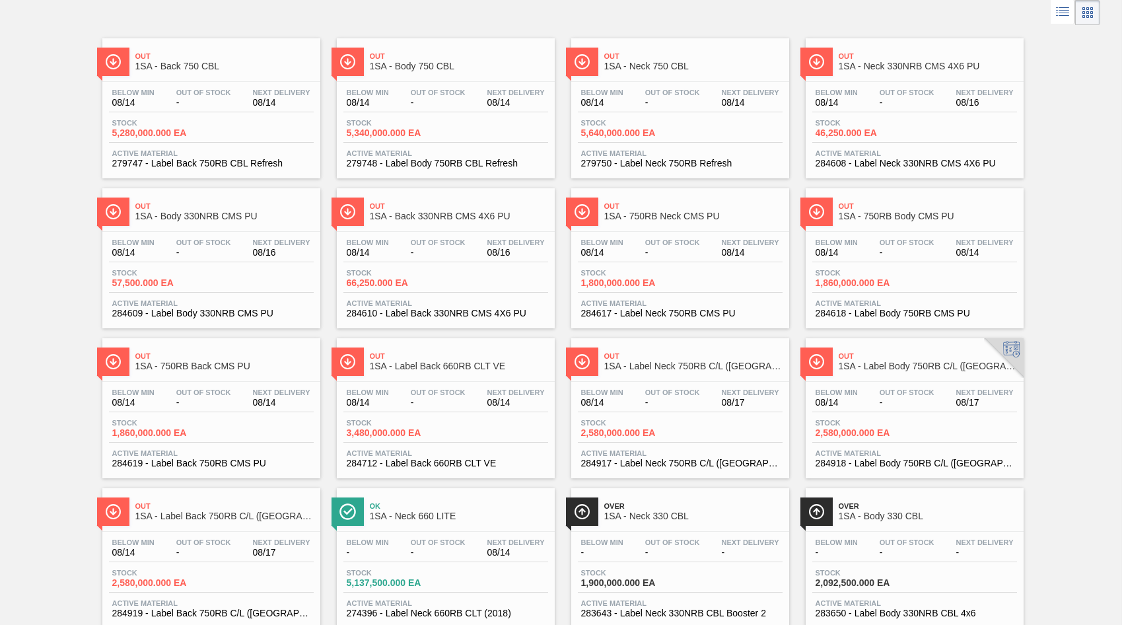
scroll to position [106, 0]
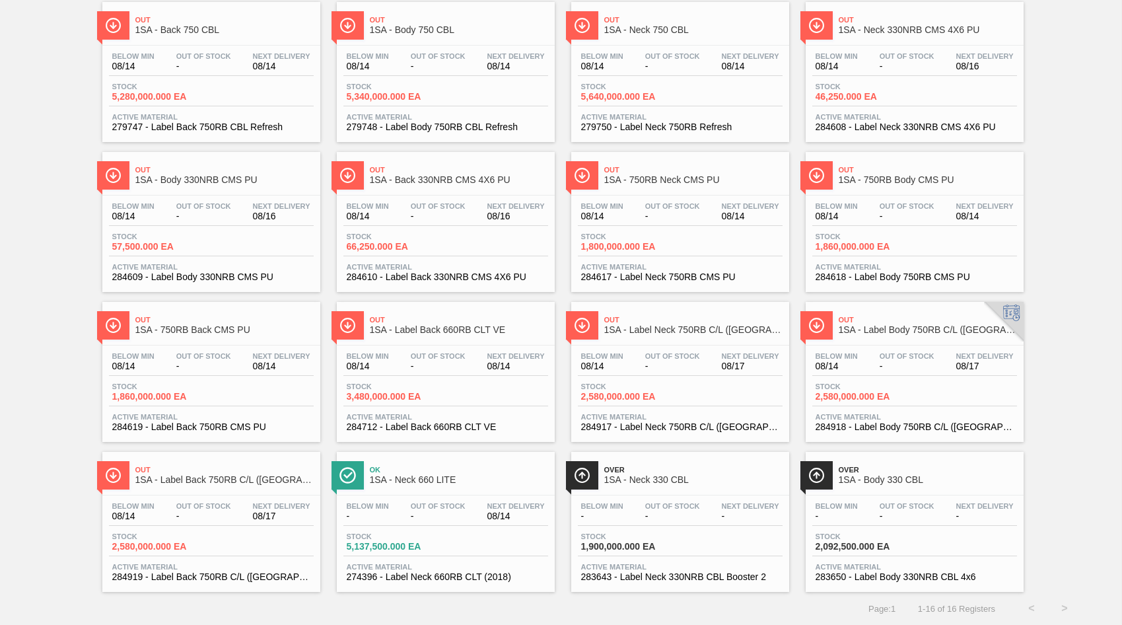
click at [411, 502] on span "Out Of Stock" at bounding box center [438, 506] width 55 height 8
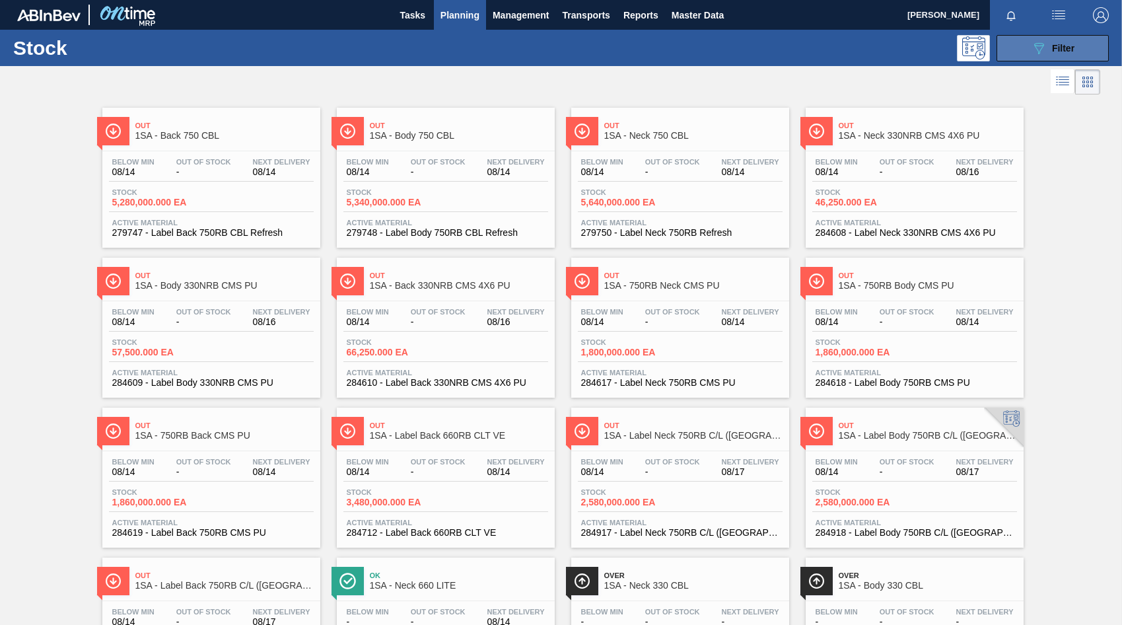
click at [1056, 46] on span "Filter" at bounding box center [1063, 48] width 22 height 11
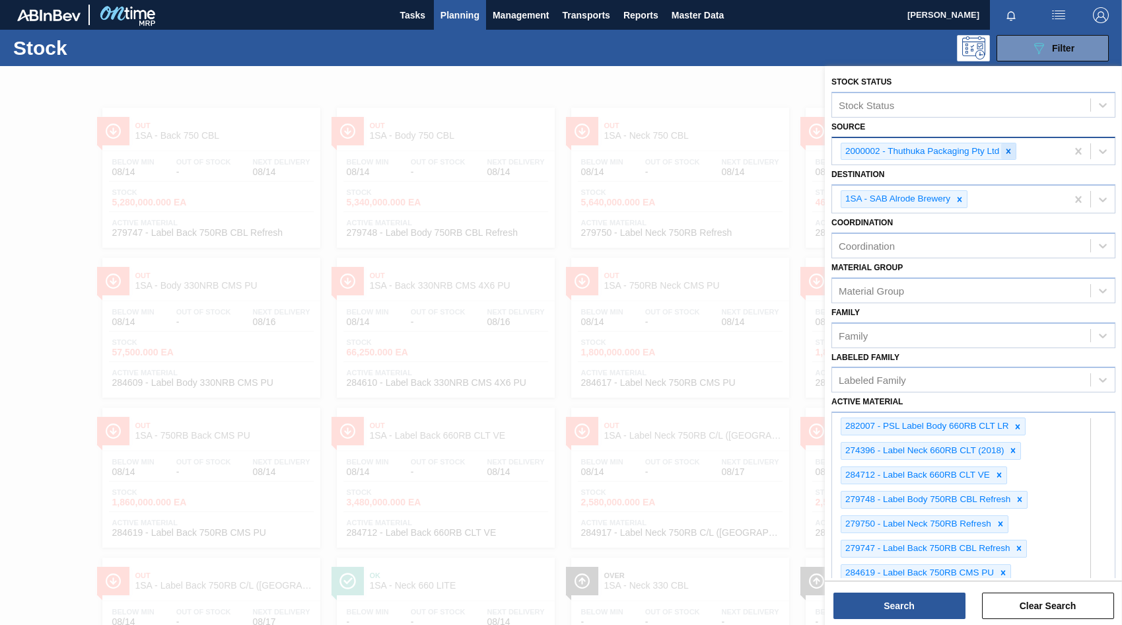
click at [1011, 154] on icon at bounding box center [1008, 151] width 9 height 9
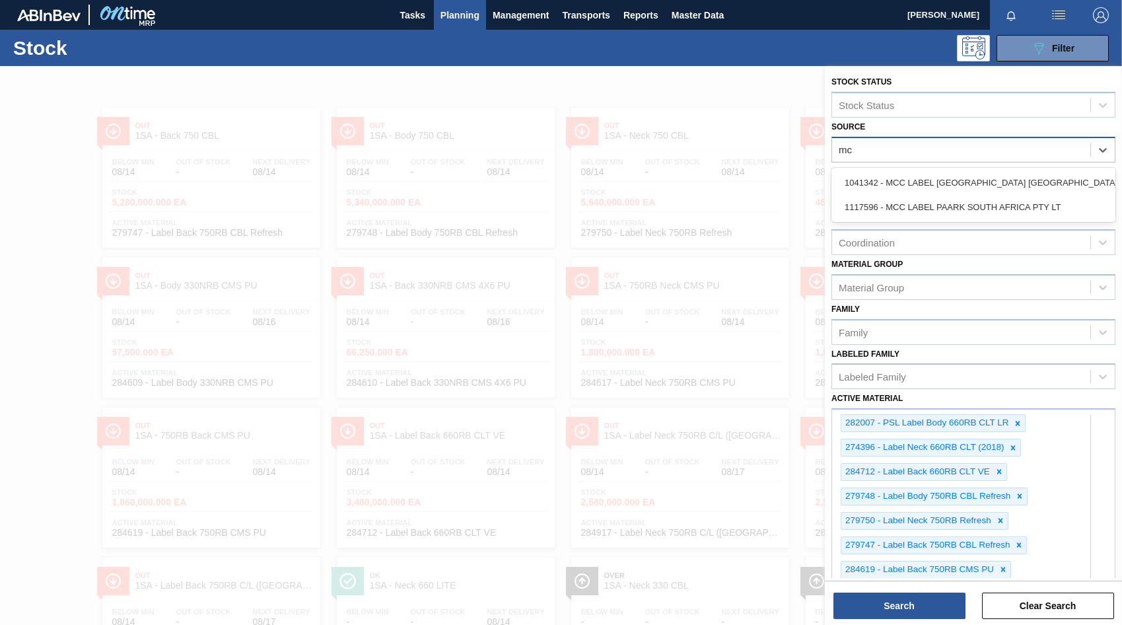
type input "mcc"
click at [912, 180] on div "1041342 - MCC LABEL [GEOGRAPHIC_DATA] [GEOGRAPHIC_DATA]" at bounding box center [973, 182] width 284 height 24
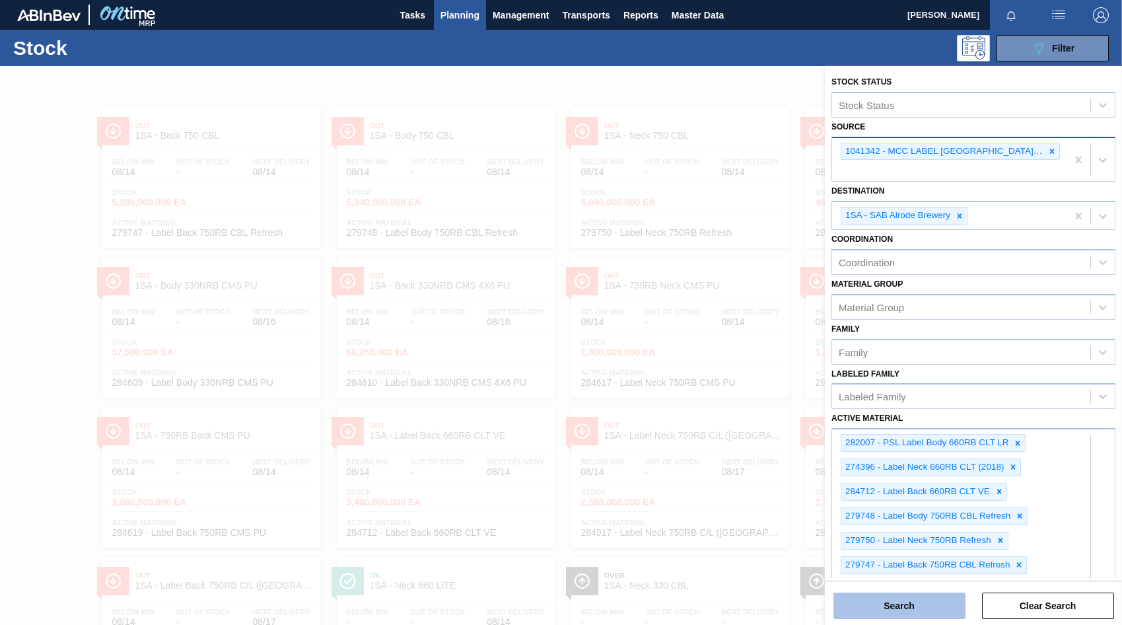
click at [897, 607] on button "Search" at bounding box center [899, 605] width 132 height 26
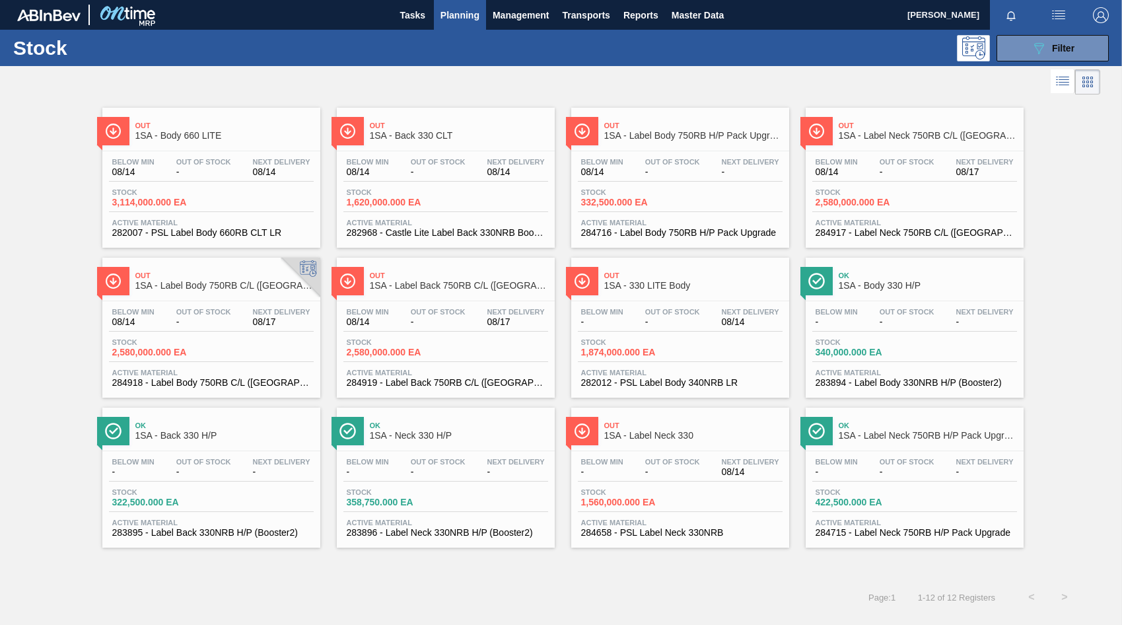
click at [462, 195] on div "Stock 1,620,000.000 EA" at bounding box center [445, 200] width 205 height 24
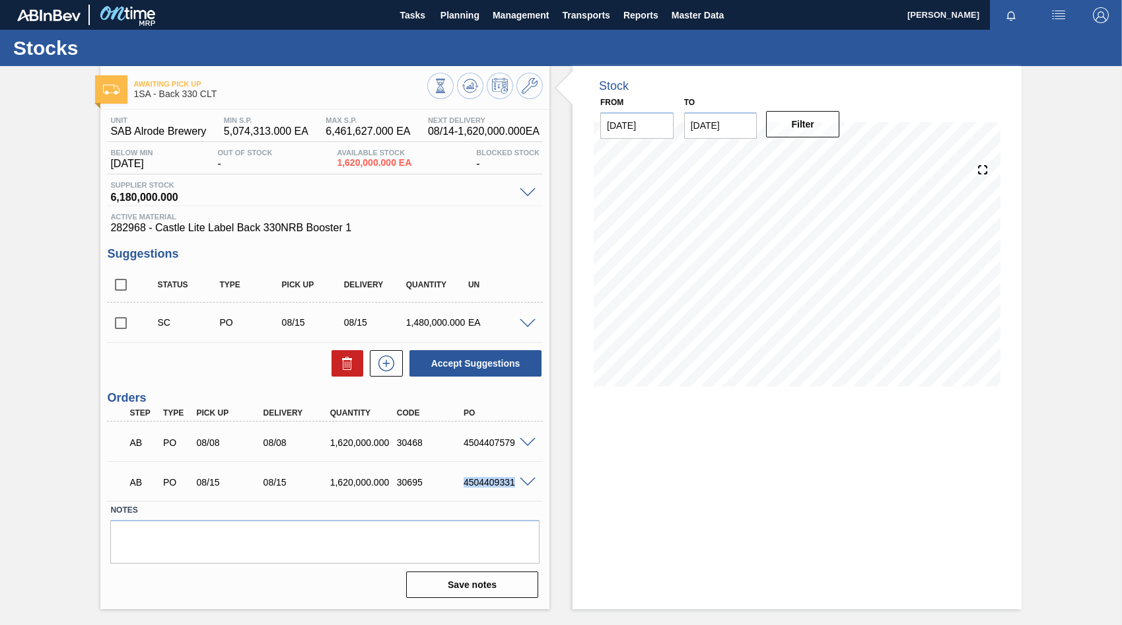
drag, startPoint x: 464, startPoint y: 483, endPoint x: 515, endPoint y: 482, distance: 50.8
click at [515, 482] on div "4504409331" at bounding box center [497, 482] width 74 height 11
copy div "4504409331"
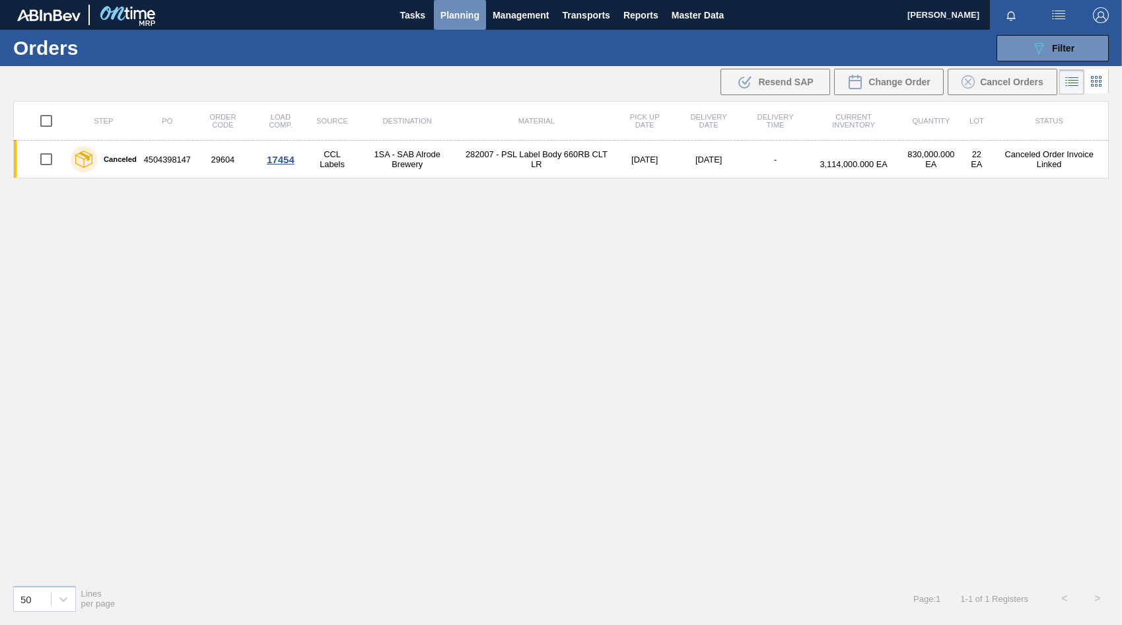
click at [454, 15] on span "Planning" at bounding box center [459, 15] width 39 height 16
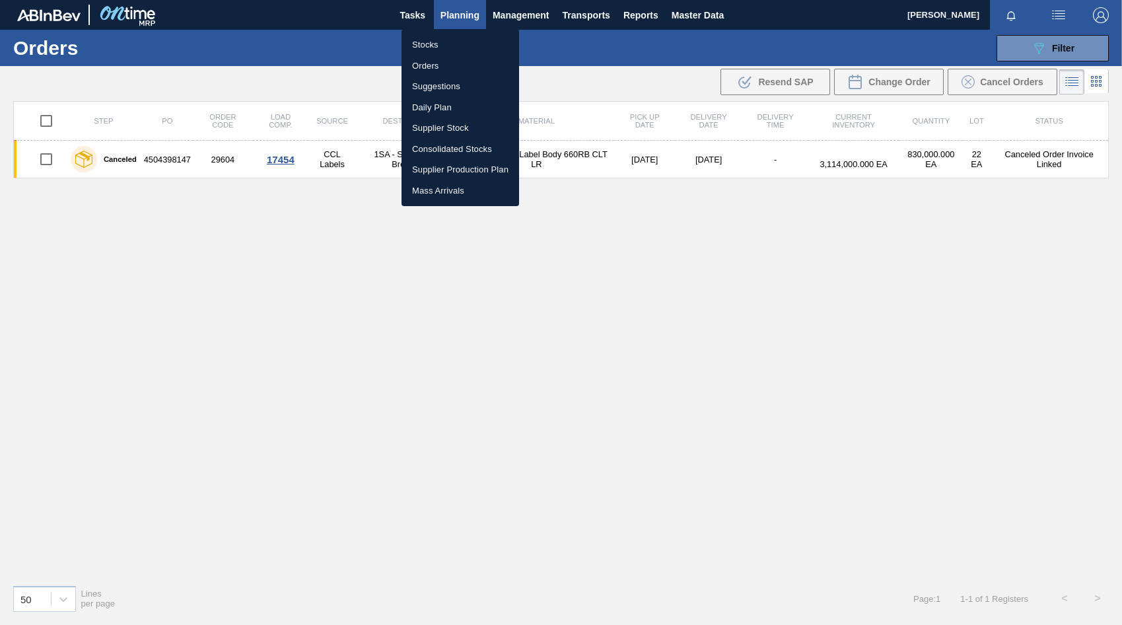
click at [423, 42] on li "Stocks" at bounding box center [460, 44] width 118 height 21
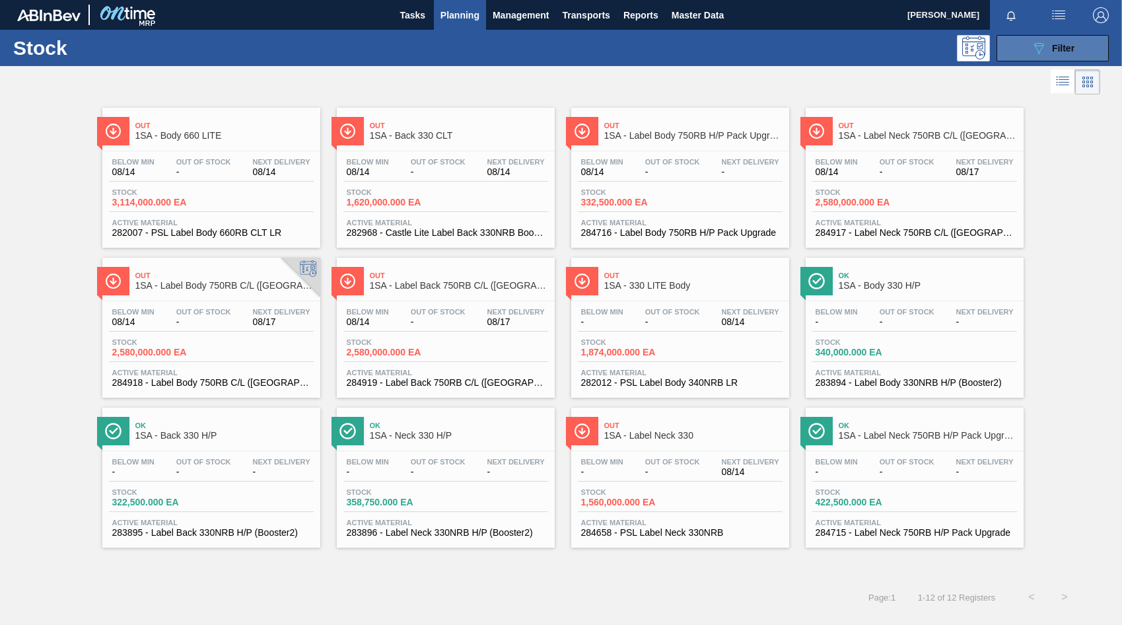
click at [1052, 53] on div "089F7B8B-B2A5-4AFE-B5C0-19BA573D28AC Filter" at bounding box center [1053, 48] width 44 height 16
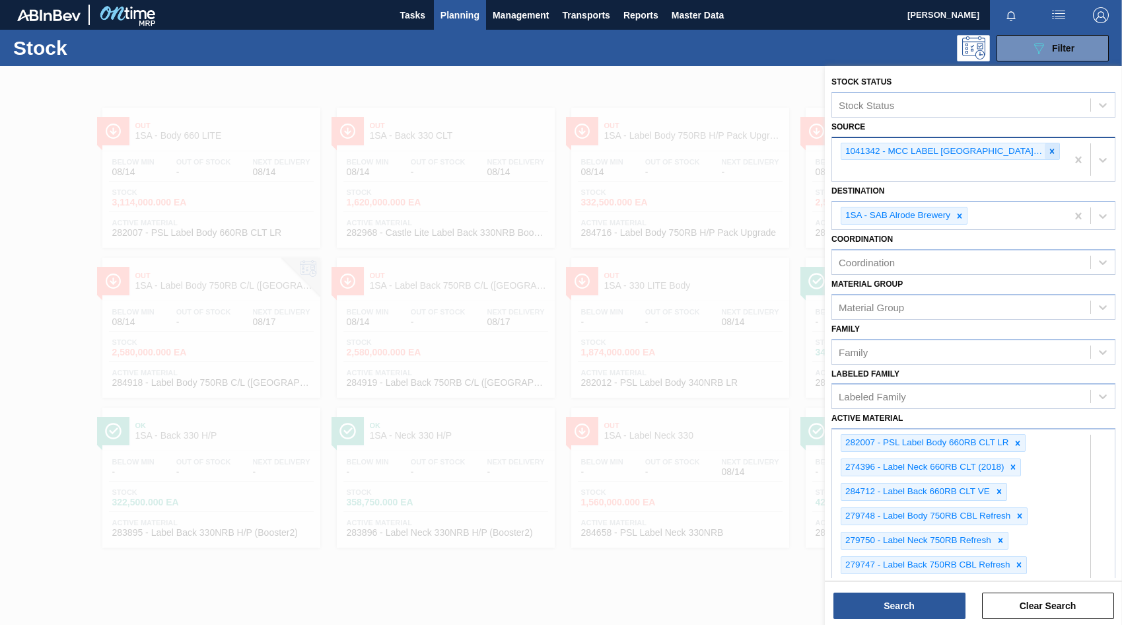
click at [1047, 153] on icon at bounding box center [1051, 151] width 9 height 9
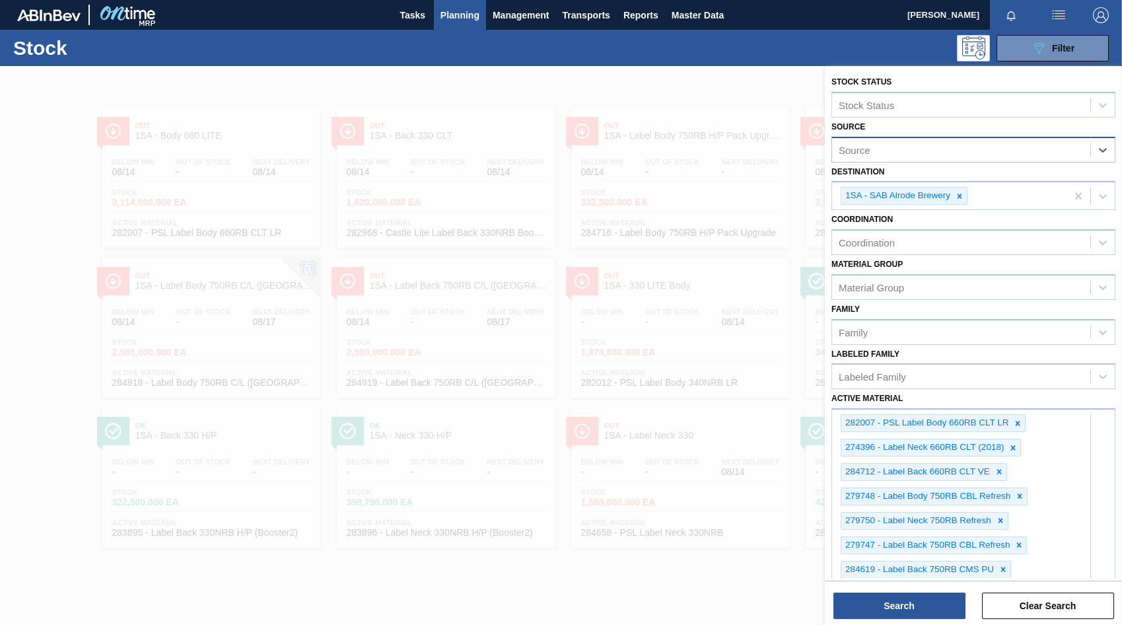
click at [872, 154] on div "Source" at bounding box center [961, 149] width 258 height 19
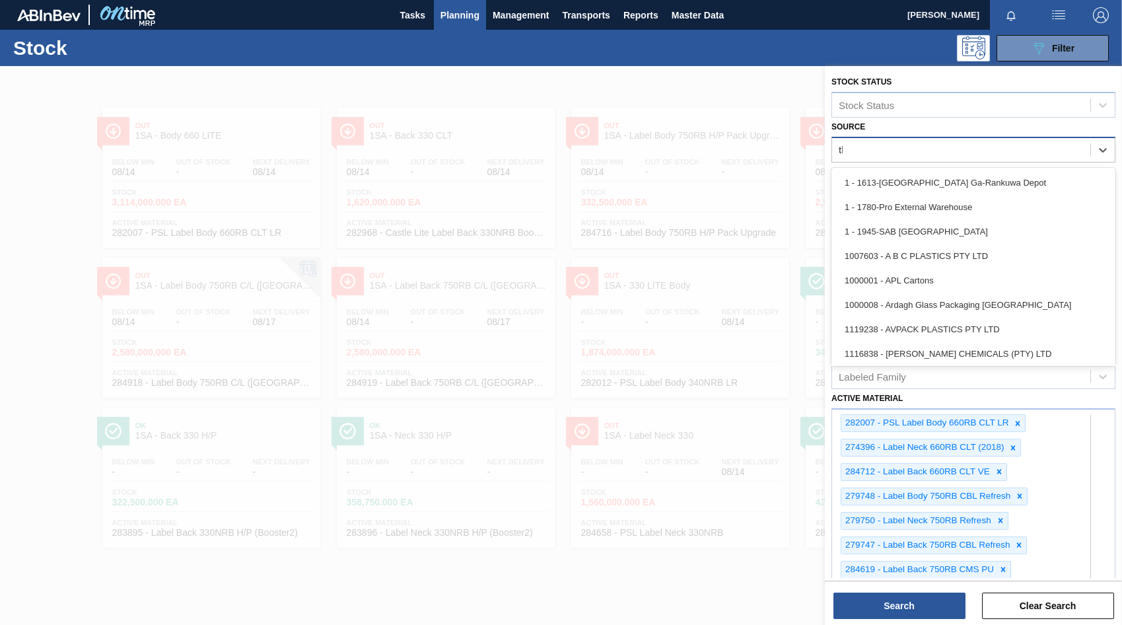
type input "thu"
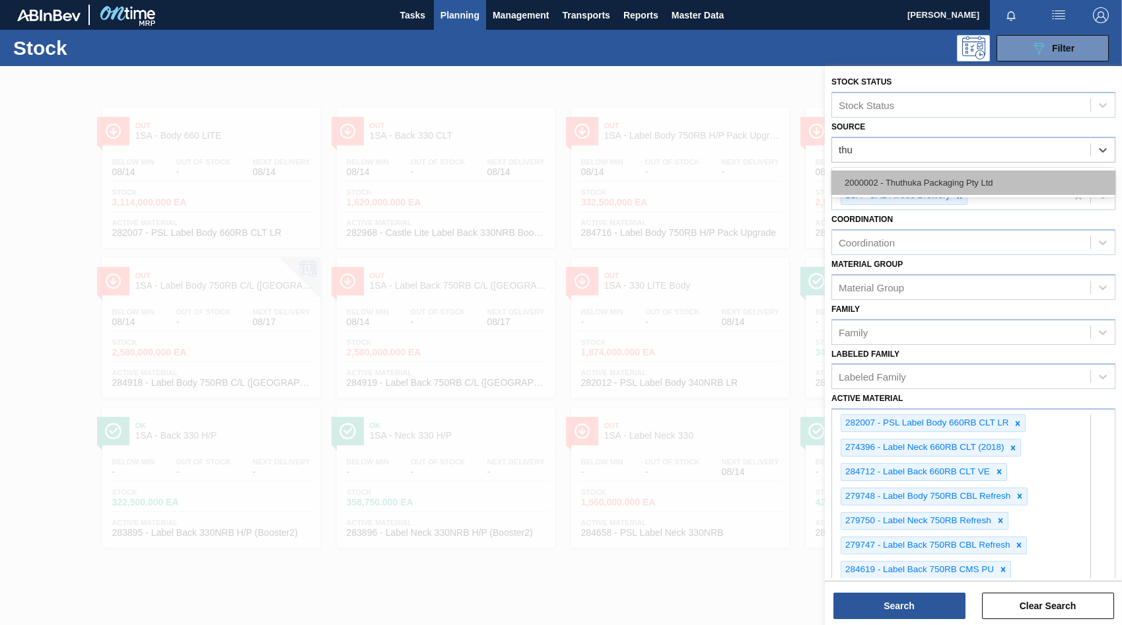
click at [919, 177] on div "2000002 - Thuthuka Packaging Pty Ltd" at bounding box center [973, 182] width 284 height 24
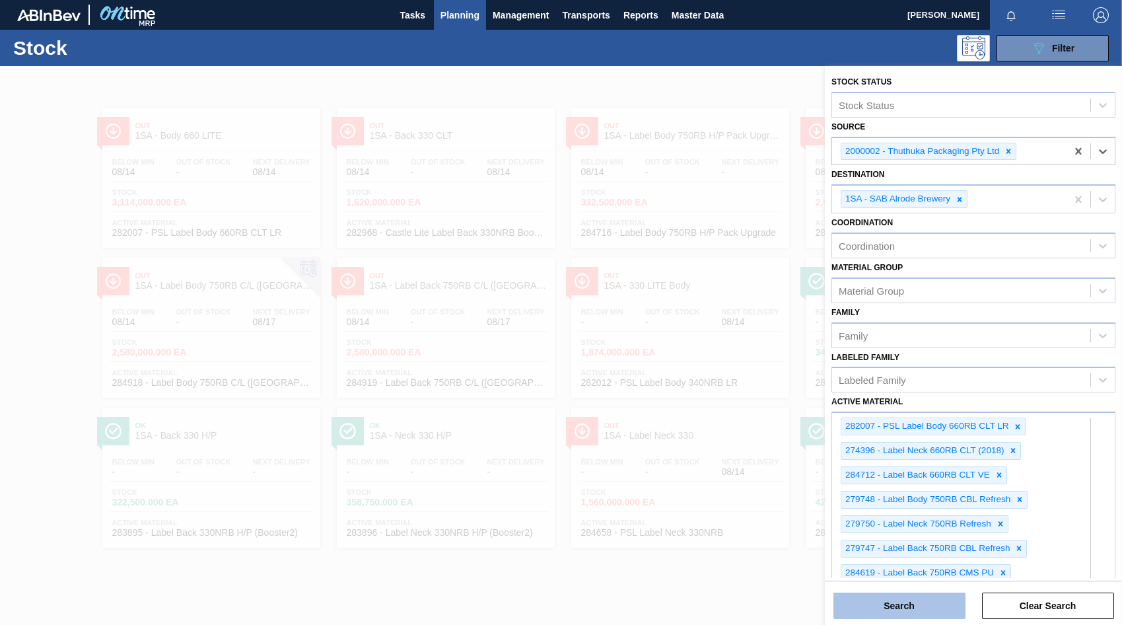
click at [926, 618] on button "Search" at bounding box center [899, 605] width 132 height 26
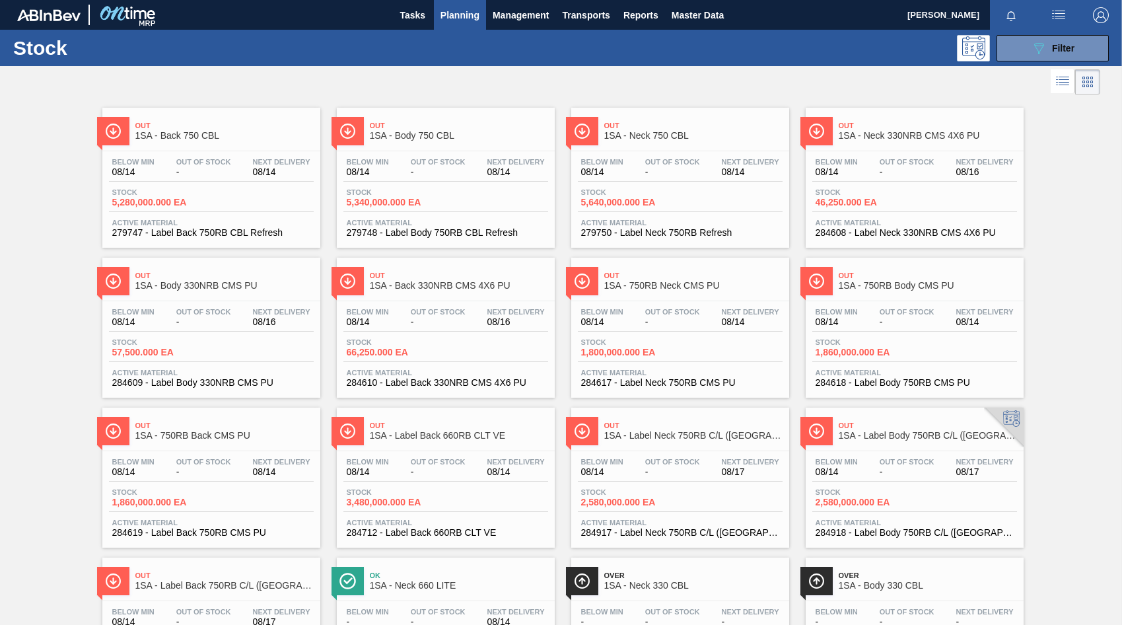
click at [438, 180] on div "Below Min 08/14 Out Of Stock - Next Delivery 08/14" at bounding box center [445, 170] width 205 height 24
click at [656, 185] on div "Below Min 08/14 Out Of Stock - Next Delivery 08/14 Stock 5,640,000.000 EA Activ…" at bounding box center [680, 196] width 218 height 90
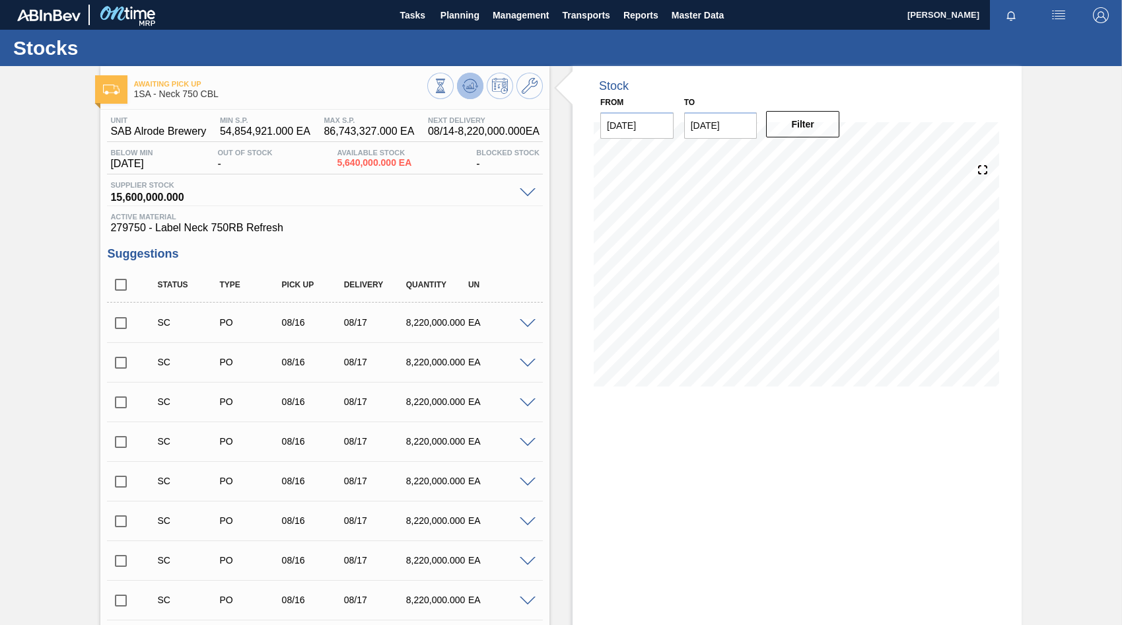
click at [448, 93] on icon at bounding box center [440, 86] width 15 height 15
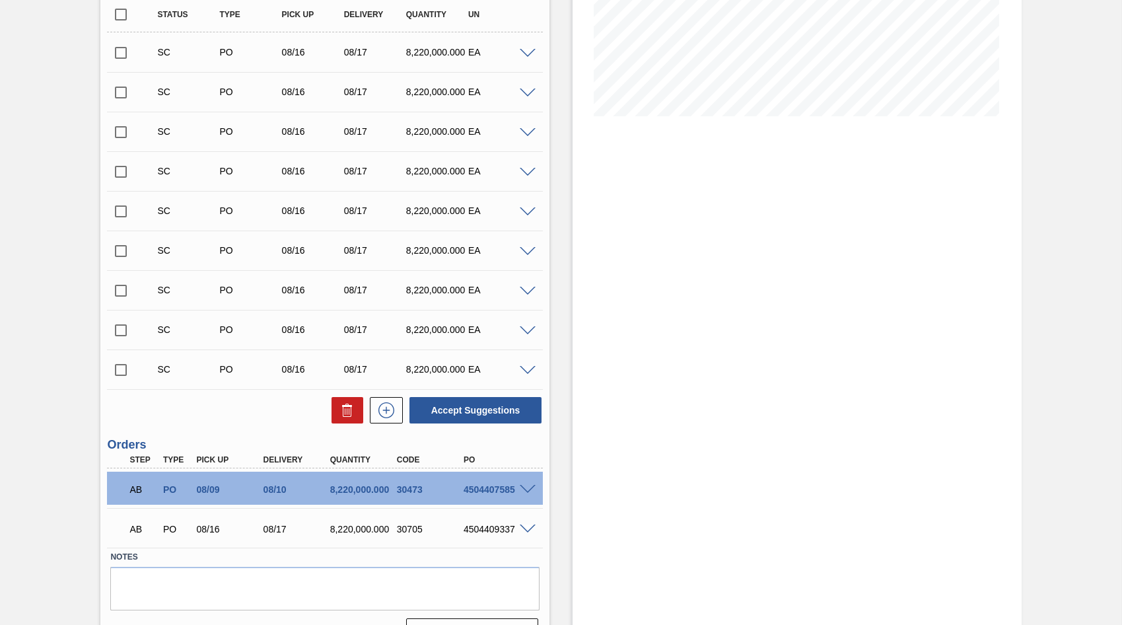
scroll to position [301, 0]
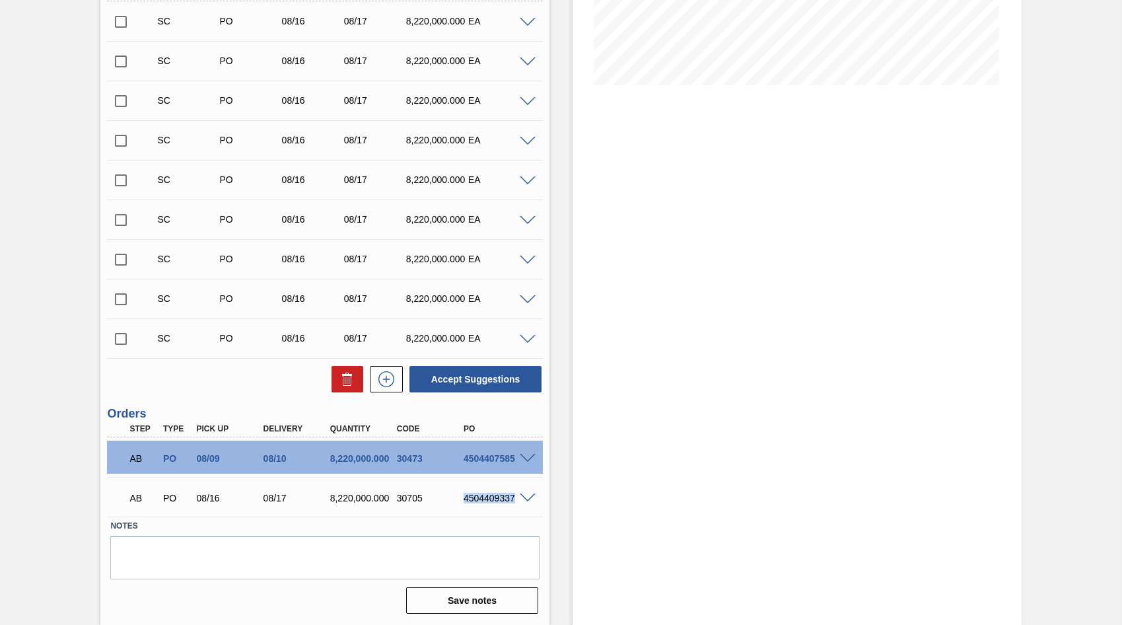
drag, startPoint x: 463, startPoint y: 499, endPoint x: 514, endPoint y: 500, distance: 50.9
click at [514, 500] on div "4504409337" at bounding box center [497, 498] width 74 height 11
copy div "4504409337"
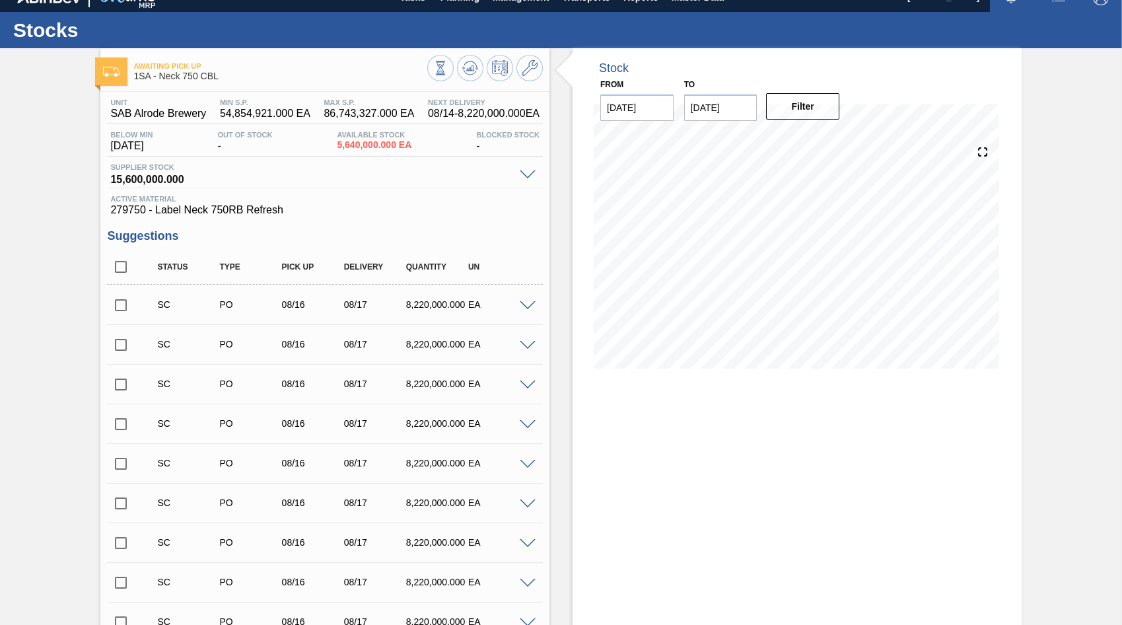
scroll to position [0, 0]
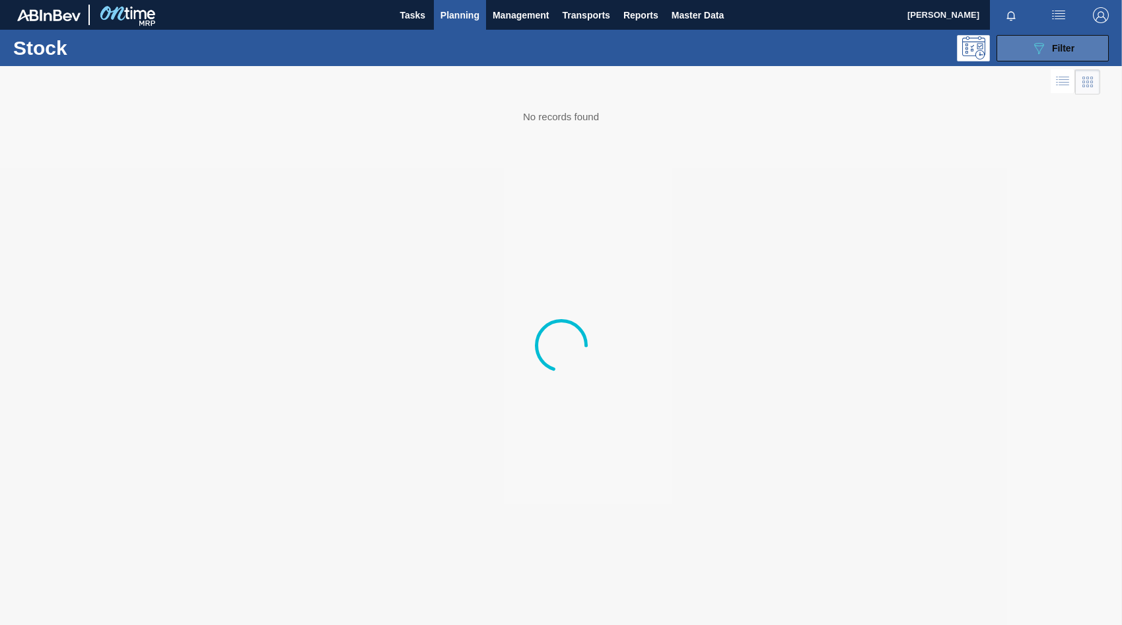
click at [1055, 48] on span "Filter" at bounding box center [1063, 48] width 22 height 11
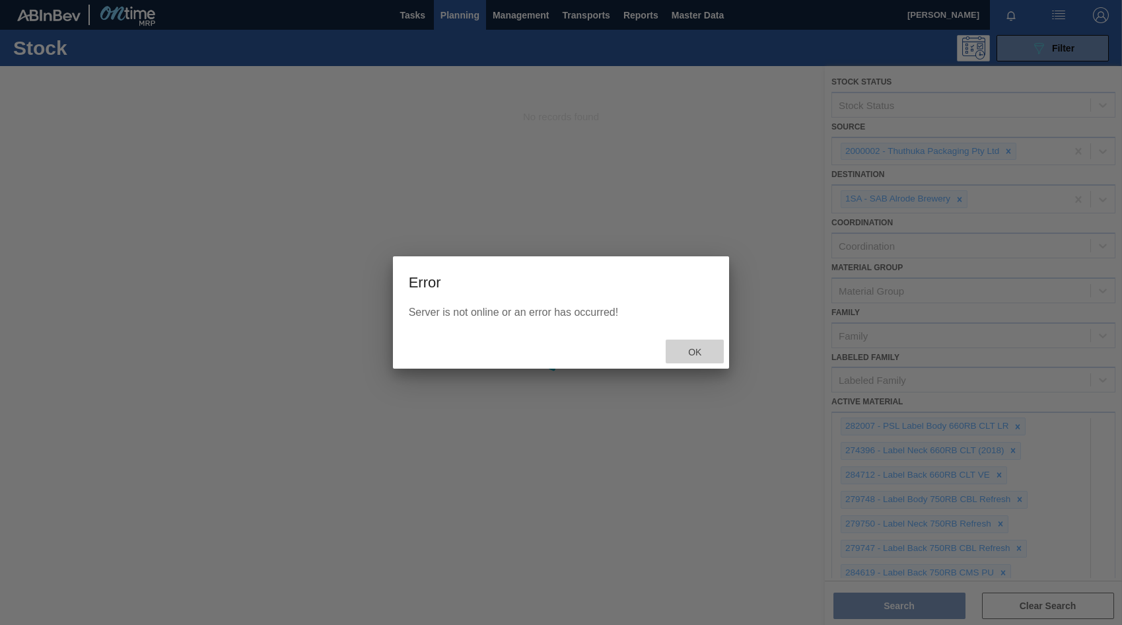
click at [697, 353] on span "Ok" at bounding box center [694, 352] width 34 height 11
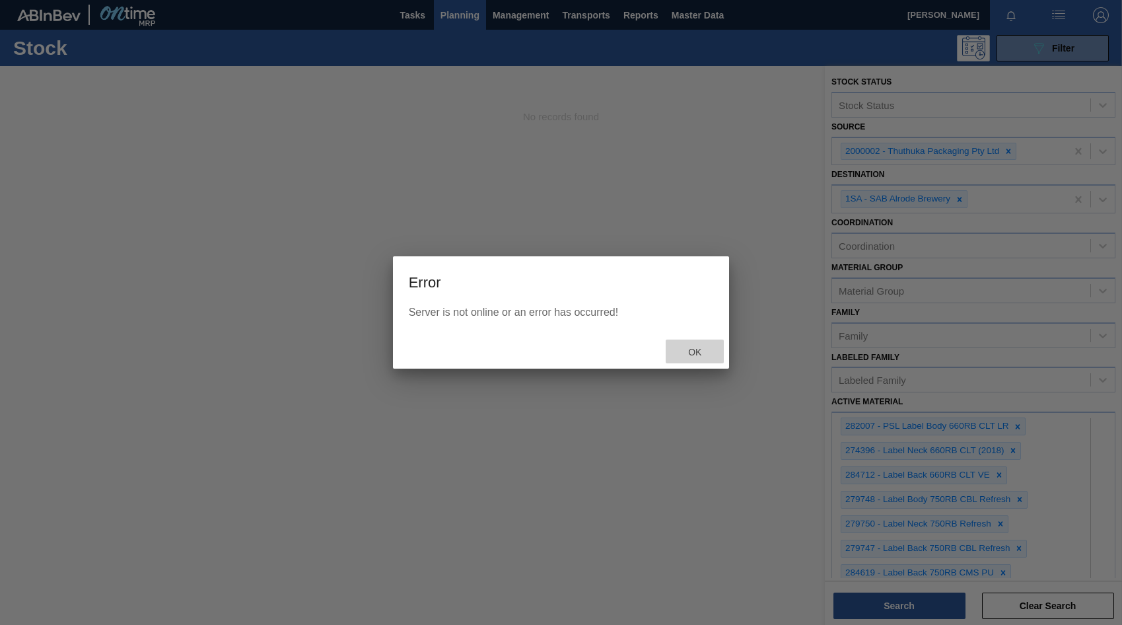
click at [705, 350] on span "Ok" at bounding box center [694, 352] width 34 height 11
